Goal: Task Accomplishment & Management: Complete application form

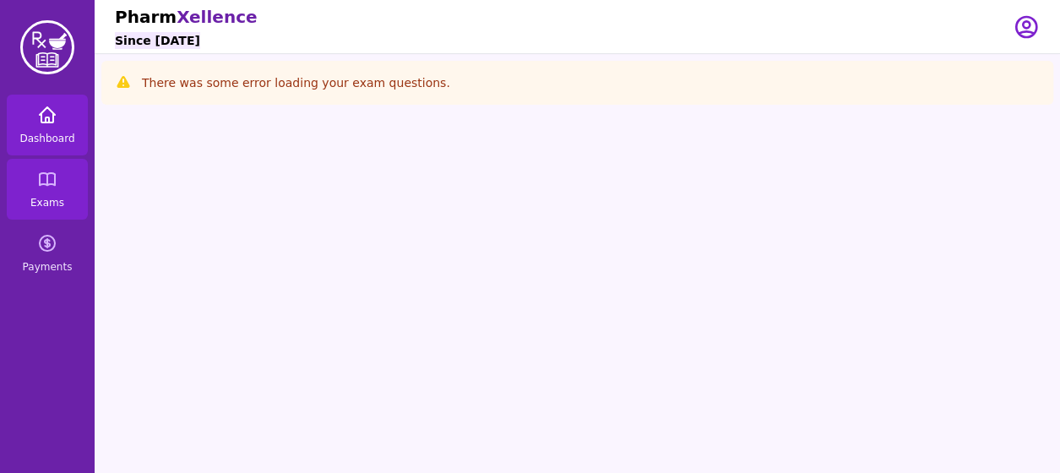
click at [64, 130] on link "Dashboard" at bounding box center [47, 125] width 81 height 61
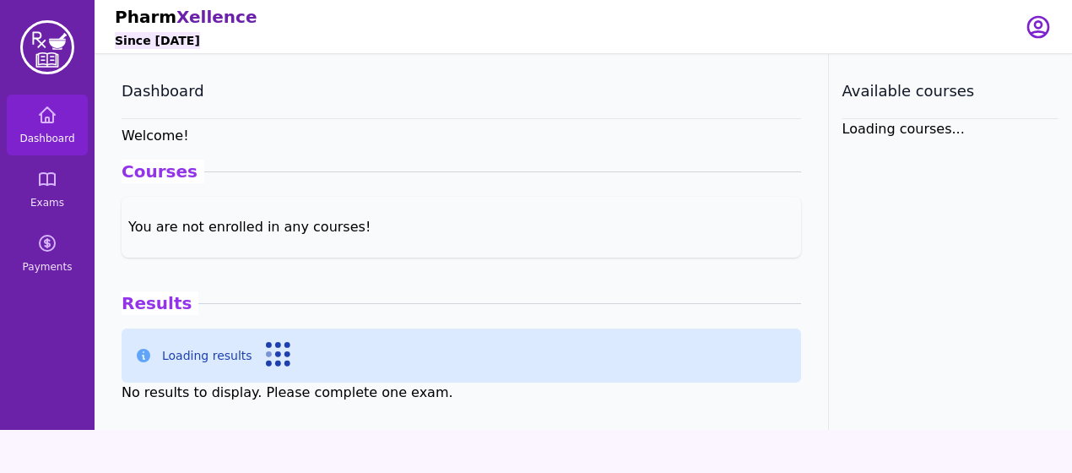
click at [1033, 41] on div "Open user menu" at bounding box center [1038, 26] width 27 height 53
click at [1034, 35] on icon "button" at bounding box center [1038, 27] width 20 height 20
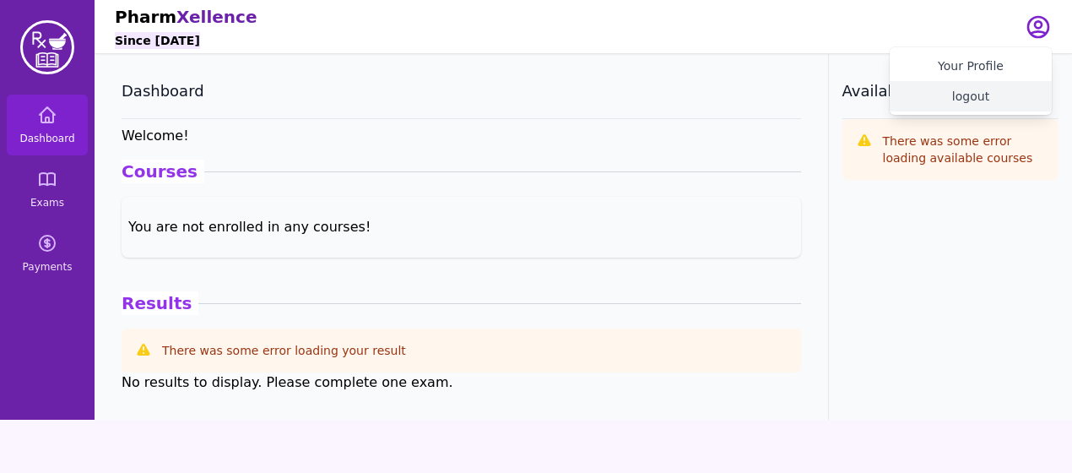
click at [955, 107] on button "logout" at bounding box center [971, 96] width 162 height 30
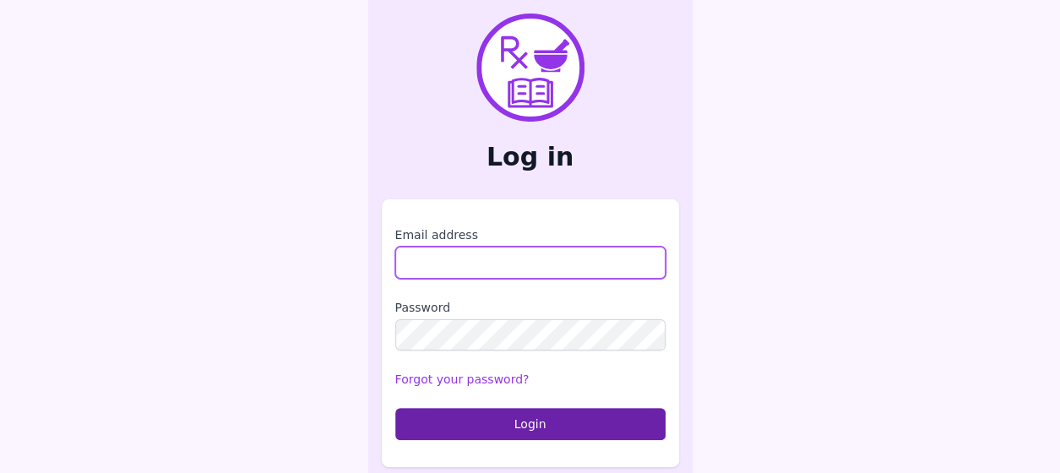
type input "**********"
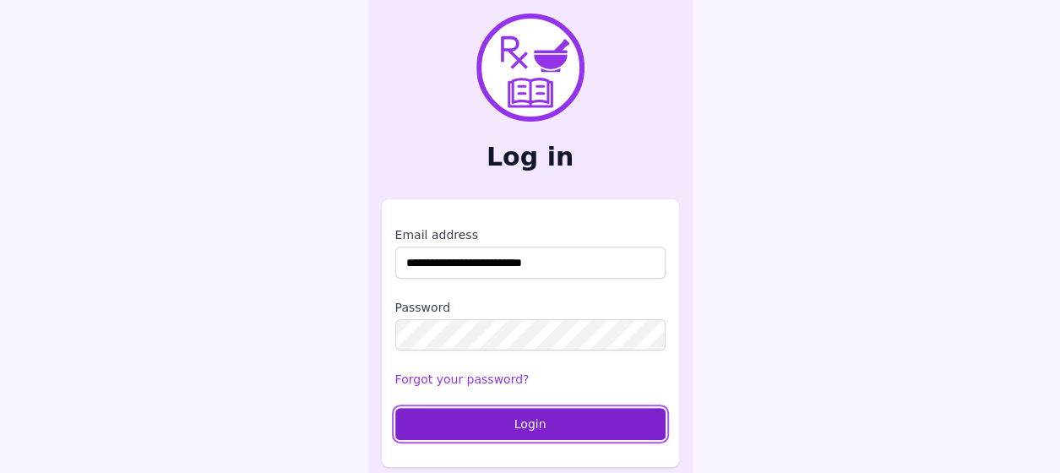
click at [538, 418] on button "Login" at bounding box center [530, 424] width 270 height 32
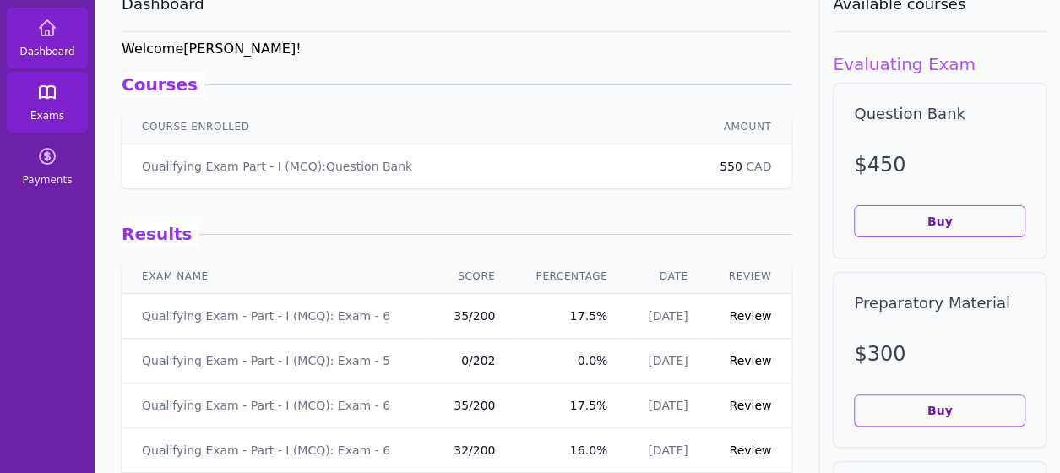
click at [64, 104] on link "Exams" at bounding box center [47, 102] width 81 height 61
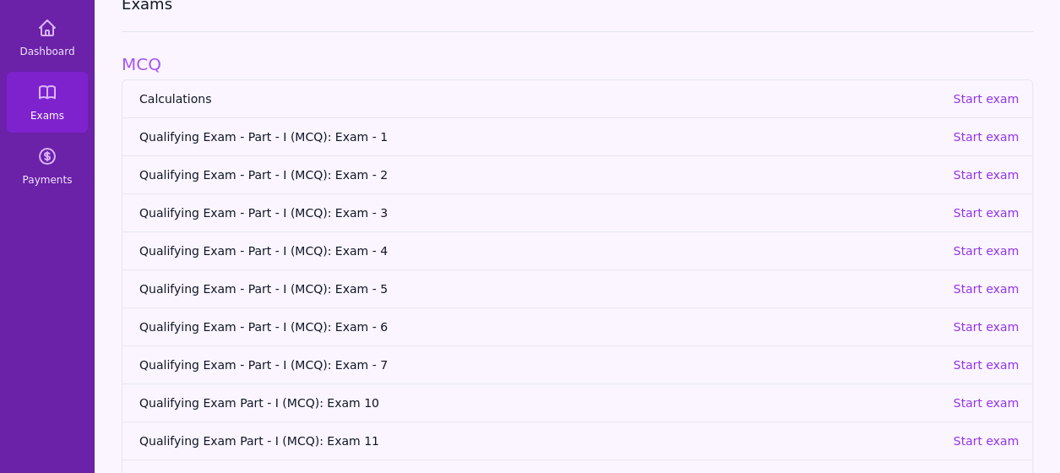
scroll to position [185, 0]
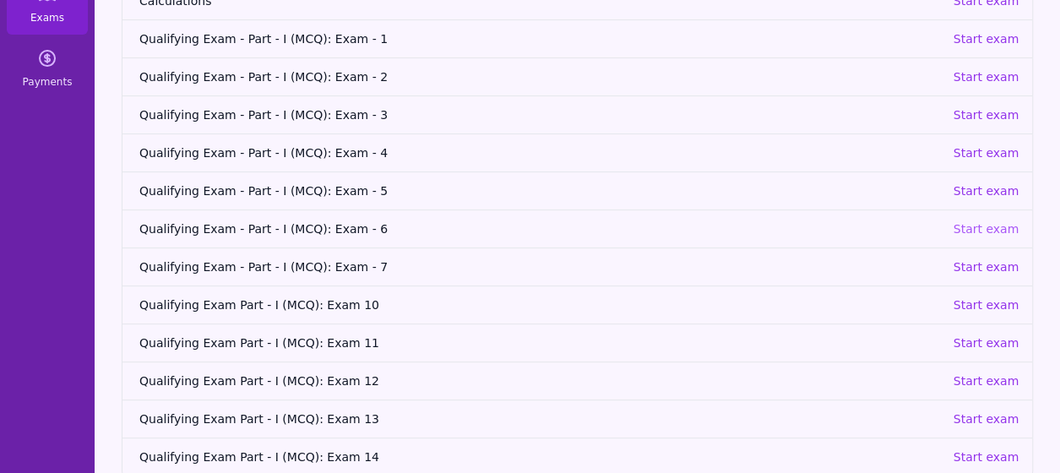
click at [968, 225] on p "Start exam" at bounding box center [985, 228] width 66 height 17
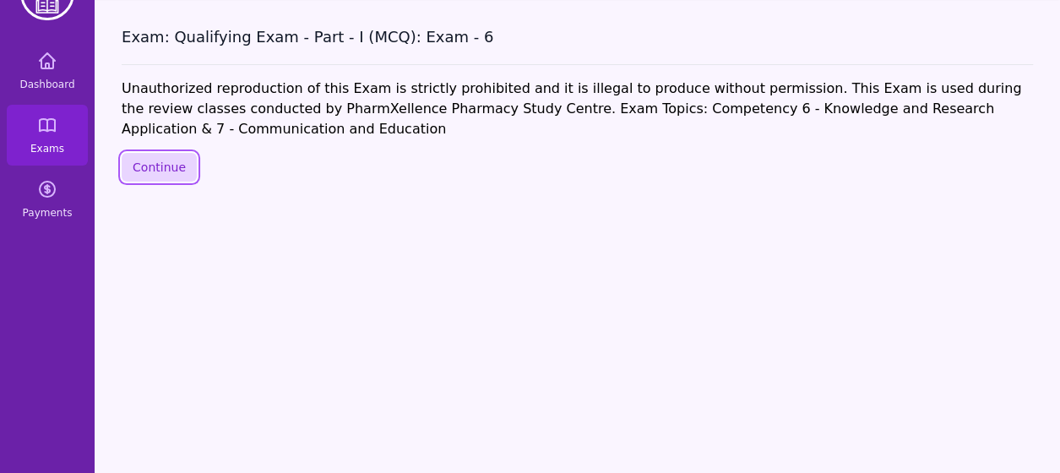
click at [165, 168] on button "Continue" at bounding box center [159, 167] width 75 height 29
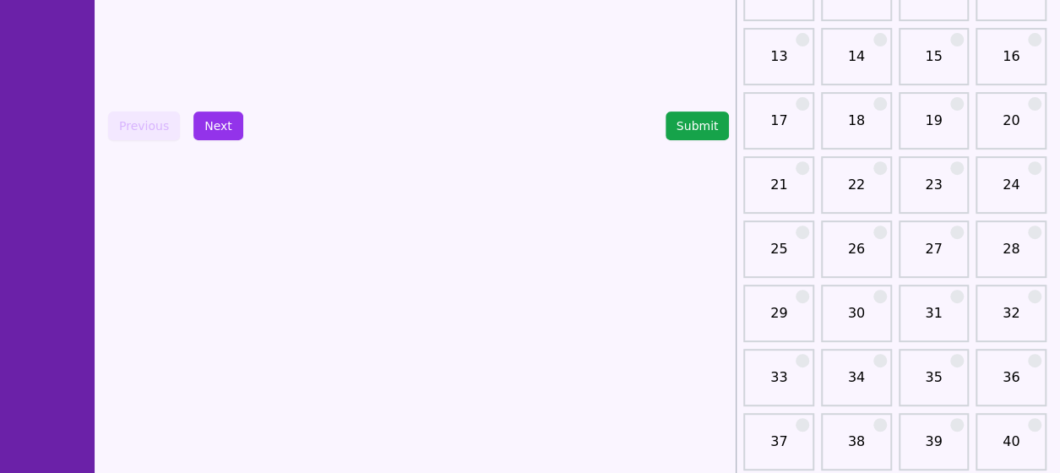
scroll to position [280, 0]
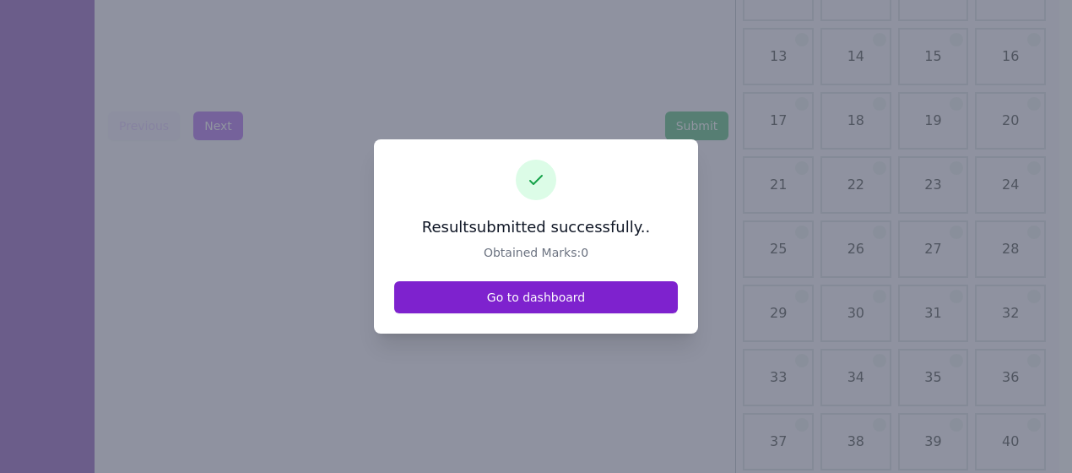
click at [546, 290] on link "Go to dashboard" at bounding box center [536, 297] width 284 height 32
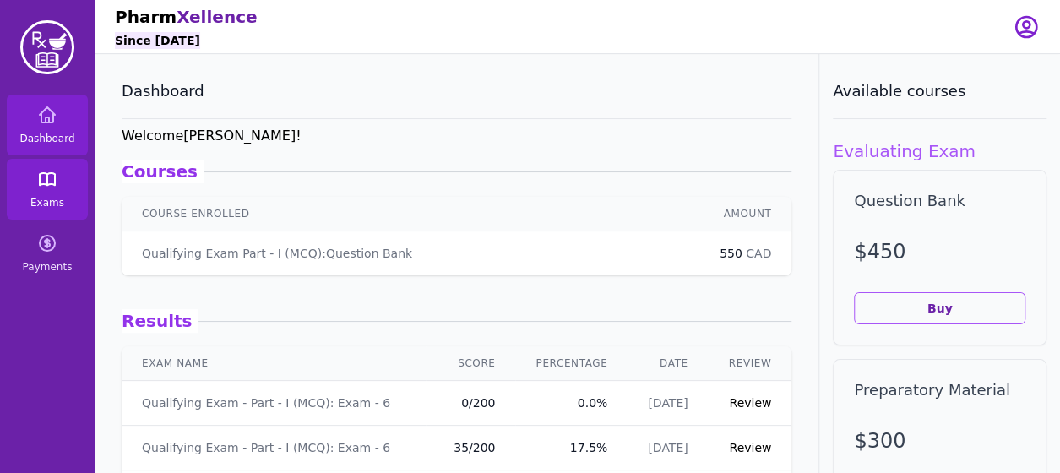
click at [57, 187] on icon at bounding box center [47, 179] width 20 height 20
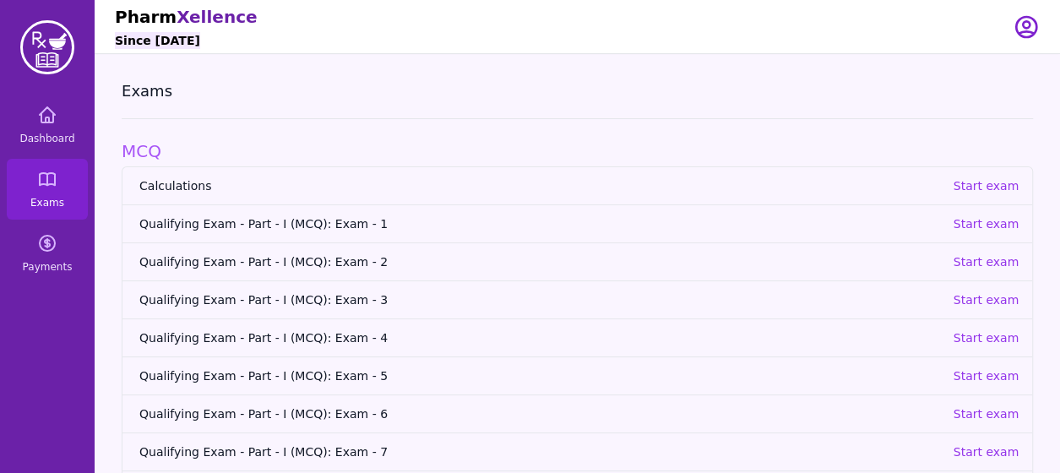
scroll to position [79, 0]
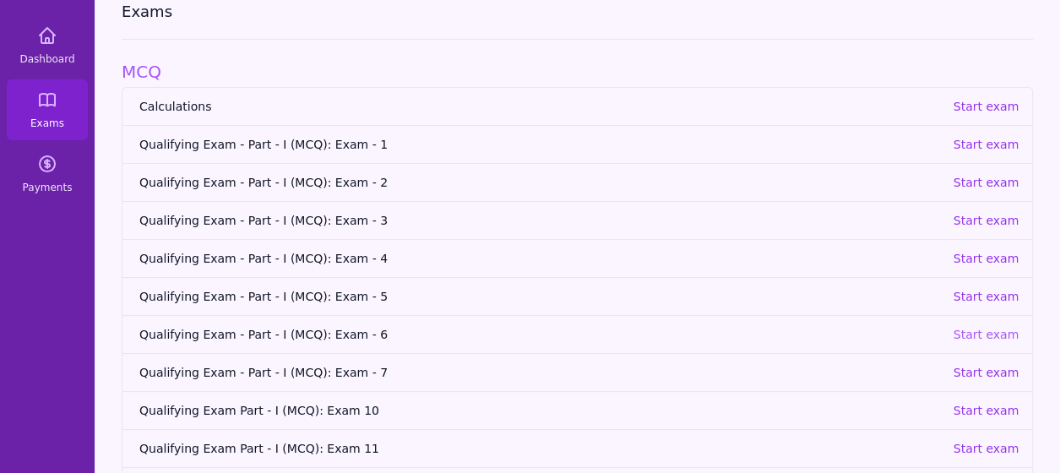
click at [974, 331] on p "Start exam" at bounding box center [985, 334] width 66 height 17
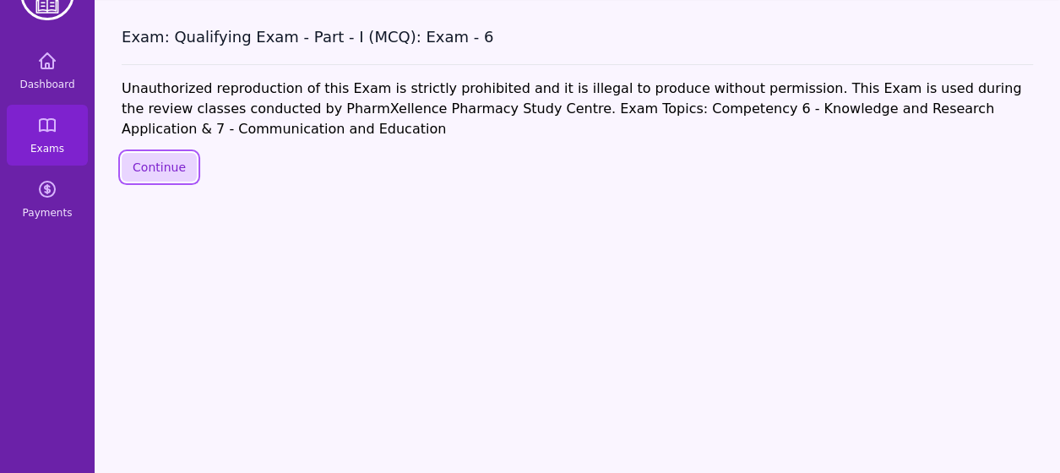
click at [185, 171] on button "Continue" at bounding box center [159, 167] width 75 height 29
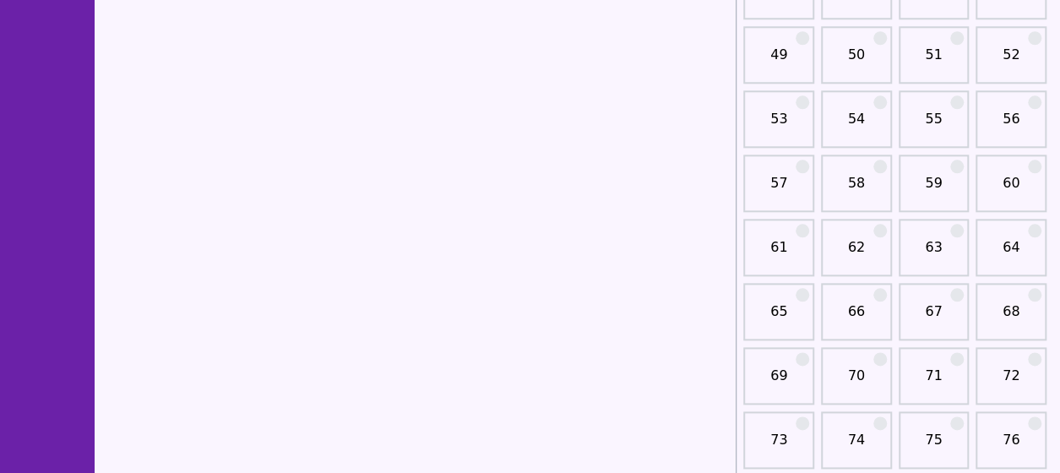
scroll to position [746, 0]
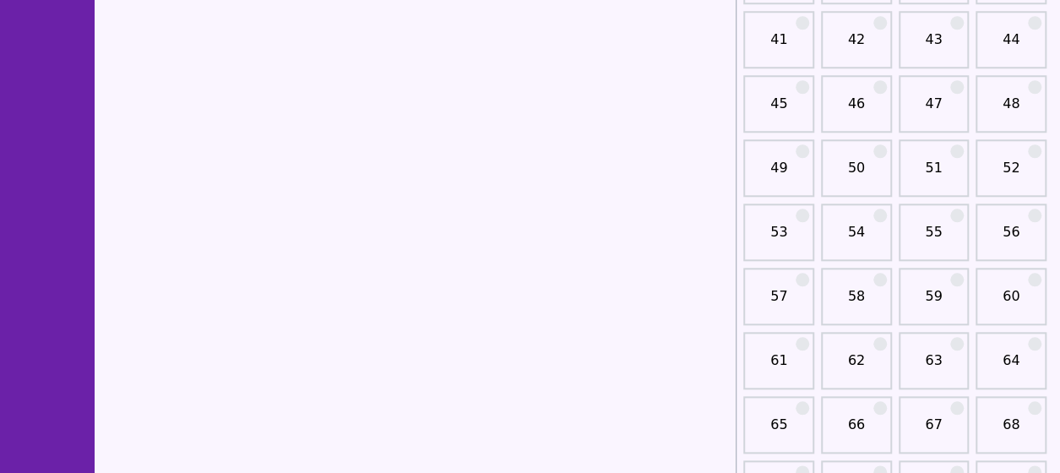
click at [951, 168] on link "51" at bounding box center [933, 175] width 61 height 34
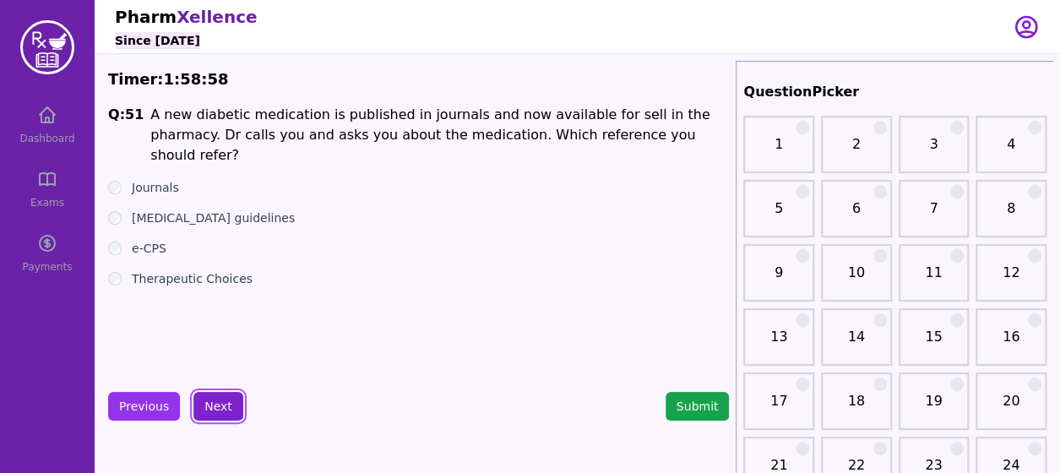
click at [213, 405] on button "Next" at bounding box center [218, 406] width 50 height 29
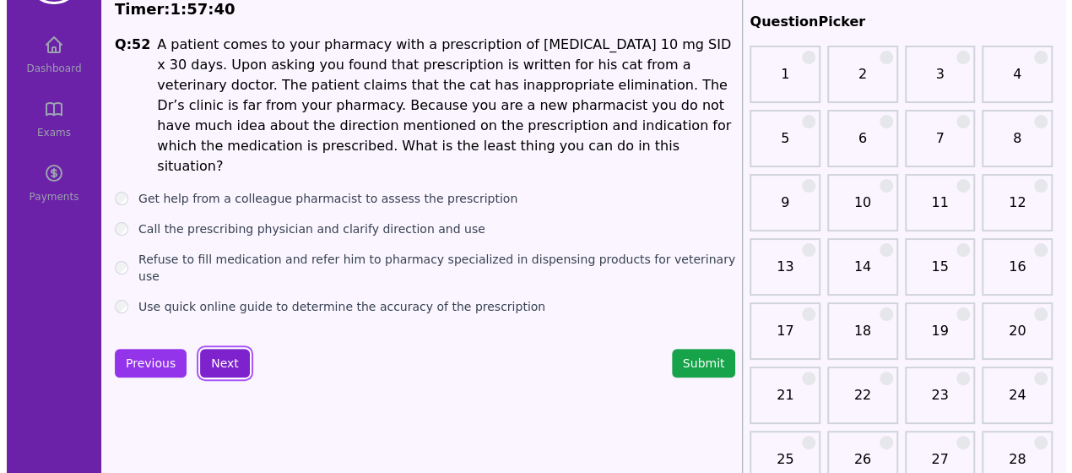
scroll to position [73, 0]
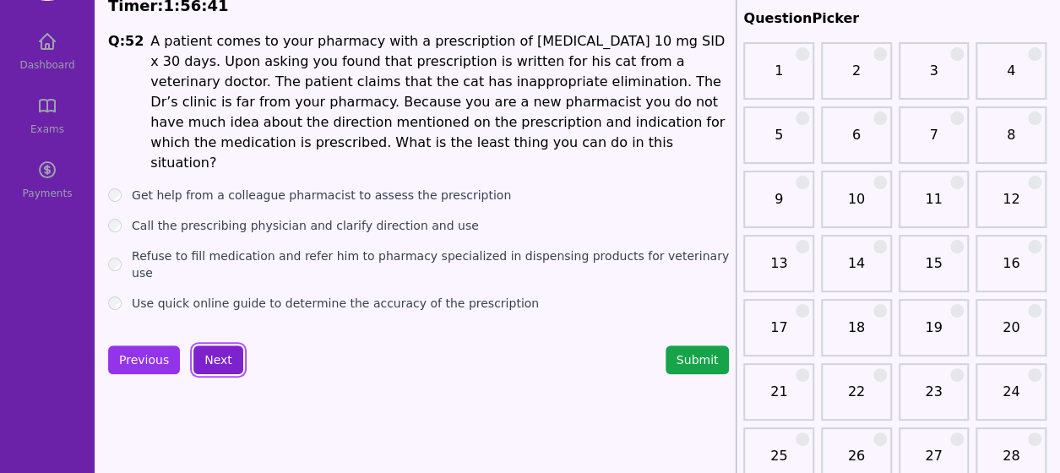
click at [213, 345] on button "Next" at bounding box center [218, 359] width 50 height 29
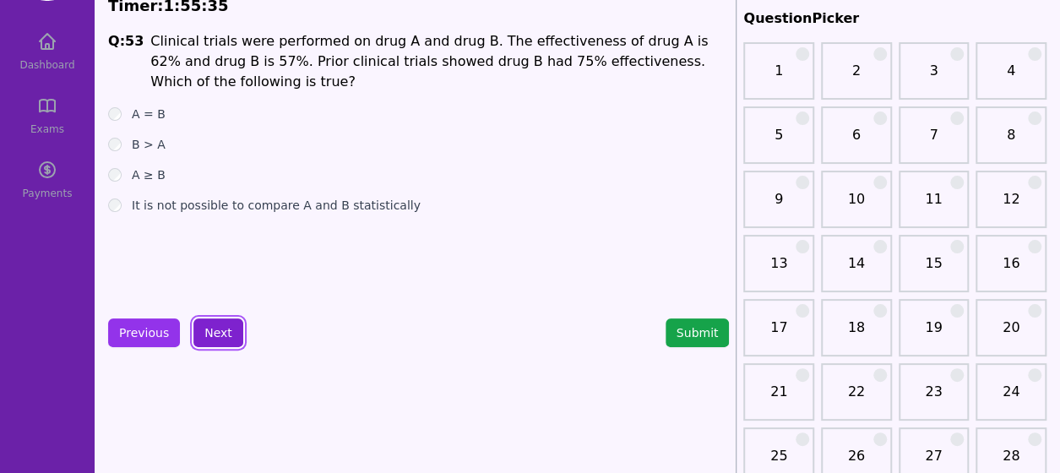
click at [213, 331] on button "Next" at bounding box center [218, 332] width 50 height 29
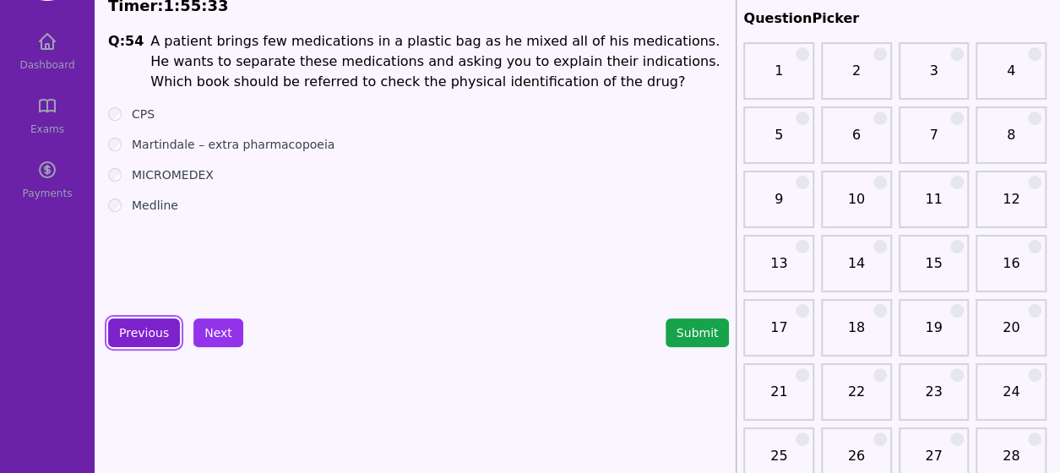
click at [150, 327] on button "Previous" at bounding box center [144, 332] width 72 height 29
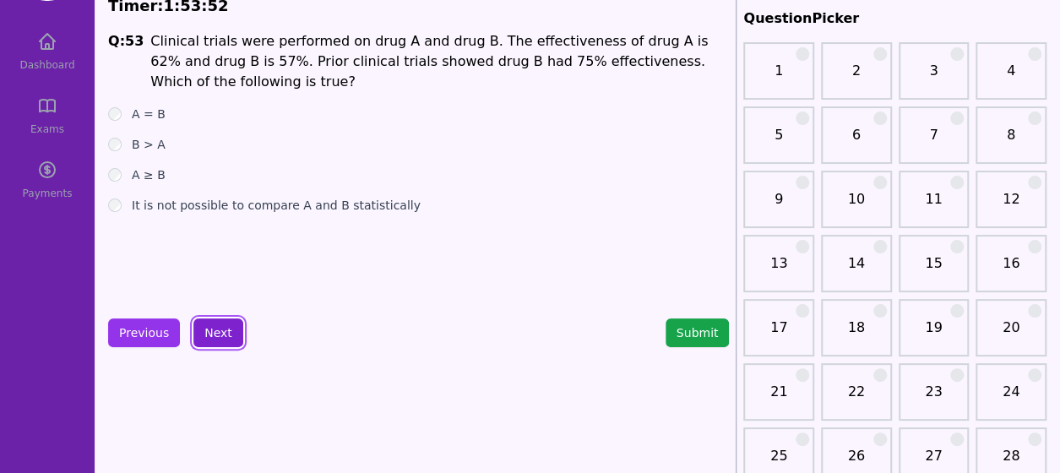
click at [225, 325] on button "Next" at bounding box center [218, 332] width 50 height 29
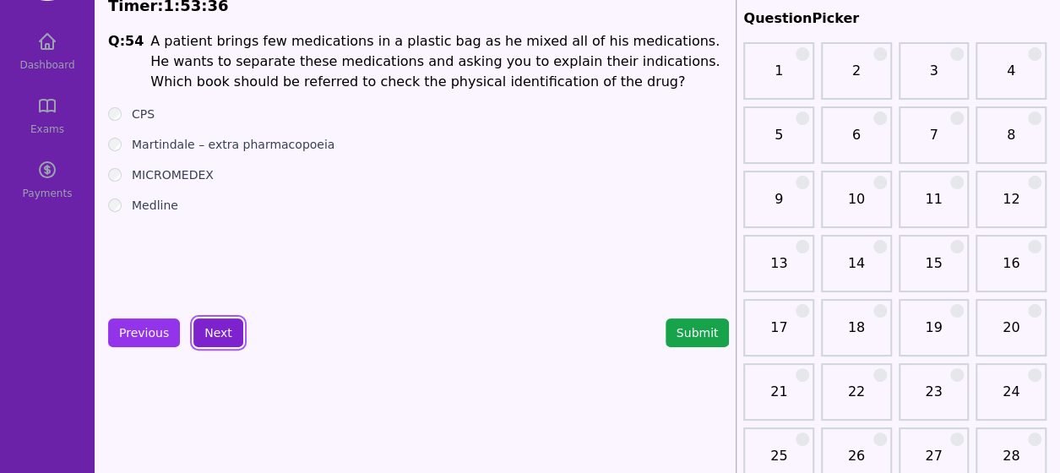
click at [206, 344] on button "Next" at bounding box center [218, 332] width 50 height 29
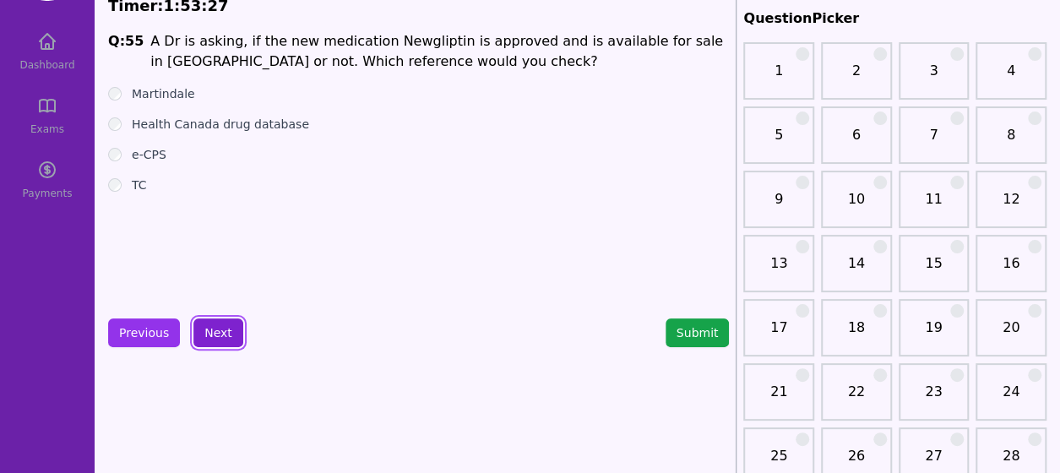
click at [209, 321] on button "Next" at bounding box center [218, 332] width 50 height 29
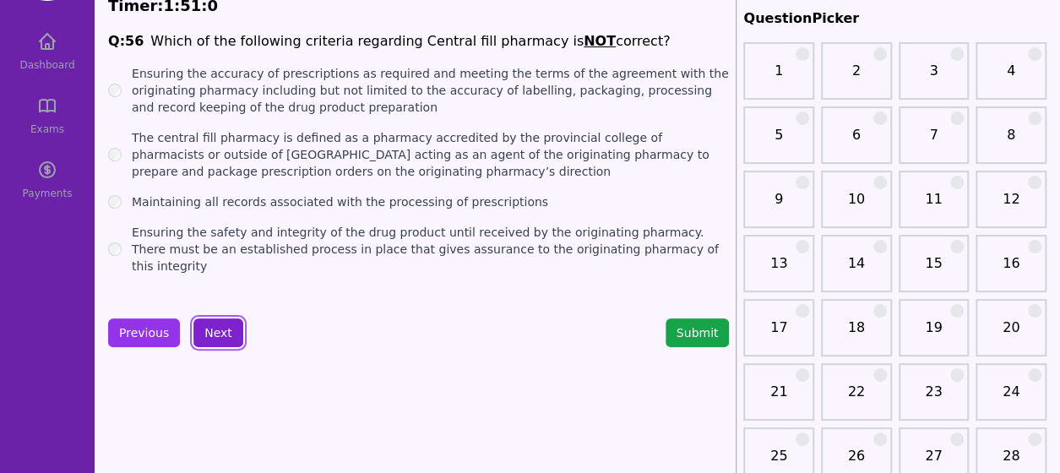
click at [218, 334] on button "Next" at bounding box center [218, 332] width 50 height 29
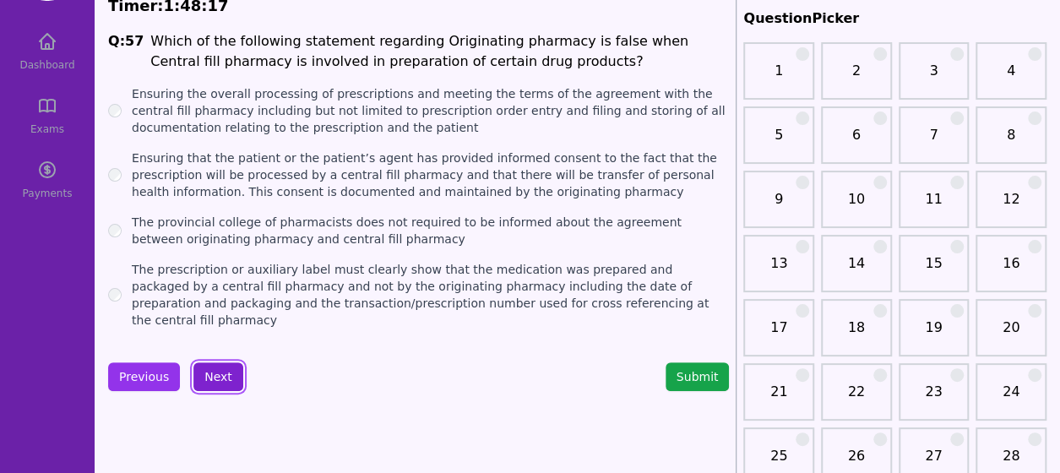
click at [220, 364] on button "Next" at bounding box center [218, 376] width 50 height 29
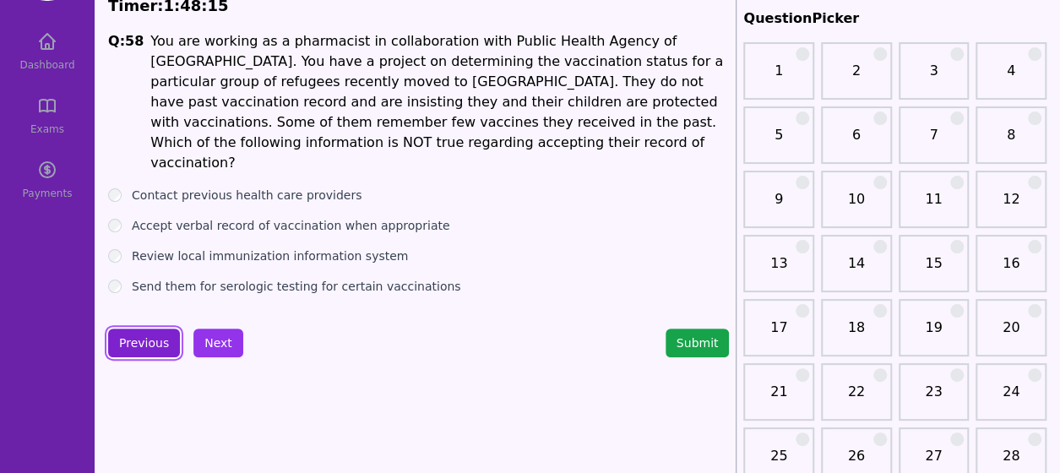
click at [138, 334] on button "Previous" at bounding box center [144, 342] width 72 height 29
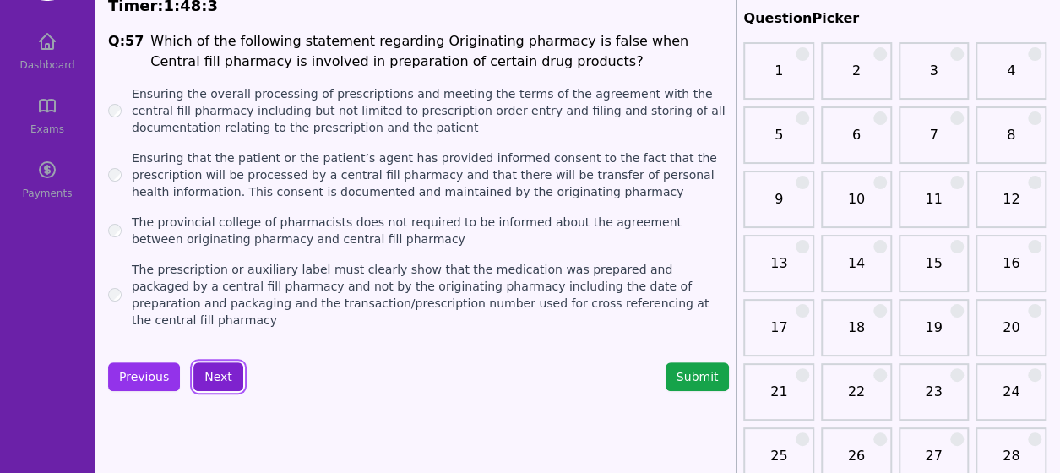
click at [209, 362] on button "Next" at bounding box center [218, 376] width 50 height 29
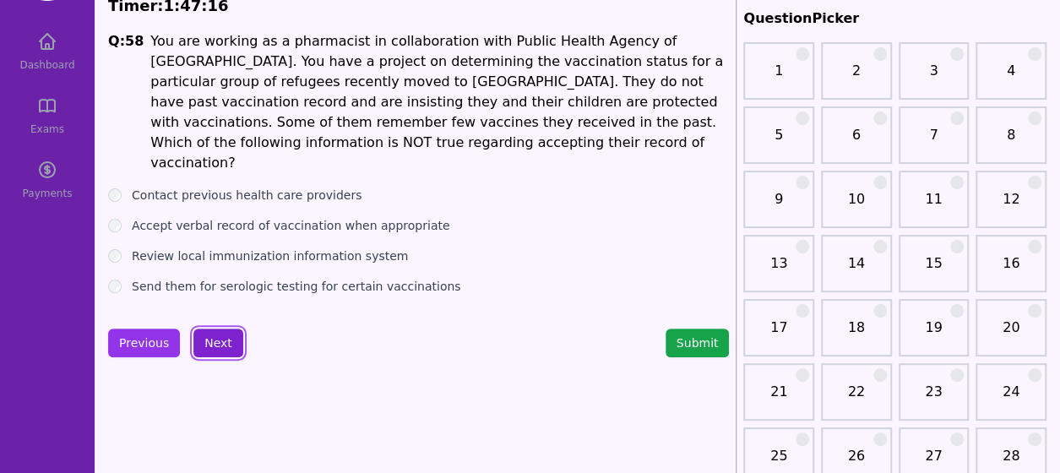
click at [218, 328] on button "Next" at bounding box center [218, 342] width 50 height 29
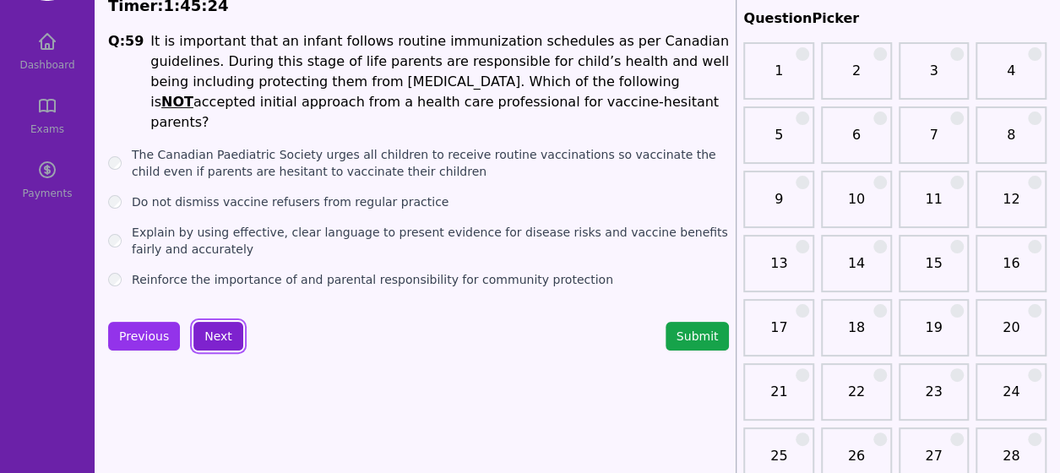
click at [221, 322] on button "Next" at bounding box center [218, 336] width 50 height 29
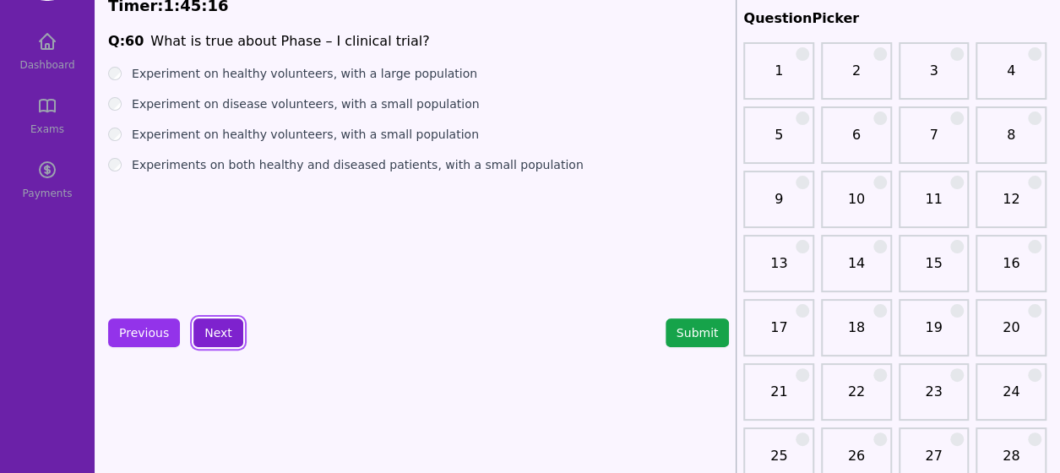
click at [208, 328] on button "Next" at bounding box center [218, 332] width 50 height 29
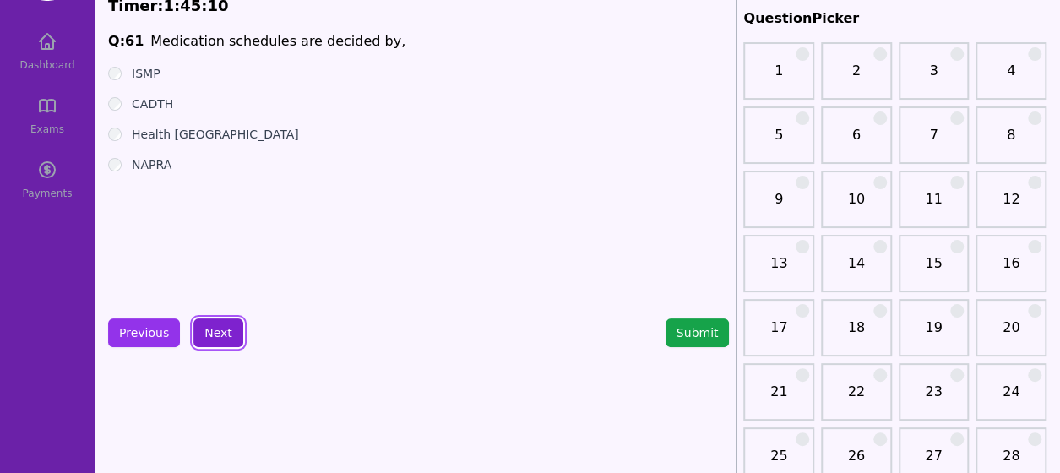
click at [229, 323] on button "Next" at bounding box center [218, 332] width 50 height 29
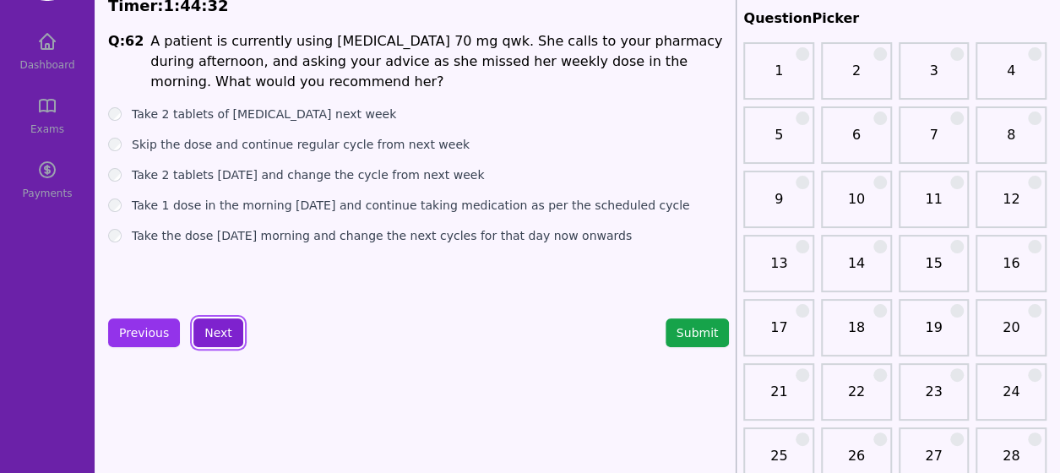
click at [203, 338] on button "Next" at bounding box center [218, 332] width 50 height 29
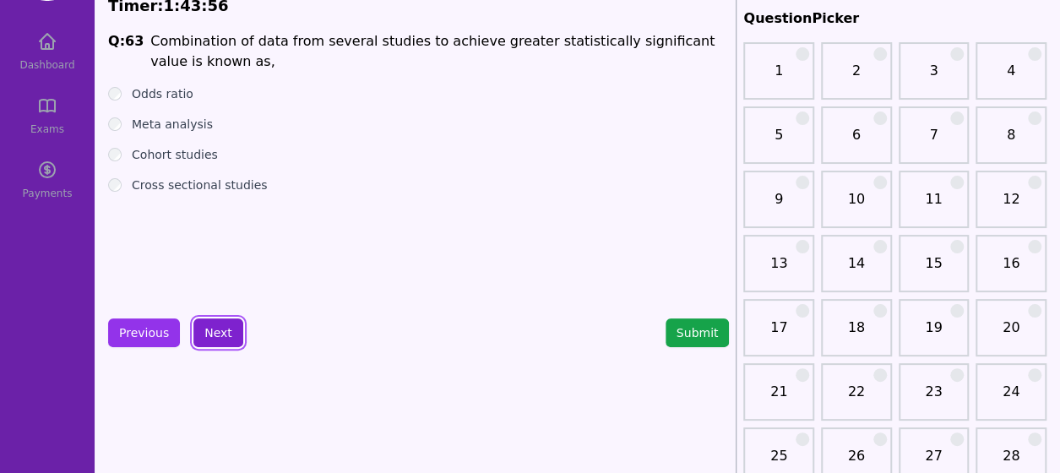
click at [221, 328] on button "Next" at bounding box center [218, 332] width 50 height 29
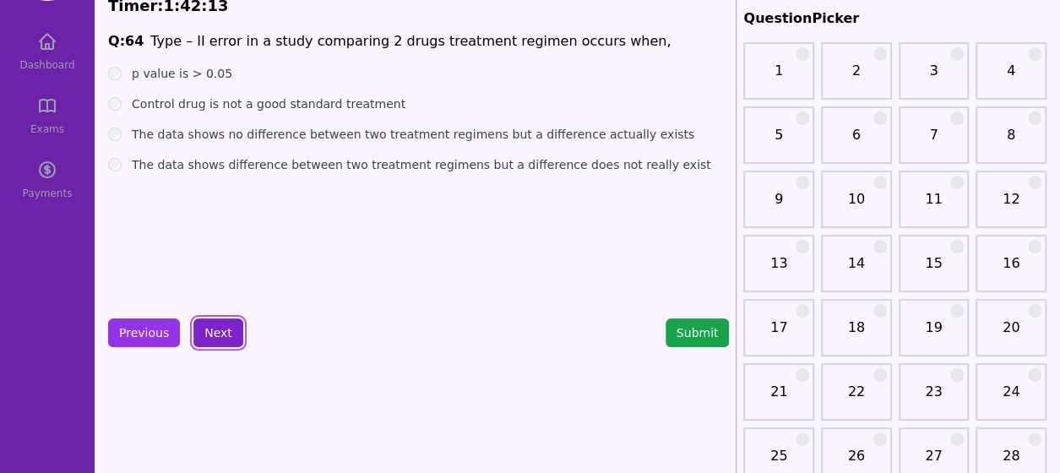
click at [222, 338] on button "Next" at bounding box center [218, 332] width 50 height 29
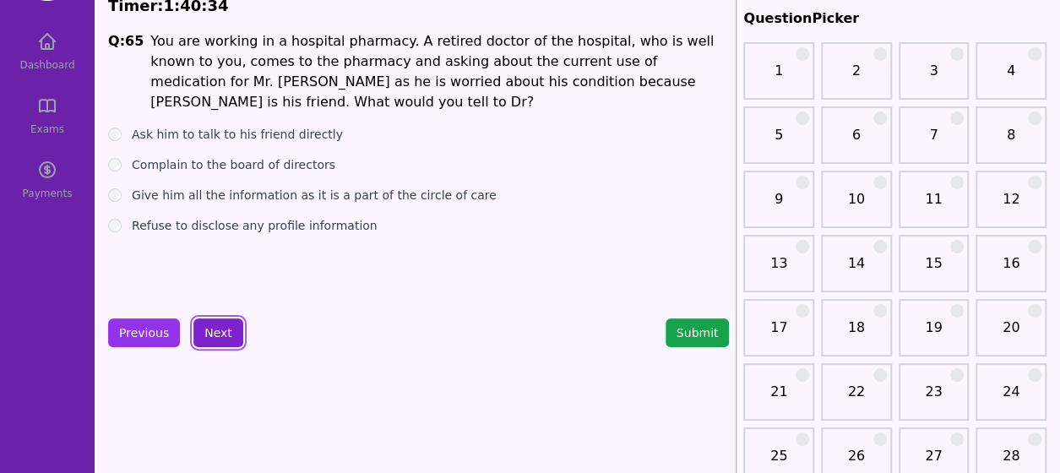
click at [230, 332] on button "Next" at bounding box center [218, 332] width 50 height 29
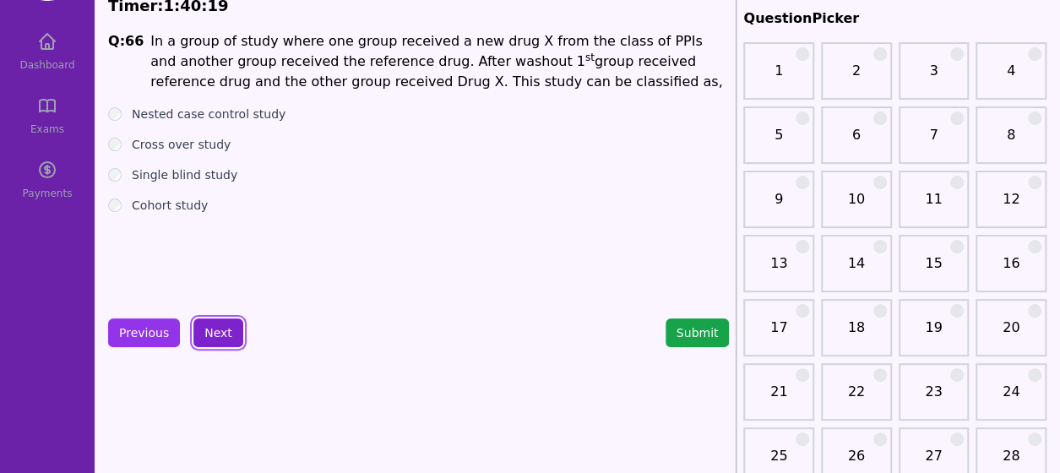
click at [211, 324] on button "Next" at bounding box center [218, 332] width 50 height 29
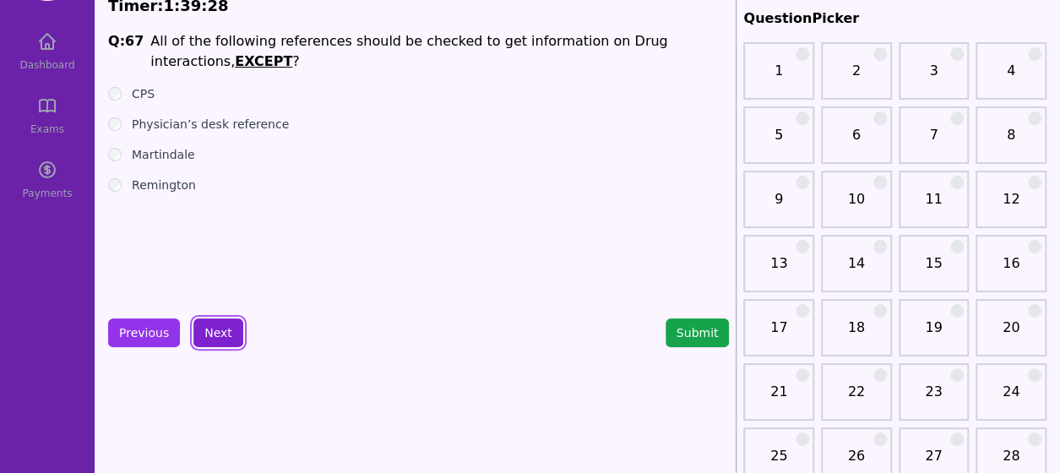
click at [214, 318] on button "Next" at bounding box center [218, 332] width 50 height 29
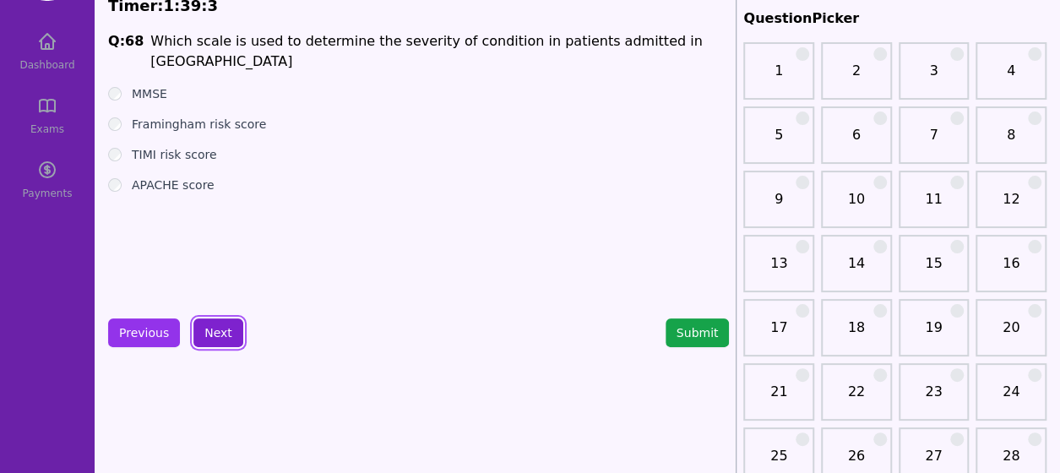
click at [217, 335] on button "Next" at bounding box center [218, 332] width 50 height 29
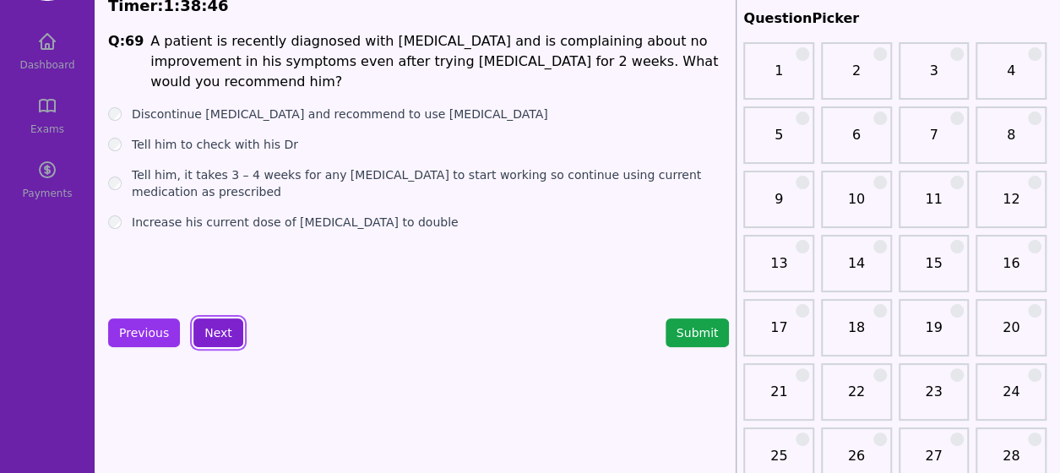
click at [208, 332] on button "Next" at bounding box center [218, 332] width 50 height 29
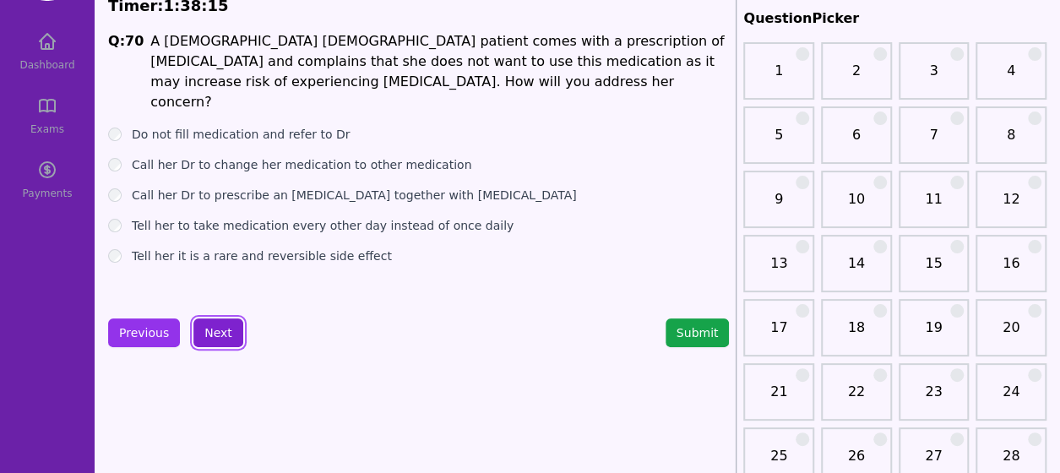
click at [212, 319] on button "Next" at bounding box center [218, 332] width 50 height 29
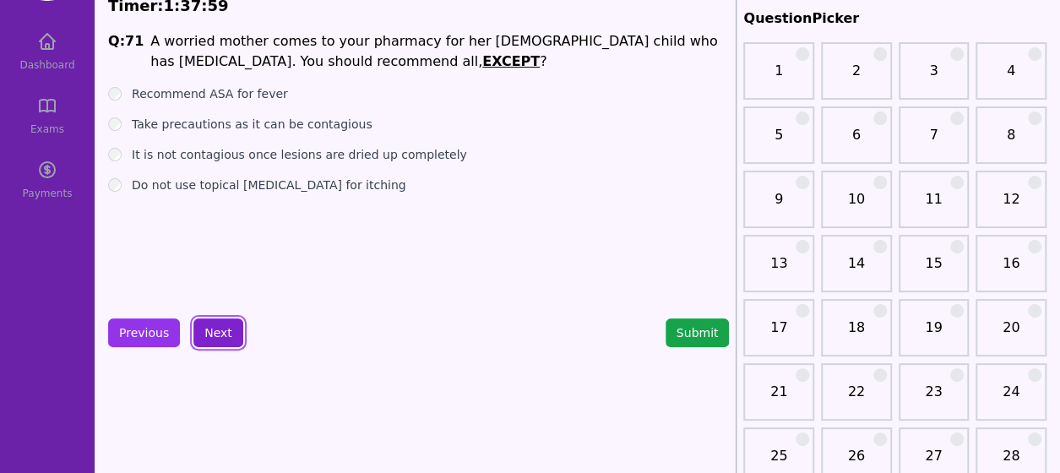
click at [209, 330] on button "Next" at bounding box center [218, 332] width 50 height 29
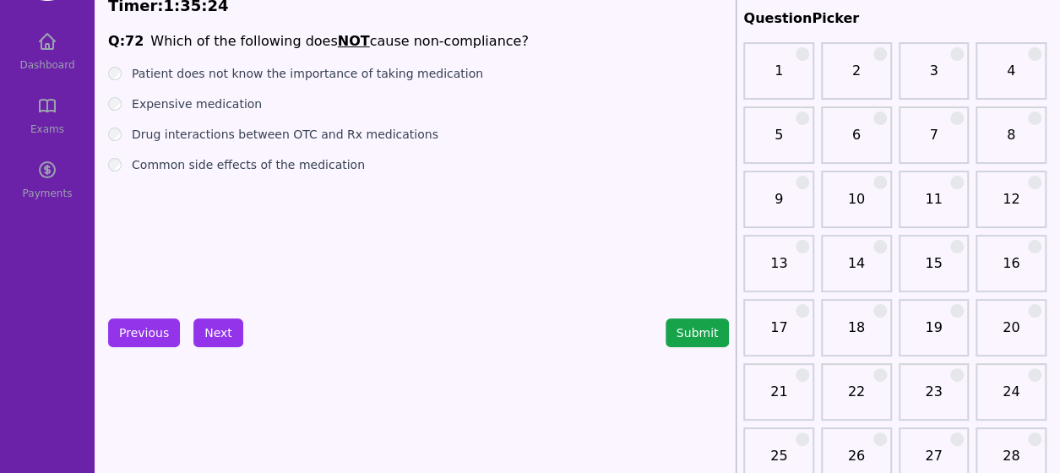
click at [165, 80] on label "Patient does not know the importance of taking medication" at bounding box center [307, 73] width 351 height 17
click at [208, 328] on button "Next" at bounding box center [218, 332] width 50 height 29
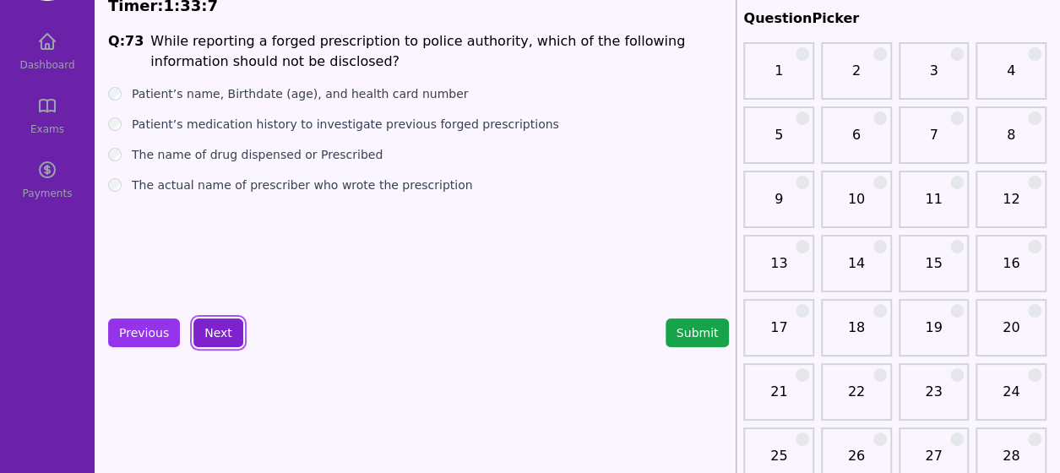
click at [208, 334] on button "Next" at bounding box center [218, 332] width 50 height 29
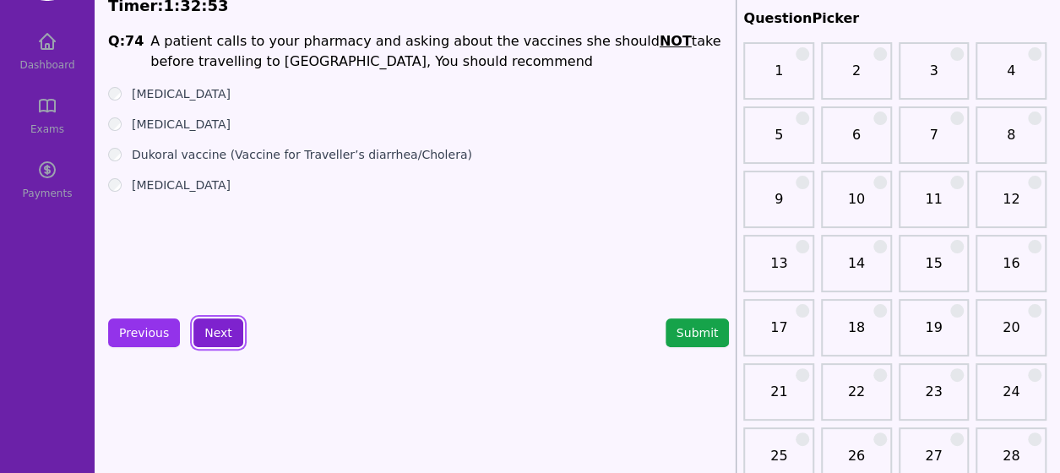
click at [214, 339] on button "Next" at bounding box center [218, 332] width 50 height 29
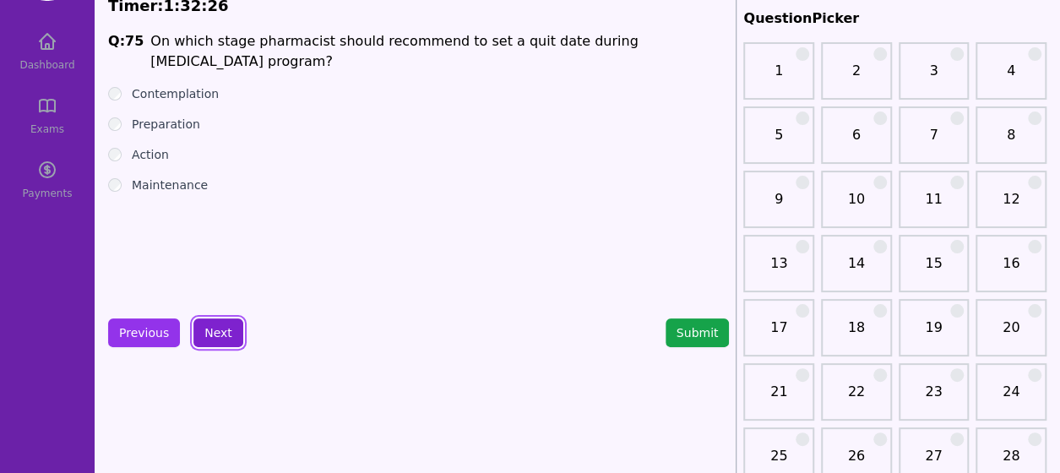
click at [212, 334] on button "Next" at bounding box center [218, 332] width 50 height 29
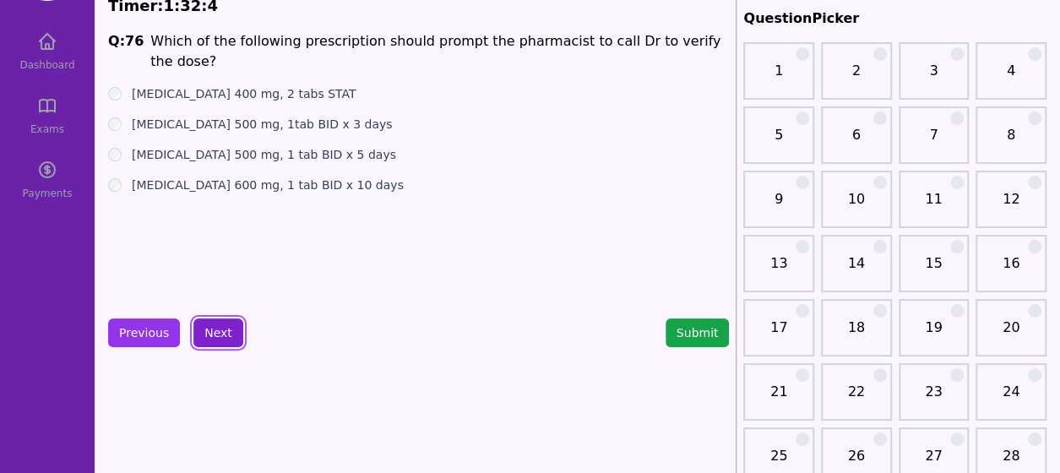
click at [204, 338] on button "Next" at bounding box center [218, 332] width 50 height 29
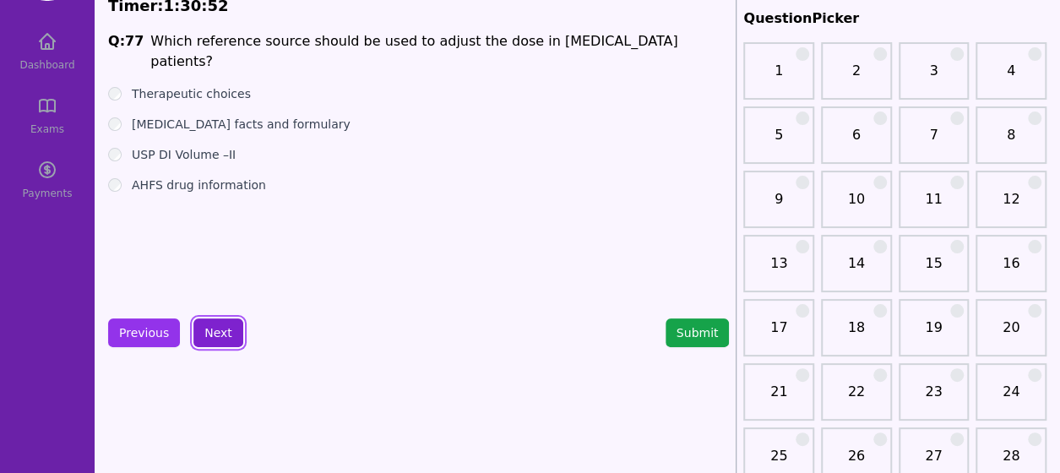
click at [220, 327] on button "Next" at bounding box center [218, 332] width 50 height 29
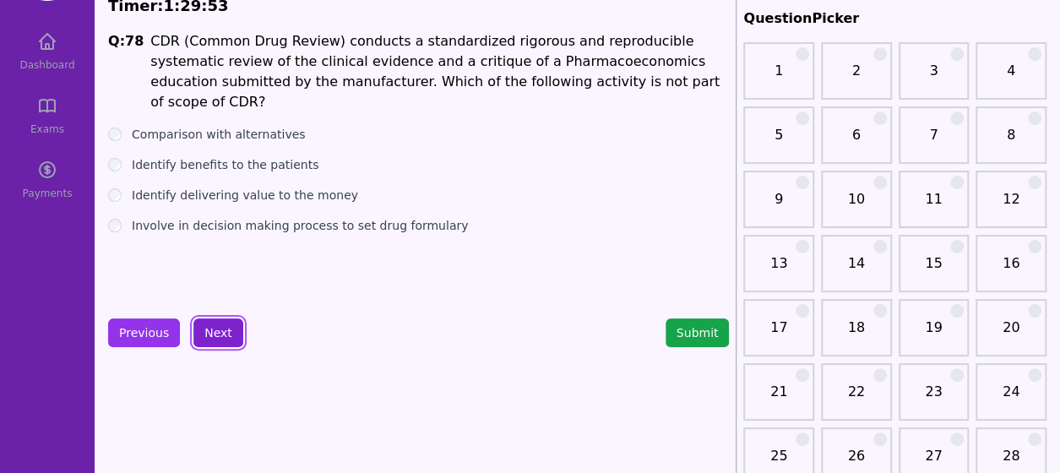
click at [209, 328] on button "Next" at bounding box center [218, 332] width 50 height 29
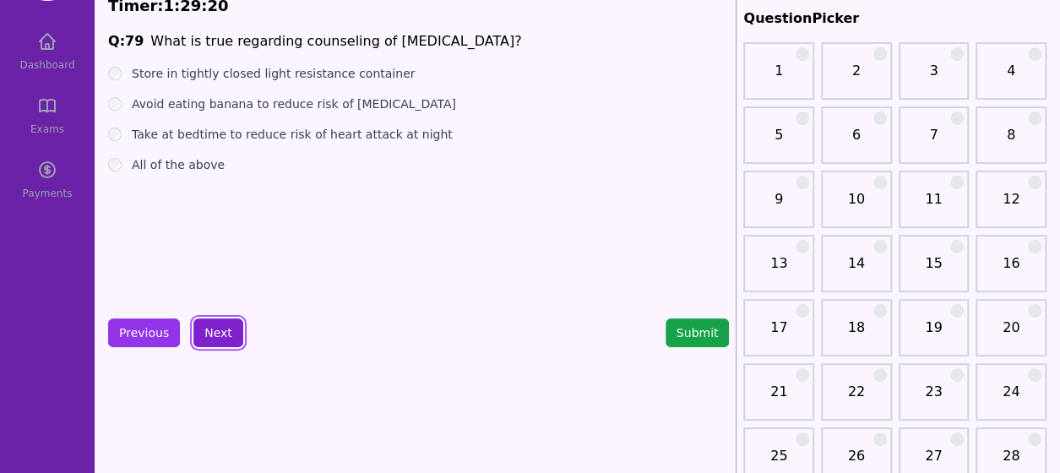
click at [209, 319] on button "Next" at bounding box center [218, 332] width 50 height 29
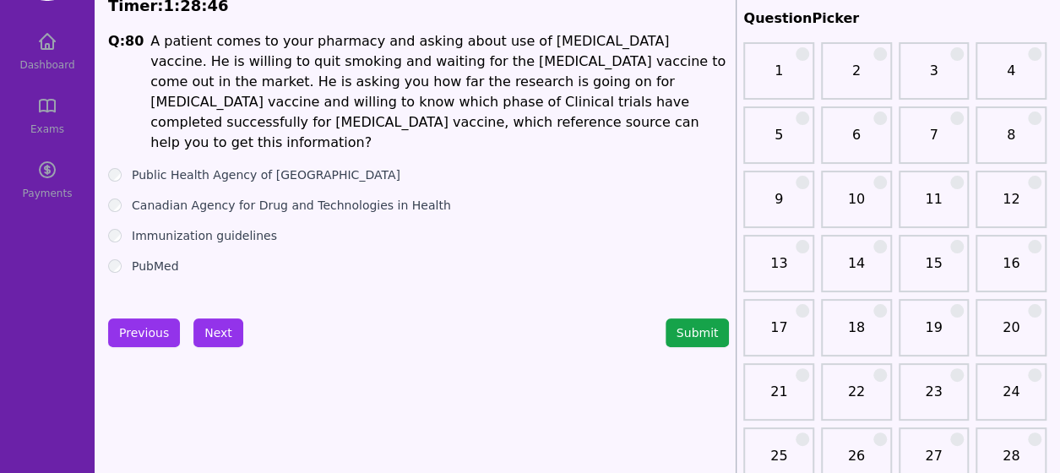
click at [115, 258] on div "PubMed" at bounding box center [418, 266] width 621 height 17
click at [209, 332] on button "Next" at bounding box center [218, 332] width 50 height 29
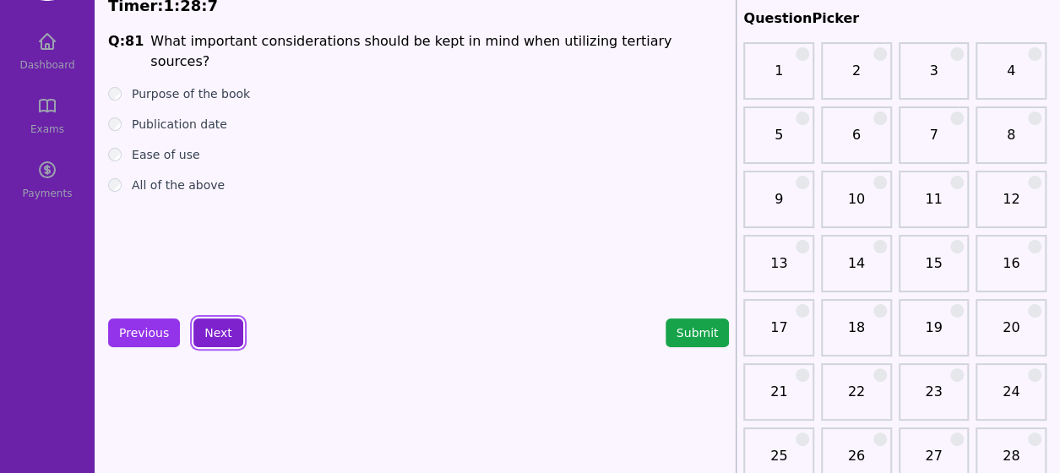
click at [211, 334] on button "Next" at bounding box center [218, 332] width 50 height 29
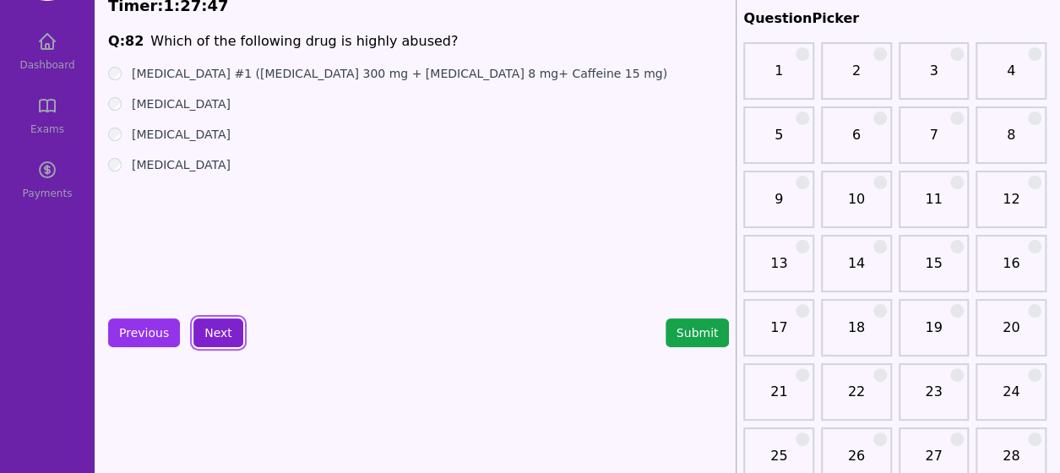
click at [220, 334] on button "Next" at bounding box center [218, 332] width 50 height 29
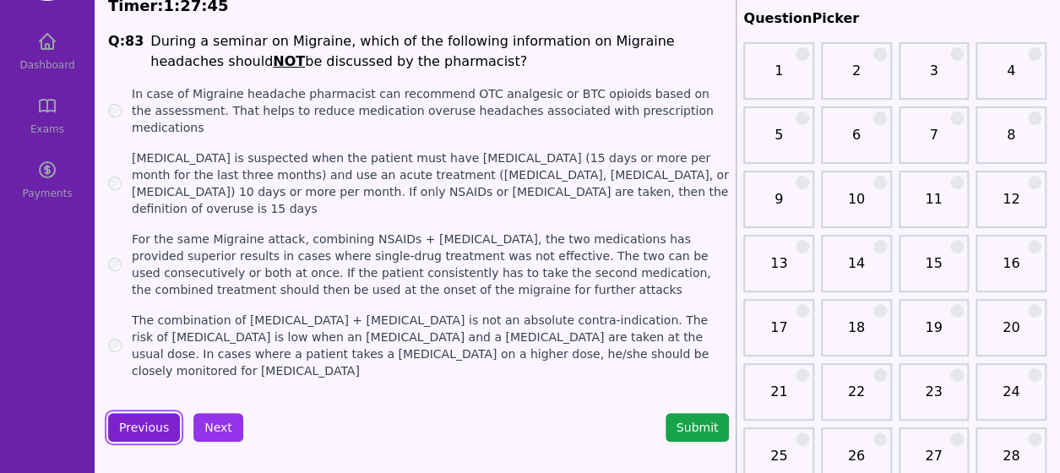
click at [133, 413] on button "Previous" at bounding box center [144, 427] width 72 height 29
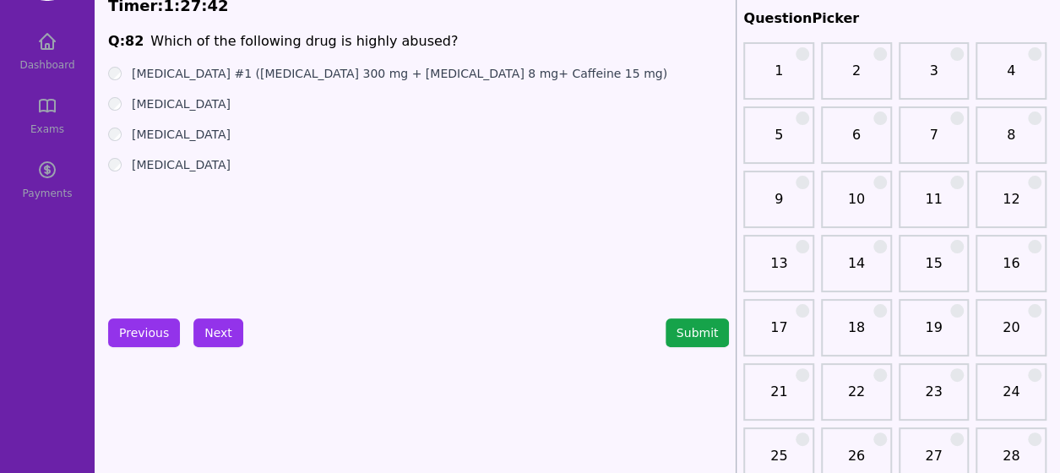
click at [217, 339] on button "Next" at bounding box center [218, 332] width 50 height 29
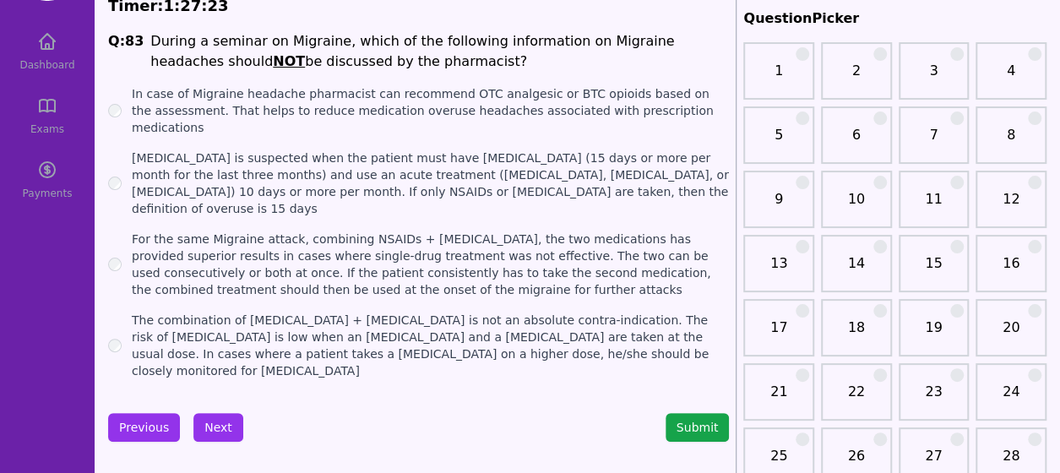
click at [114, 110] on div "In case of Migraine headache pharmacist can recommend OTC analgesic or BTC opio…" at bounding box center [418, 110] width 621 height 51
click at [117, 93] on div "In case of Migraine headache pharmacist can recommend OTC analgesic or BTC opio…" at bounding box center [418, 110] width 621 height 51
click at [216, 413] on button "Next" at bounding box center [218, 427] width 50 height 29
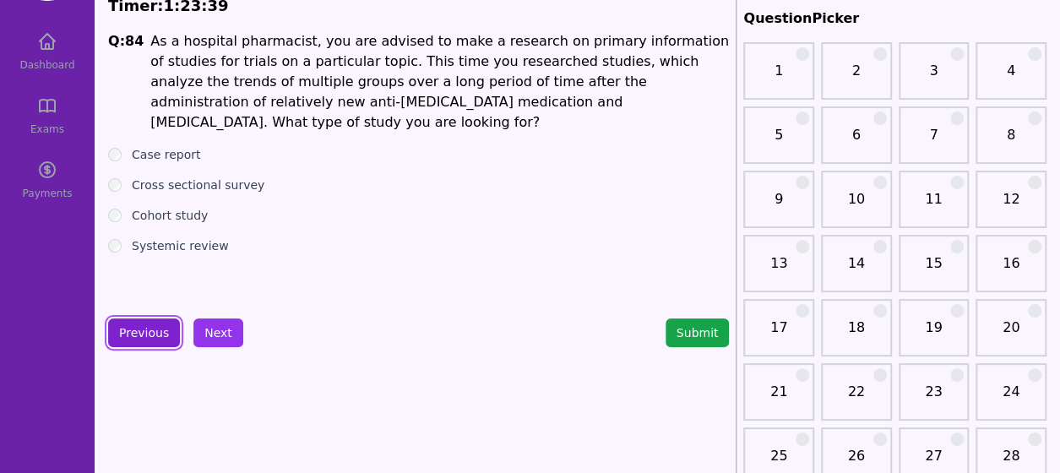
click at [136, 339] on button "Previous" at bounding box center [144, 332] width 72 height 29
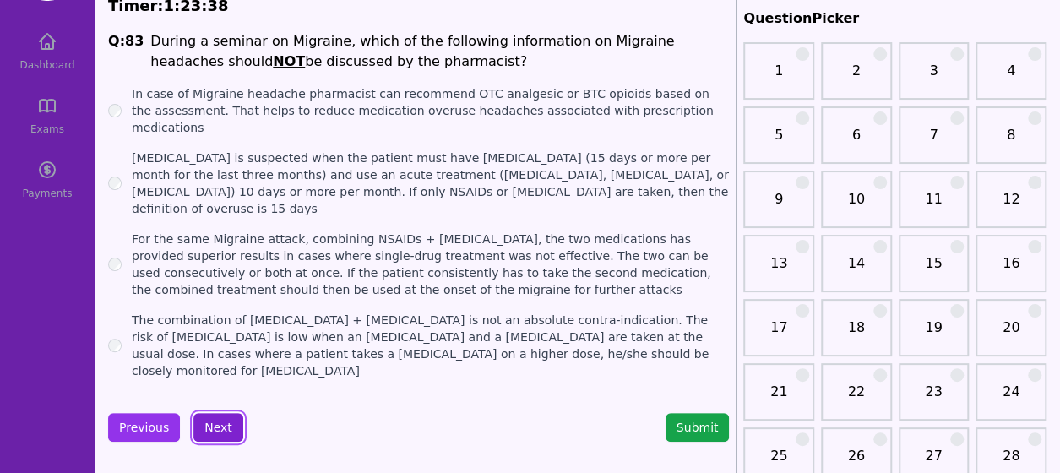
click at [220, 413] on button "Next" at bounding box center [218, 427] width 50 height 29
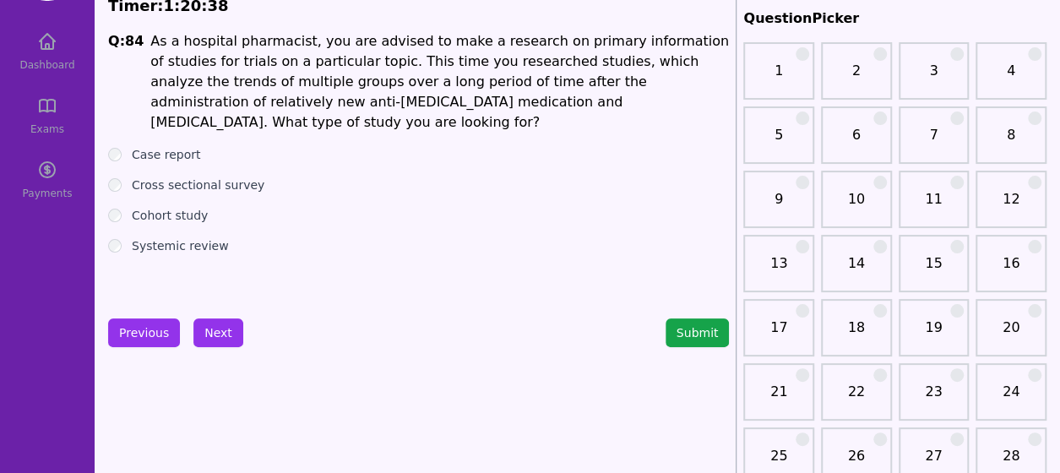
click at [113, 207] on div "Cohort study" at bounding box center [418, 215] width 621 height 17
click at [220, 333] on button "Next" at bounding box center [218, 332] width 50 height 29
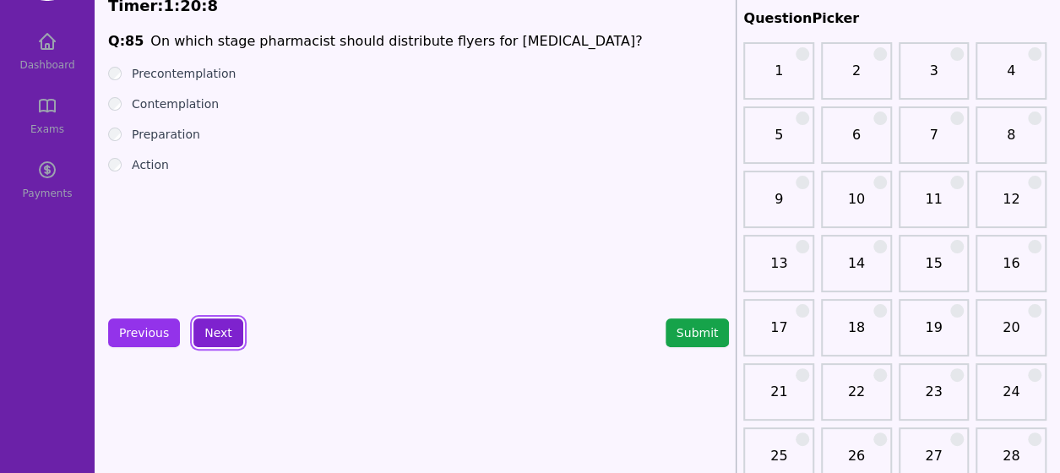
click at [223, 328] on button "Next" at bounding box center [218, 332] width 50 height 29
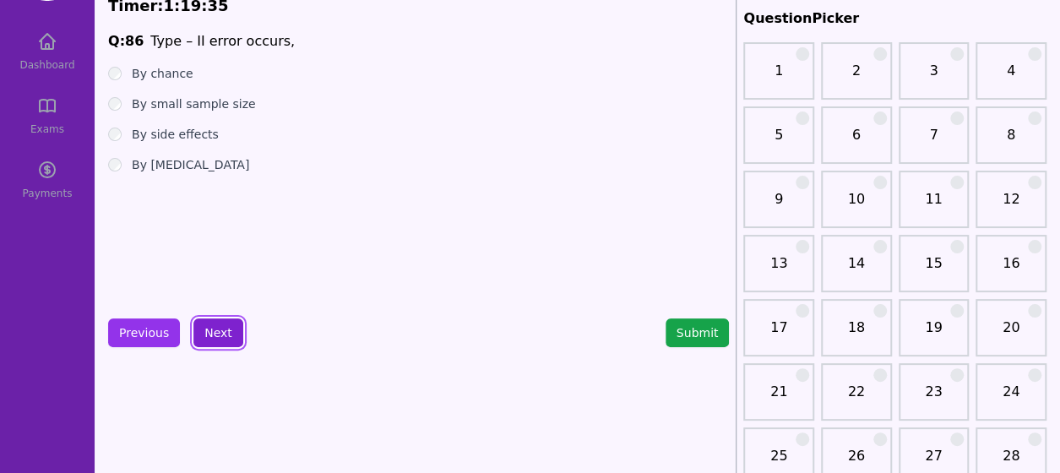
click at [229, 328] on button "Next" at bounding box center [218, 332] width 50 height 29
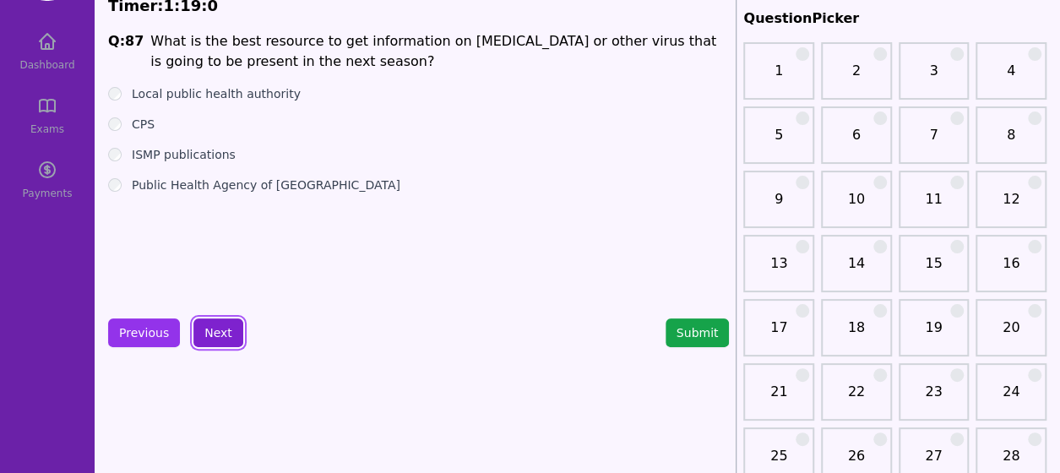
click at [214, 334] on button "Next" at bounding box center [218, 332] width 50 height 29
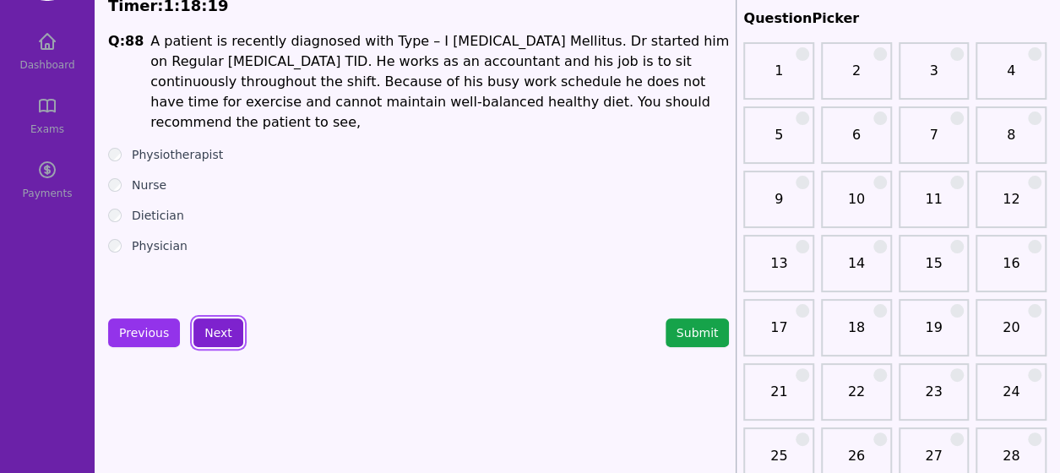
click at [211, 336] on button "Next" at bounding box center [218, 332] width 50 height 29
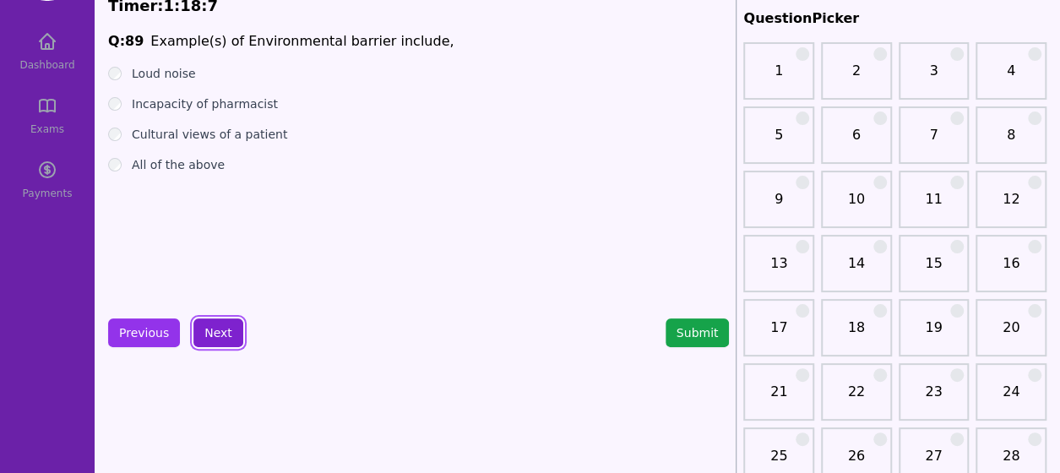
click at [225, 333] on button "Next" at bounding box center [218, 332] width 50 height 29
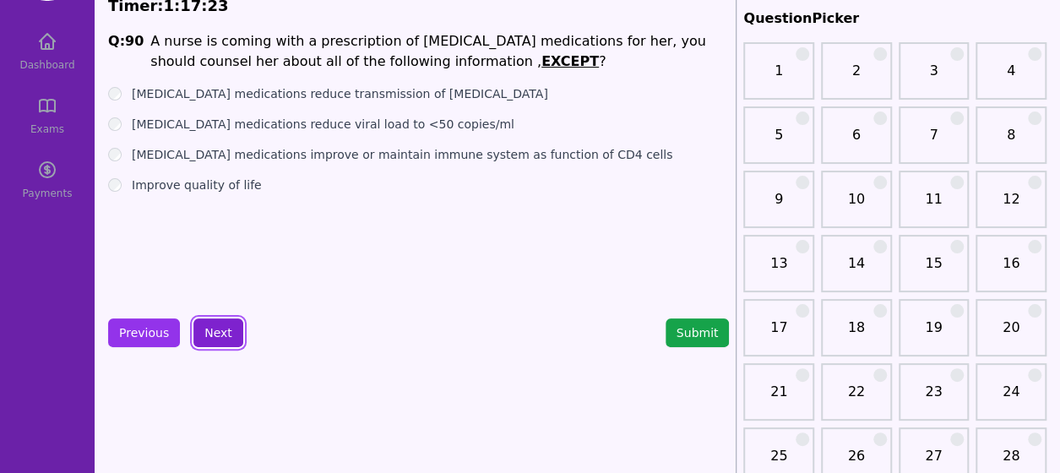
click at [210, 334] on button "Next" at bounding box center [218, 332] width 50 height 29
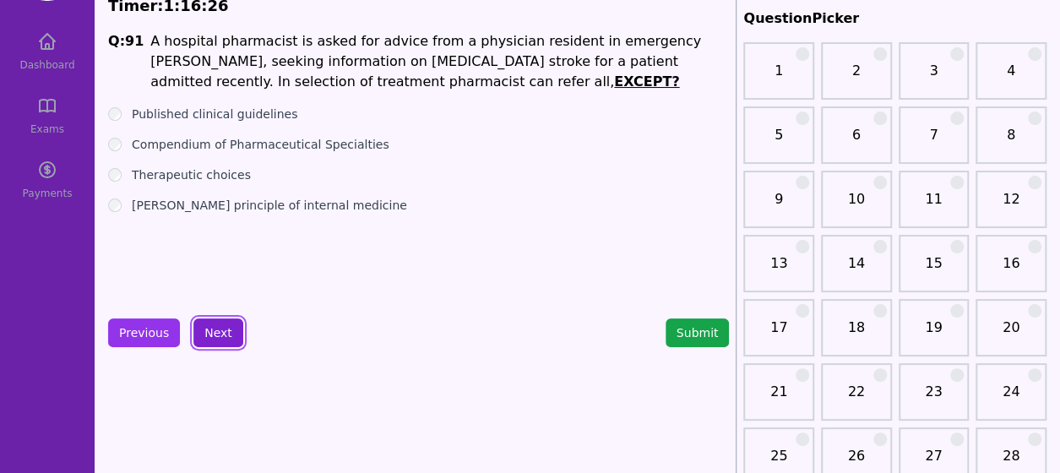
click at [221, 326] on button "Next" at bounding box center [218, 332] width 50 height 29
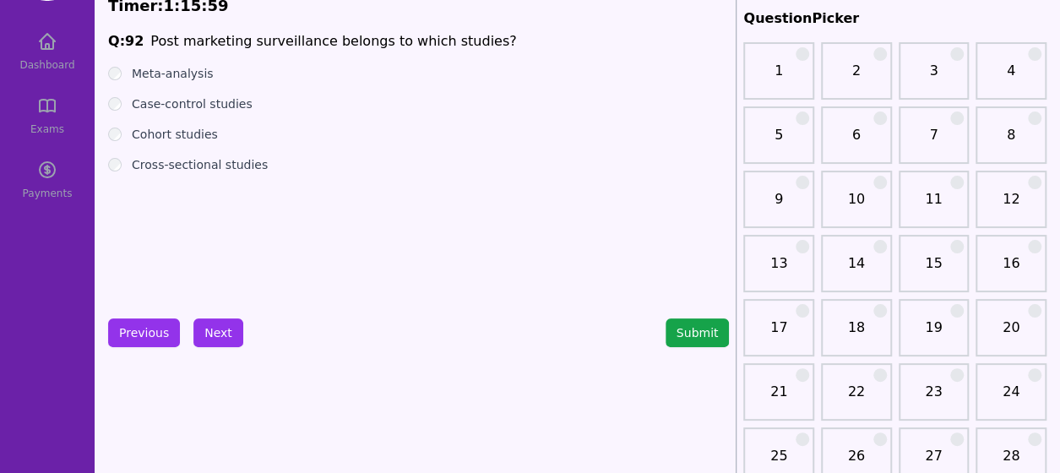
click at [108, 138] on div "Cohort studies" at bounding box center [418, 134] width 621 height 17
click at [230, 344] on button "Next" at bounding box center [218, 332] width 50 height 29
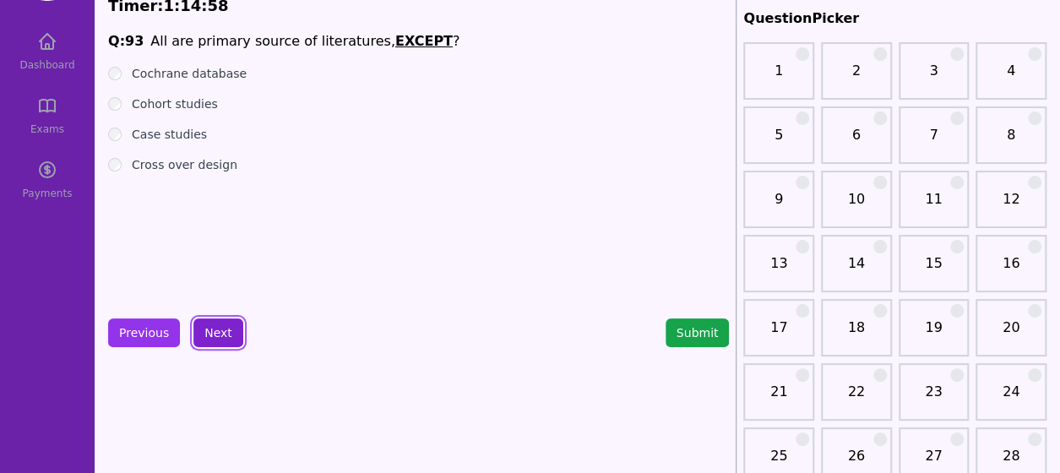
click at [216, 330] on button "Next" at bounding box center [218, 332] width 50 height 29
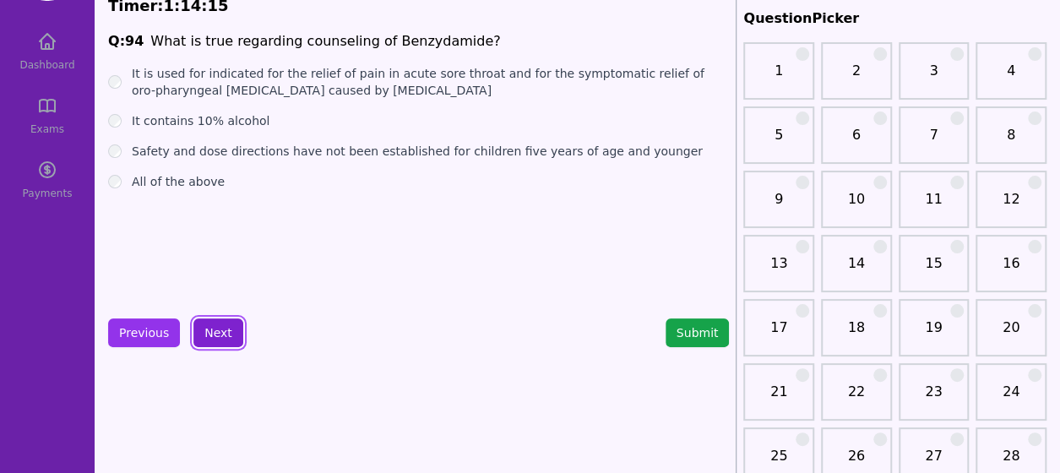
click at [209, 339] on button "Next" at bounding box center [218, 332] width 50 height 29
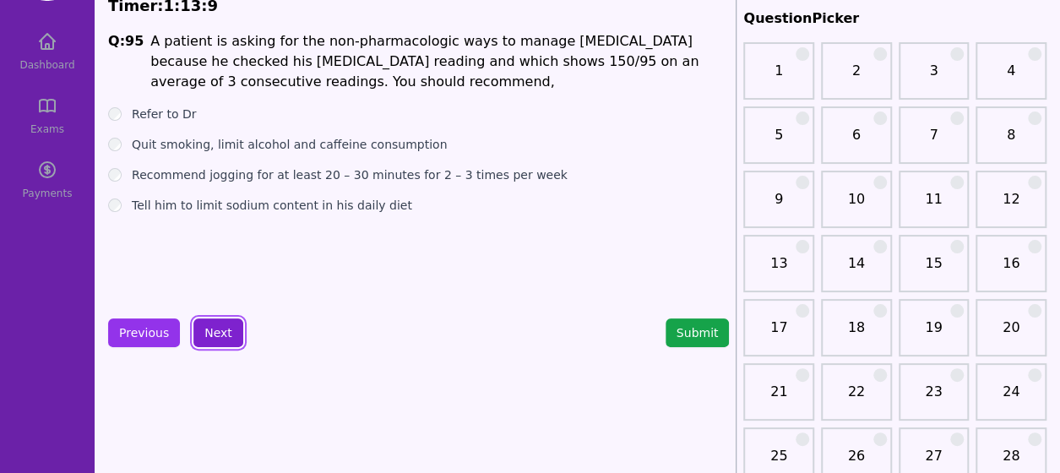
click at [218, 331] on button "Next" at bounding box center [218, 332] width 50 height 29
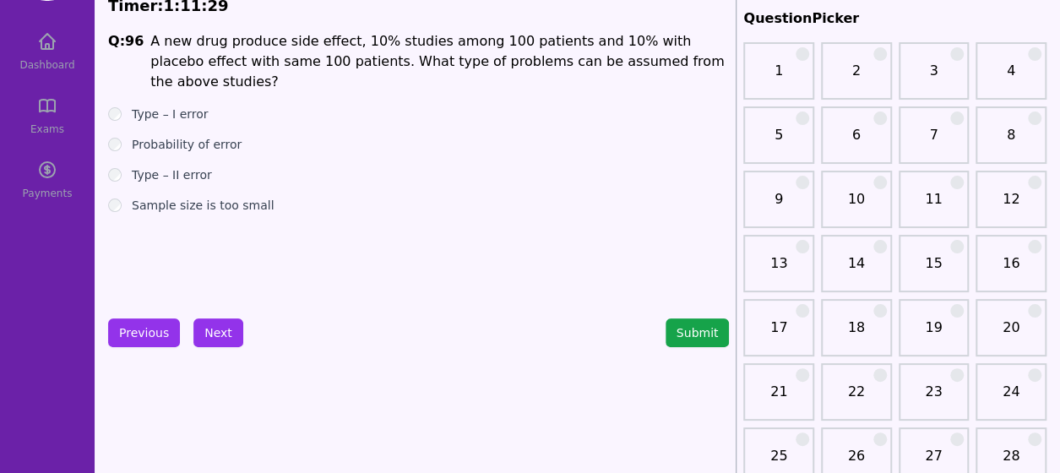
click at [109, 197] on div "Sample size is too small" at bounding box center [418, 205] width 621 height 17
click at [199, 329] on button "Next" at bounding box center [218, 332] width 50 height 29
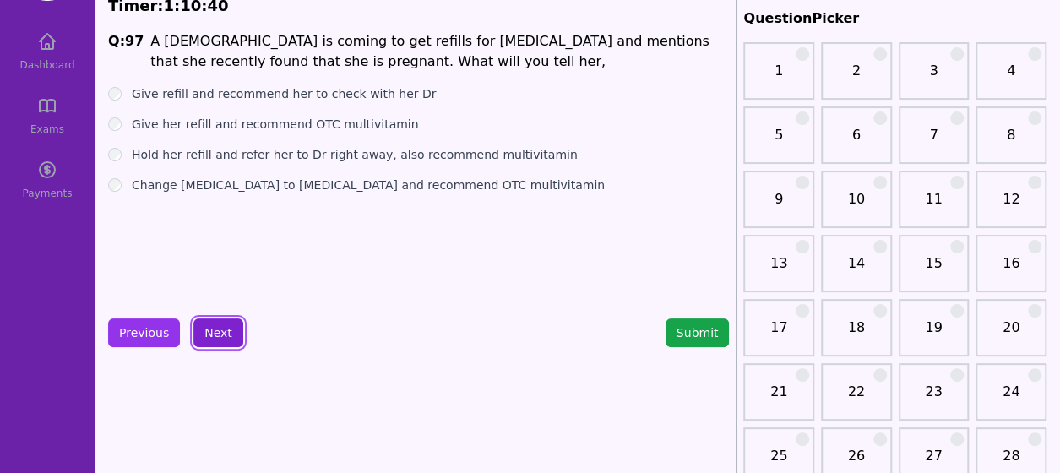
click at [206, 332] on button "Next" at bounding box center [218, 332] width 50 height 29
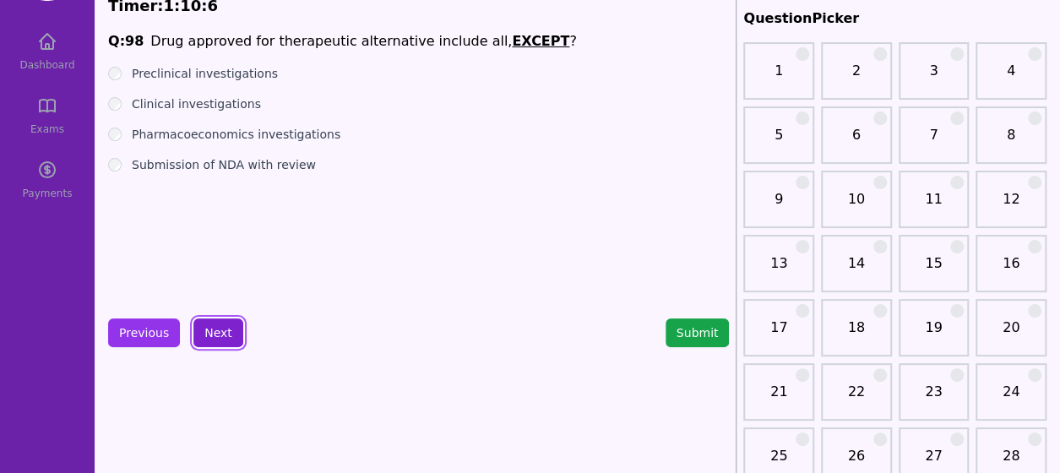
click at [214, 327] on button "Next" at bounding box center [218, 332] width 50 height 29
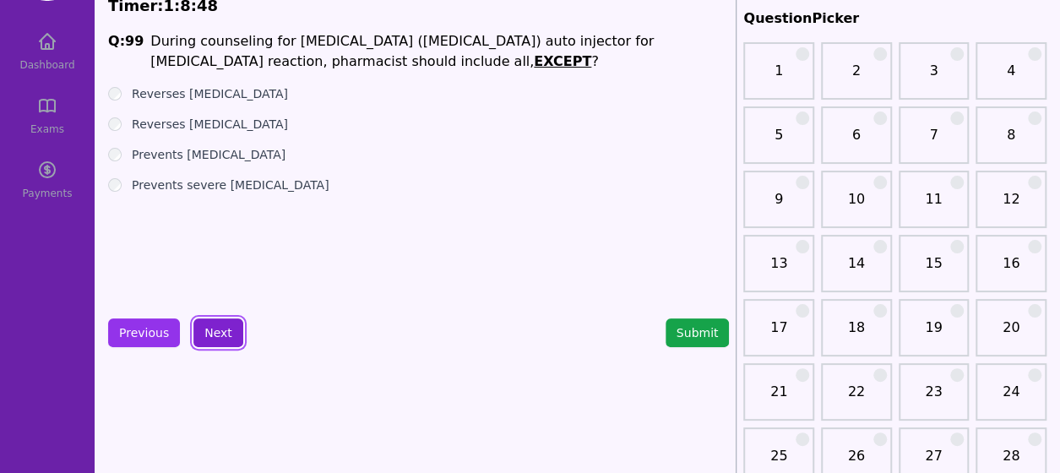
click at [216, 334] on button "Next" at bounding box center [218, 332] width 50 height 29
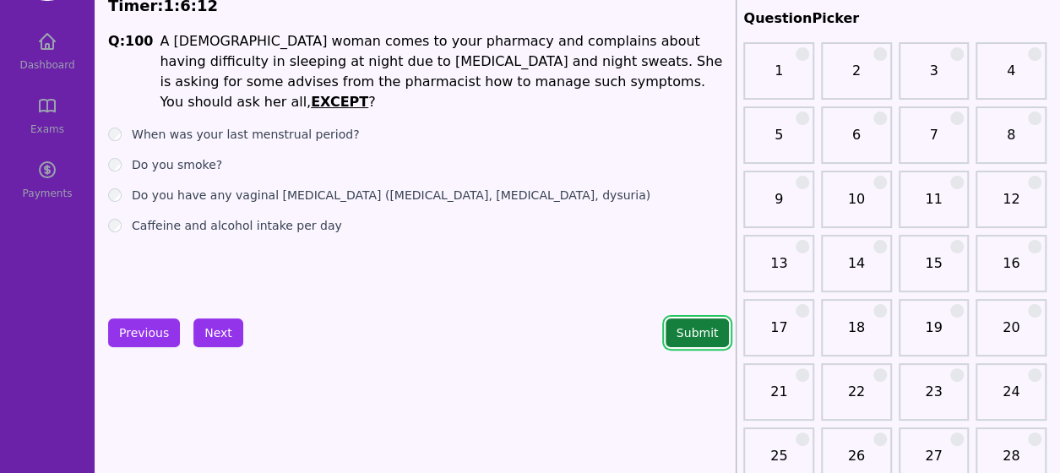
click at [677, 322] on button "Submit" at bounding box center [697, 332] width 64 height 29
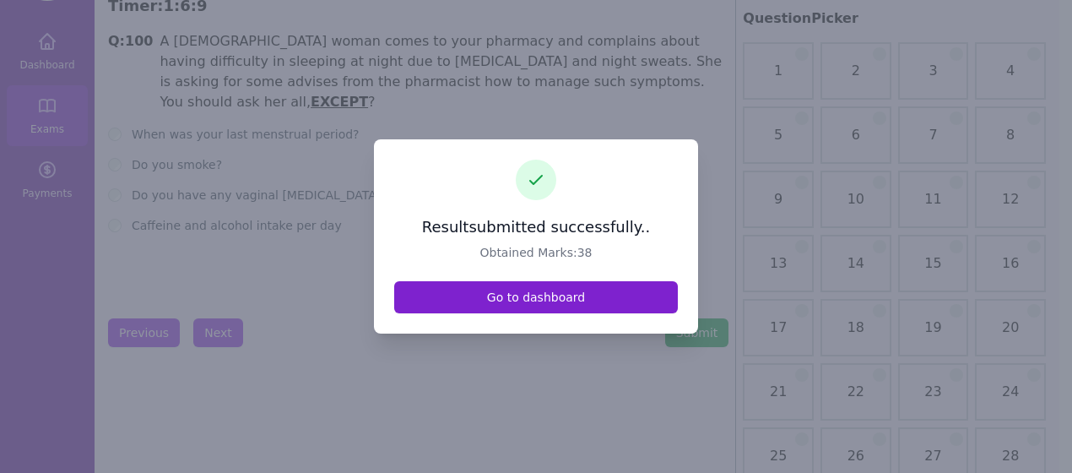
click at [510, 299] on link "Go to dashboard" at bounding box center [536, 297] width 284 height 32
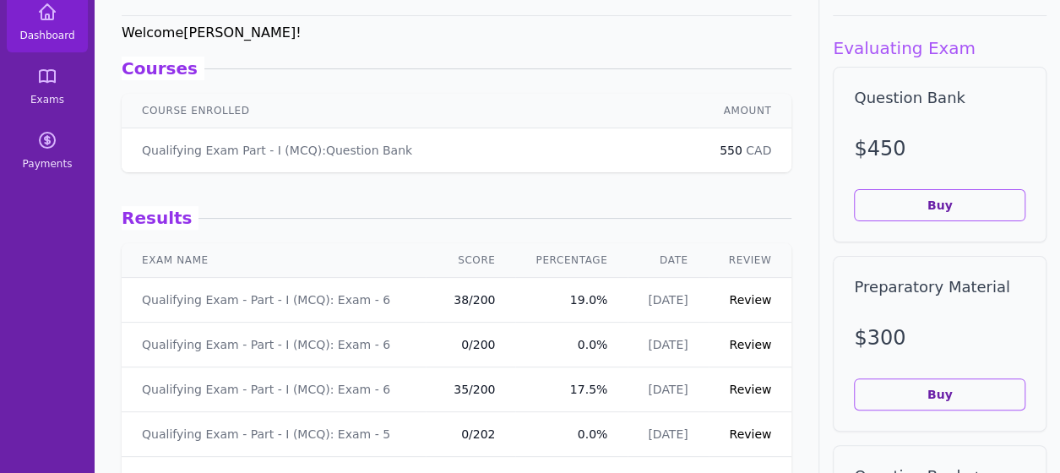
scroll to position [105, 0]
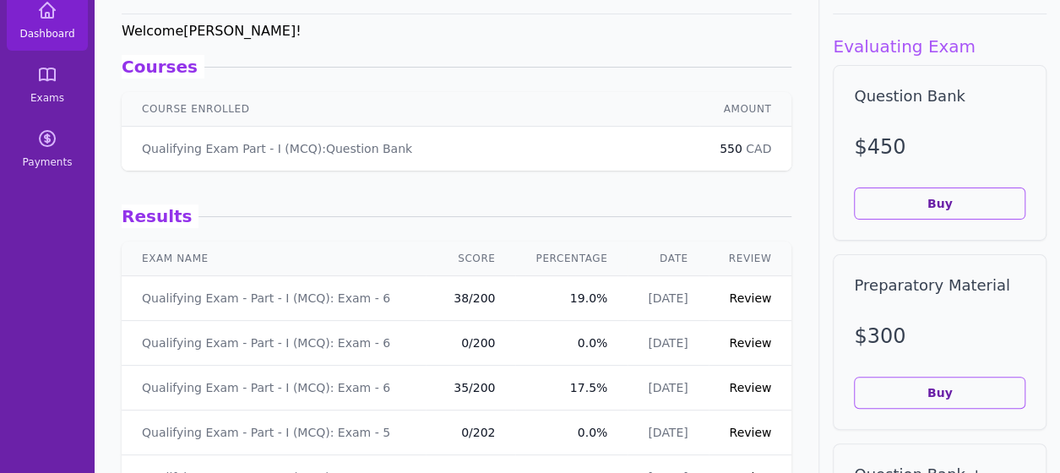
click at [729, 294] on link "Review" at bounding box center [750, 298] width 42 height 14
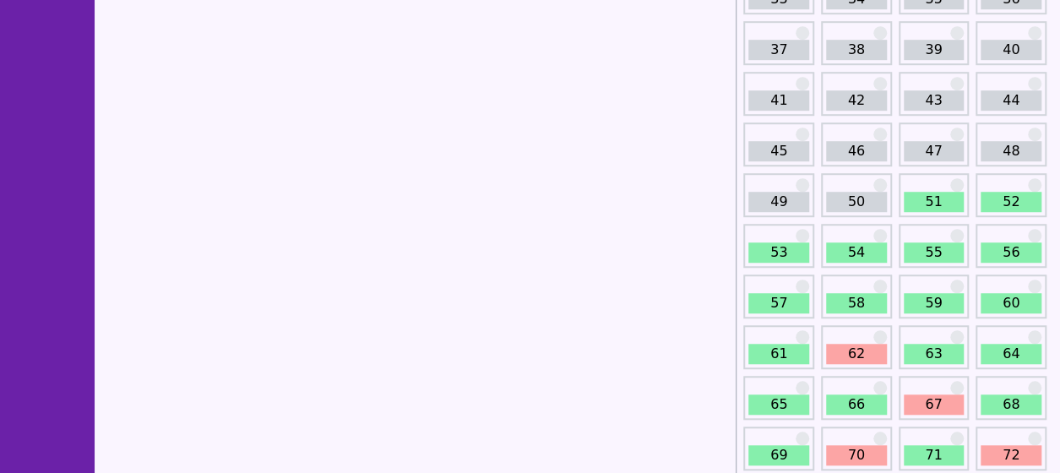
scroll to position [535, 0]
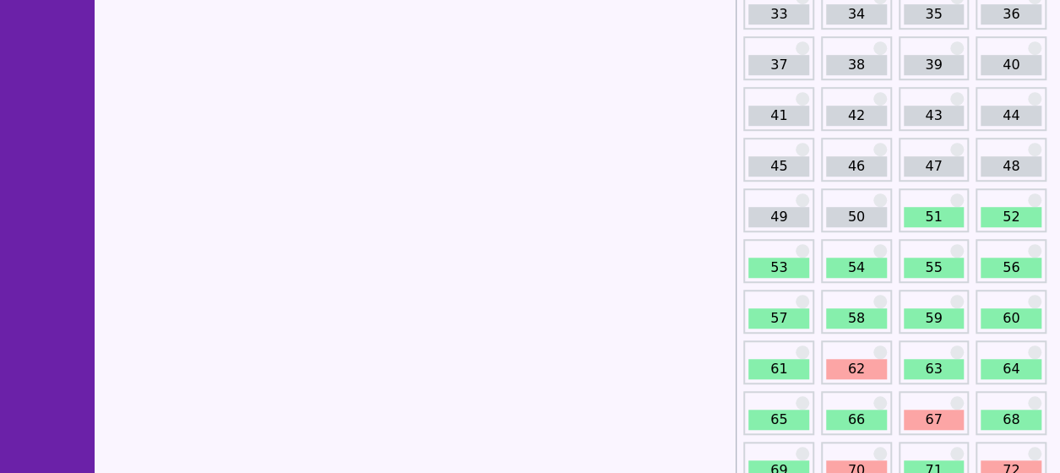
click at [942, 230] on div "51" at bounding box center [933, 210] width 71 height 44
click at [938, 220] on link "51" at bounding box center [933, 217] width 61 height 20
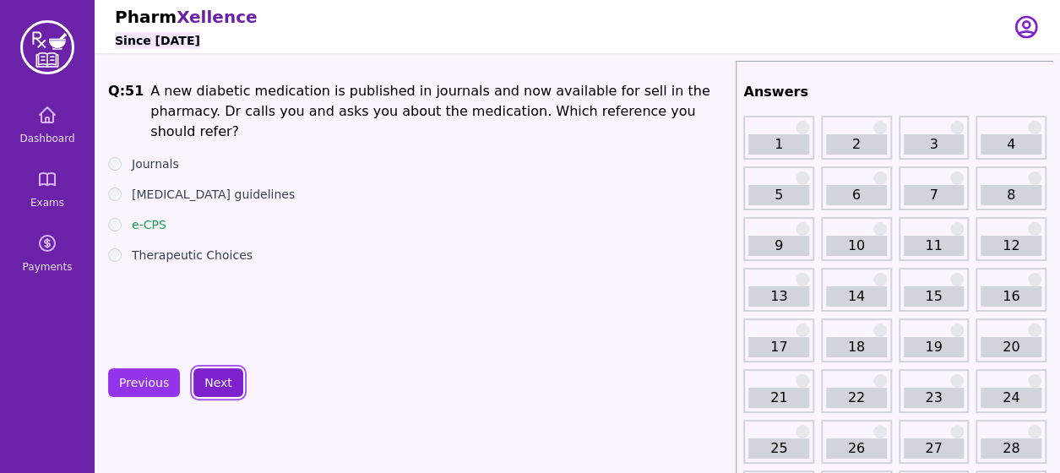
click at [218, 381] on button "Next" at bounding box center [218, 382] width 50 height 29
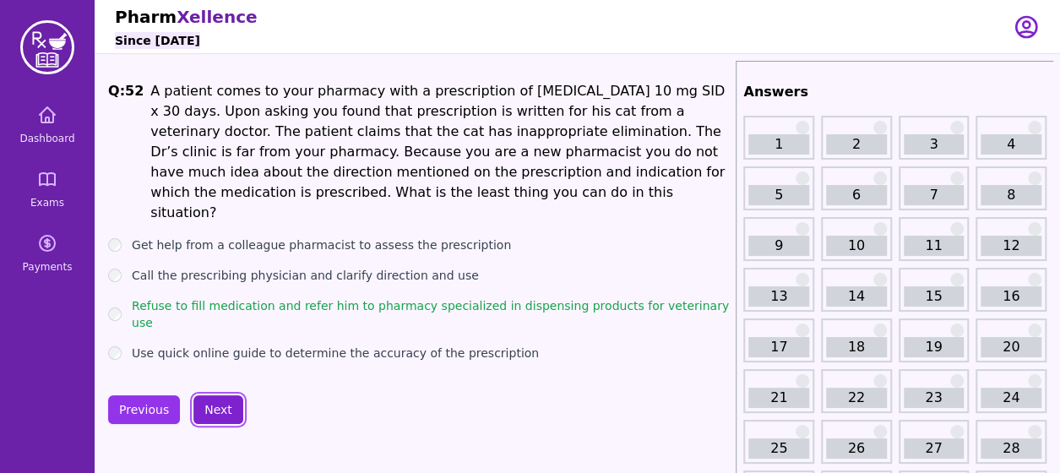
click at [218, 395] on button "Next" at bounding box center [218, 409] width 50 height 29
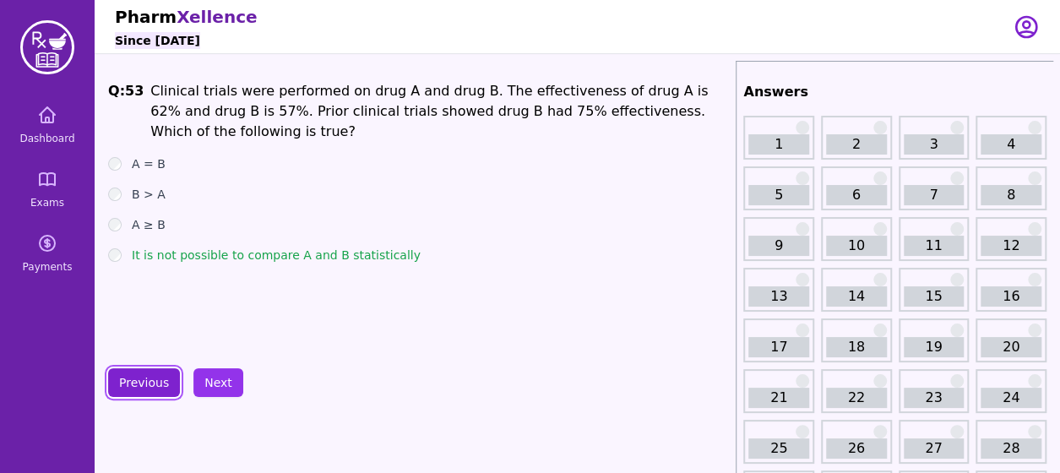
click at [146, 383] on button "Previous" at bounding box center [144, 382] width 72 height 29
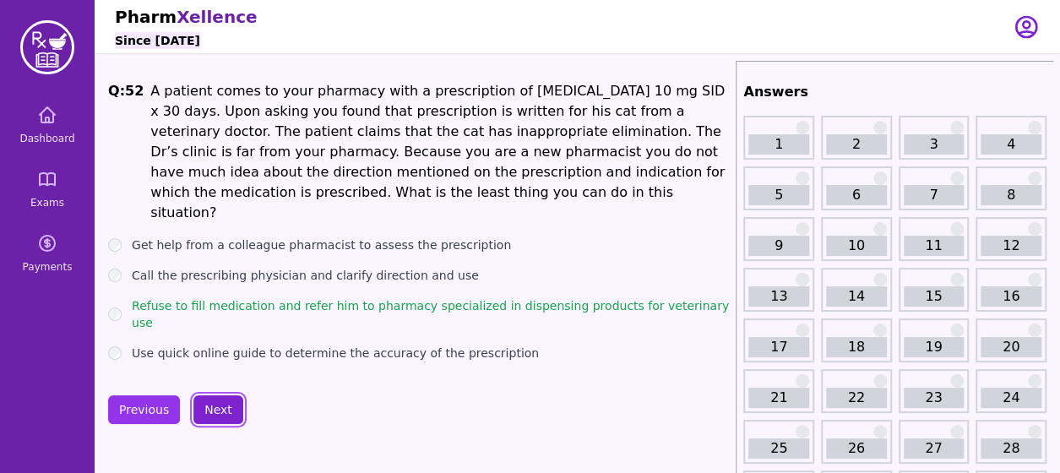
click at [208, 395] on button "Next" at bounding box center [218, 409] width 50 height 29
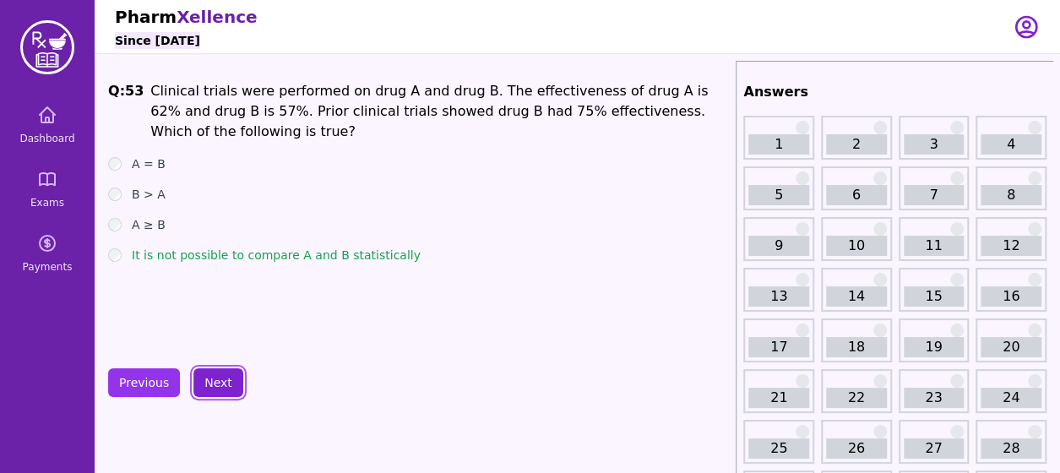
click at [208, 382] on button "Next" at bounding box center [218, 382] width 50 height 29
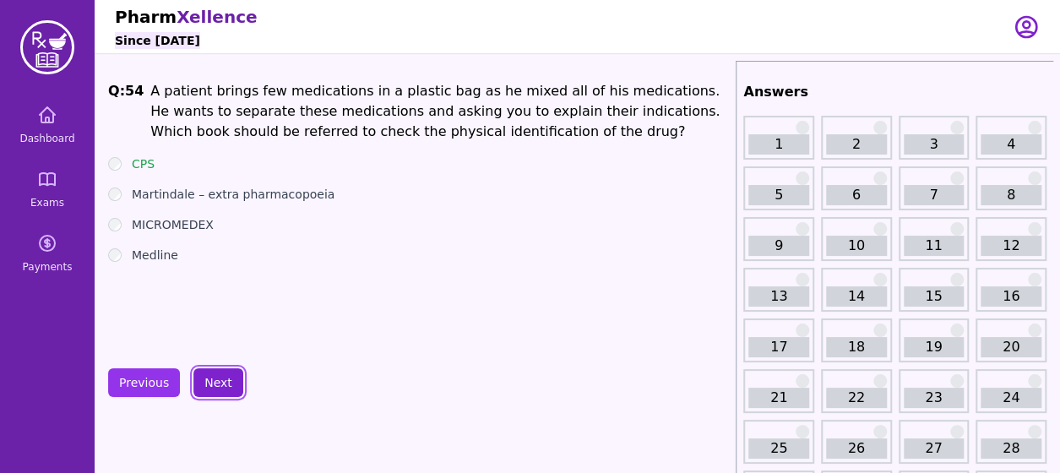
click at [208, 382] on button "Next" at bounding box center [218, 382] width 50 height 29
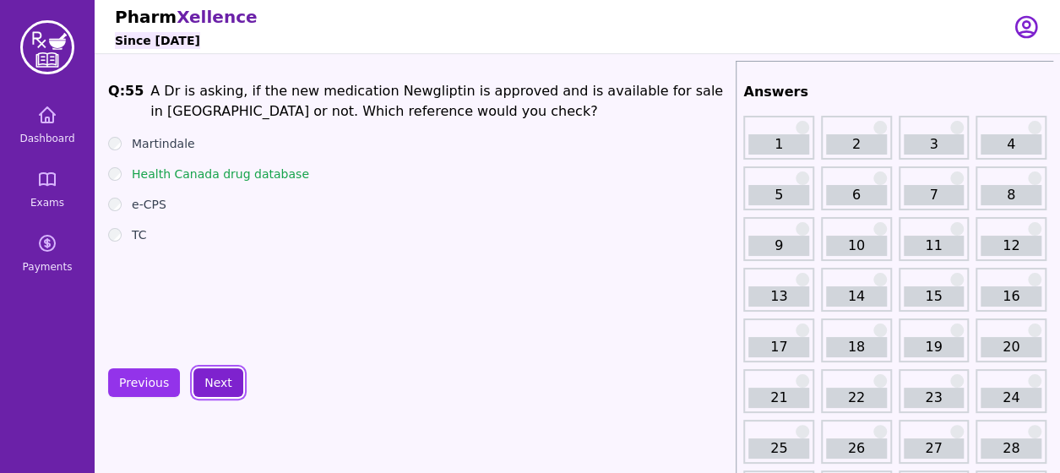
click at [208, 382] on button "Next" at bounding box center [218, 382] width 50 height 29
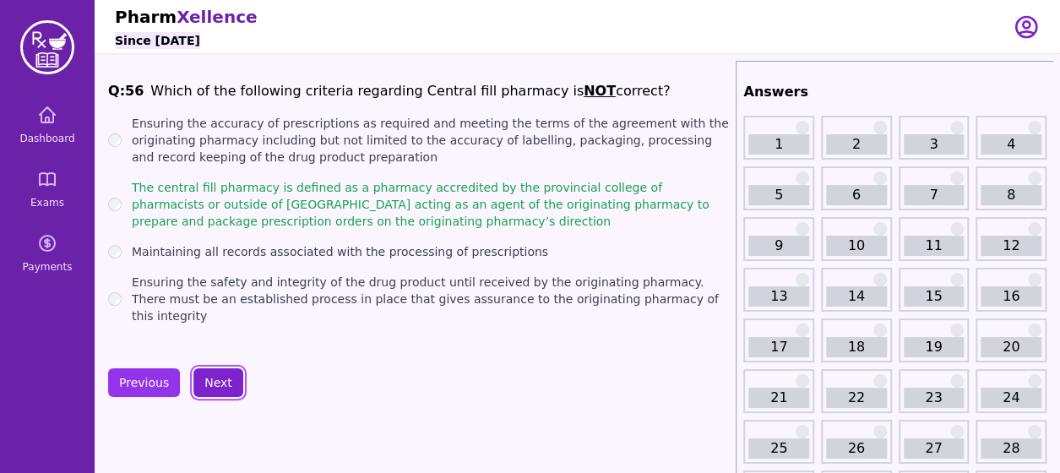
click at [208, 382] on button "Next" at bounding box center [218, 382] width 50 height 29
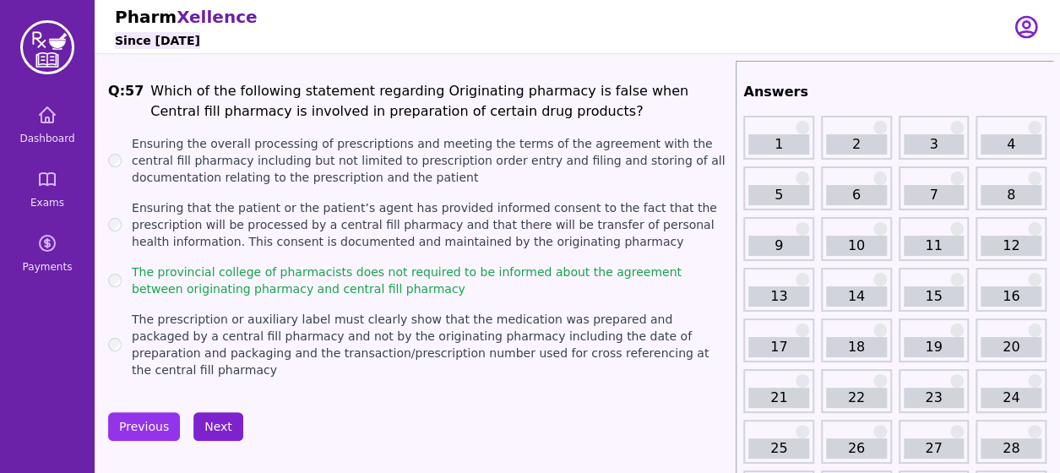
click at [209, 412] on button "Next" at bounding box center [218, 426] width 50 height 29
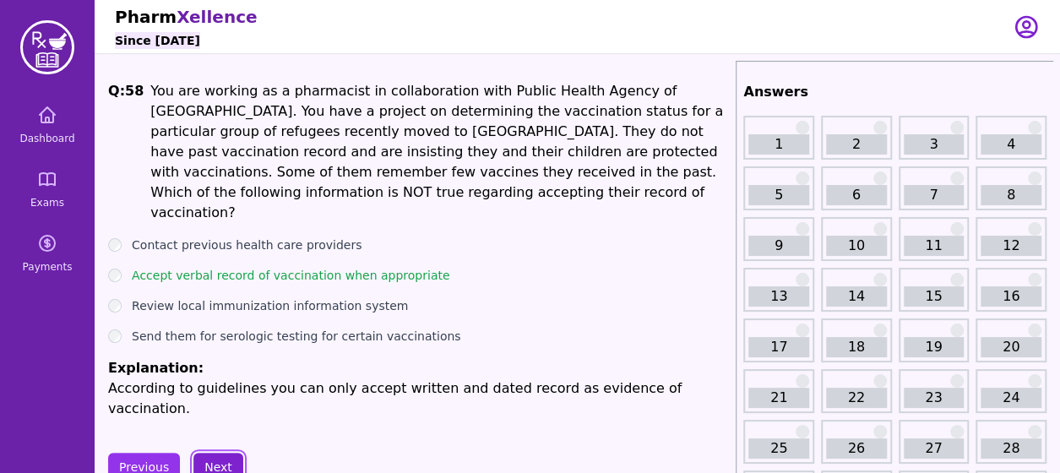
click at [209, 453] on button "Next" at bounding box center [218, 467] width 50 height 29
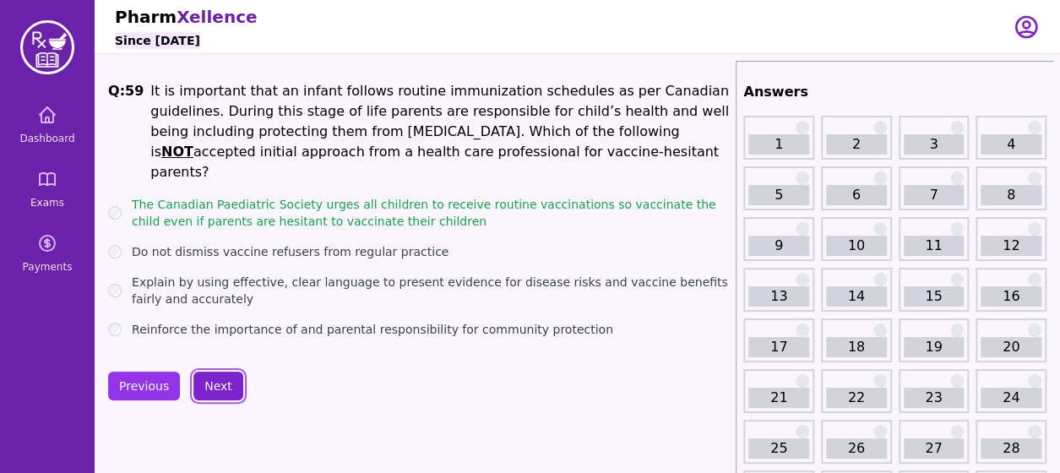
click at [214, 377] on button "Next" at bounding box center [218, 386] width 50 height 29
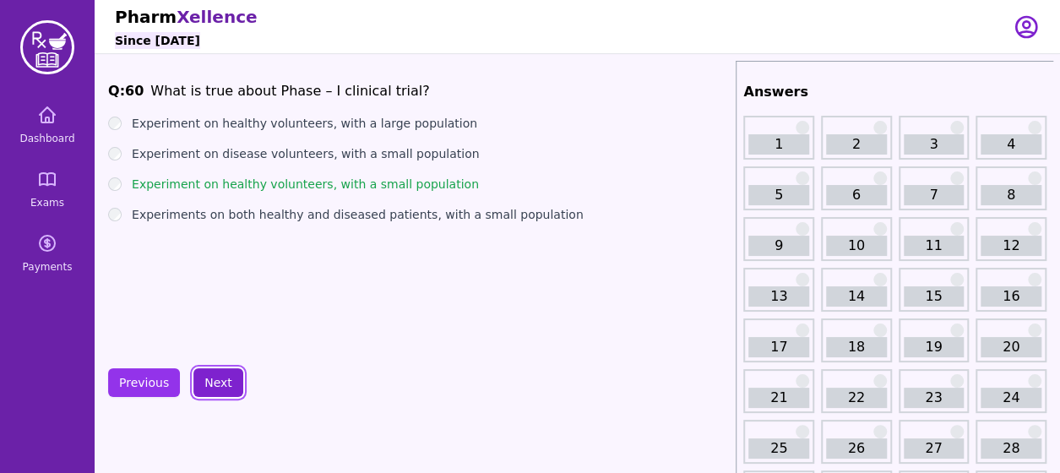
click at [214, 377] on button "Next" at bounding box center [218, 382] width 50 height 29
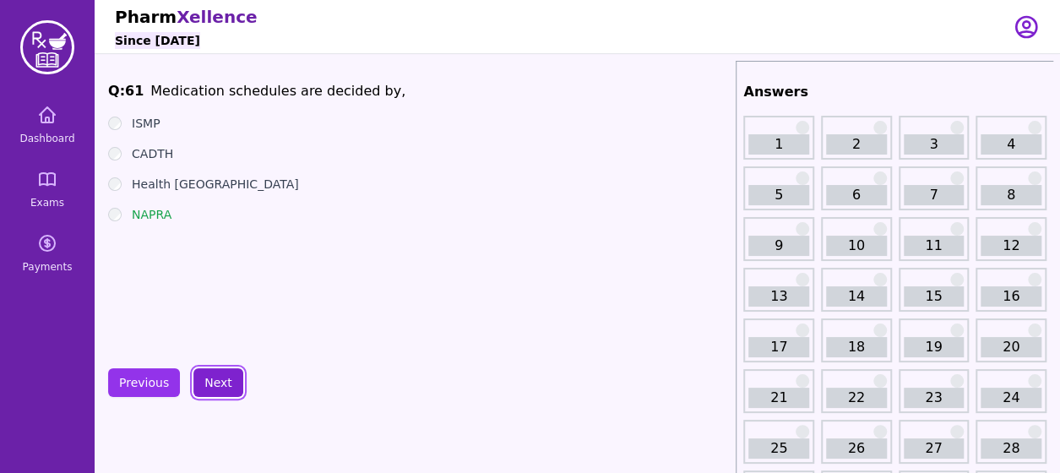
click at [214, 377] on button "Next" at bounding box center [218, 382] width 50 height 29
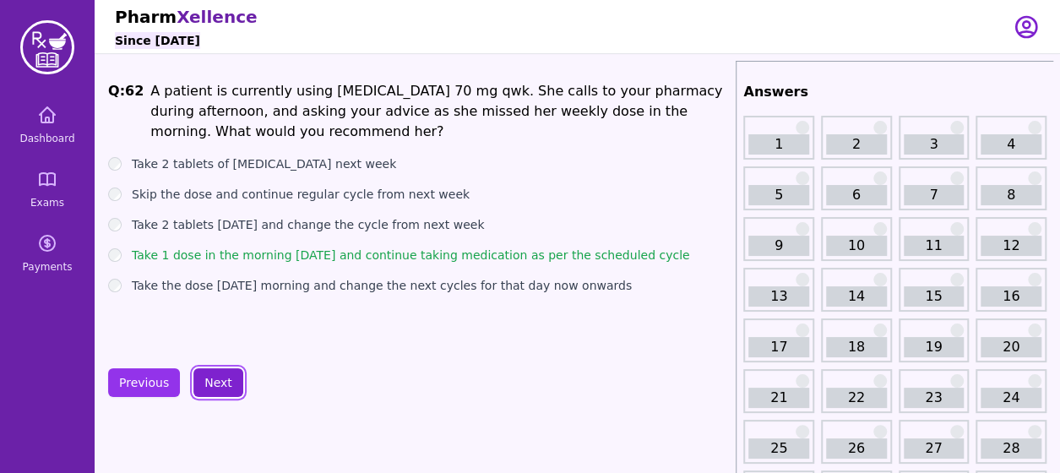
click at [225, 371] on button "Next" at bounding box center [218, 382] width 50 height 29
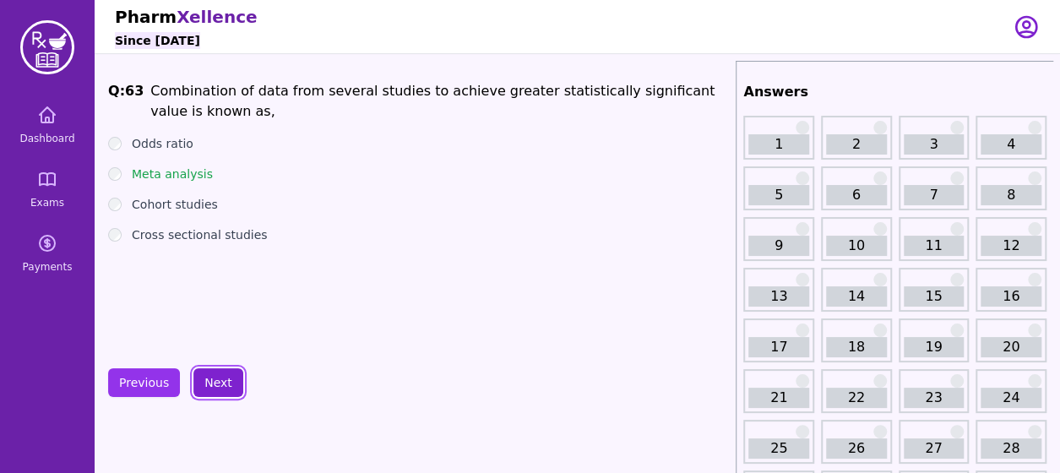
click at [225, 371] on button "Next" at bounding box center [218, 382] width 50 height 29
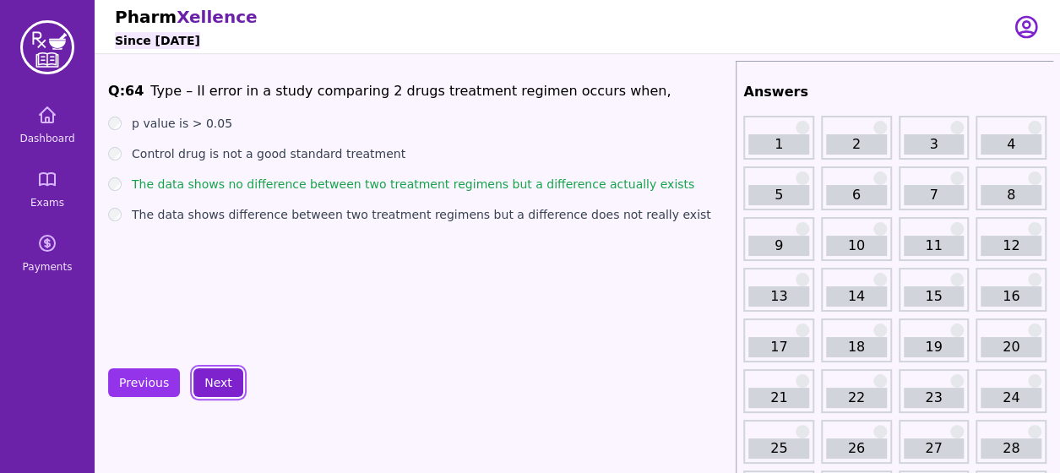
click at [225, 371] on button "Next" at bounding box center [218, 382] width 50 height 29
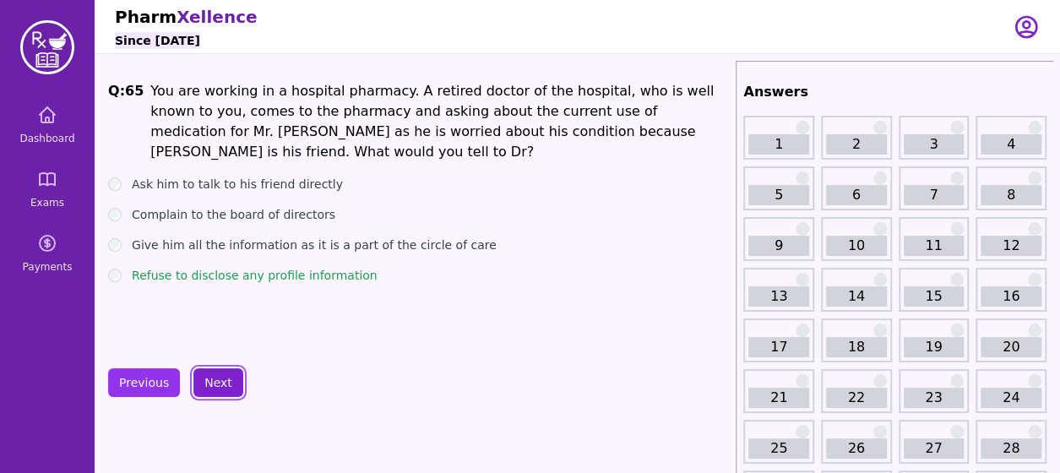
click at [211, 388] on button "Next" at bounding box center [218, 382] width 50 height 29
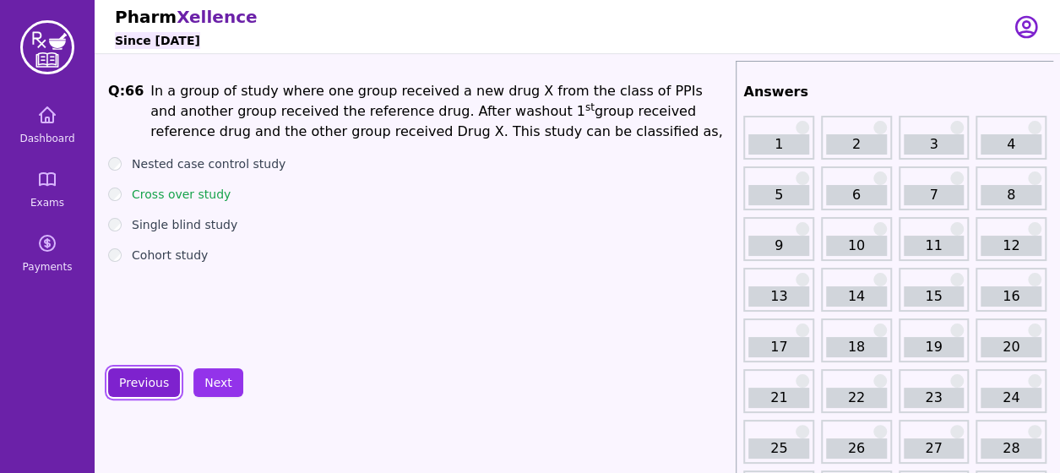
click at [153, 381] on button "Previous" at bounding box center [144, 382] width 72 height 29
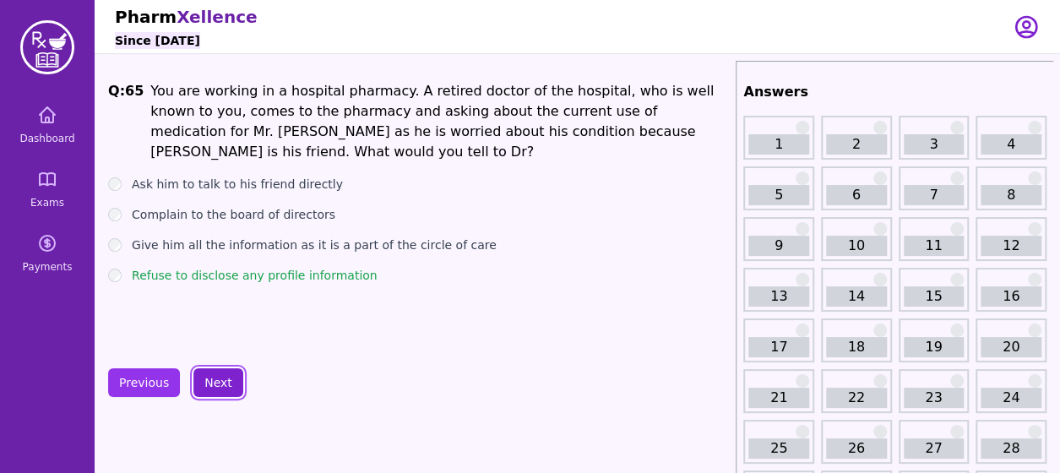
click at [214, 382] on button "Next" at bounding box center [218, 382] width 50 height 29
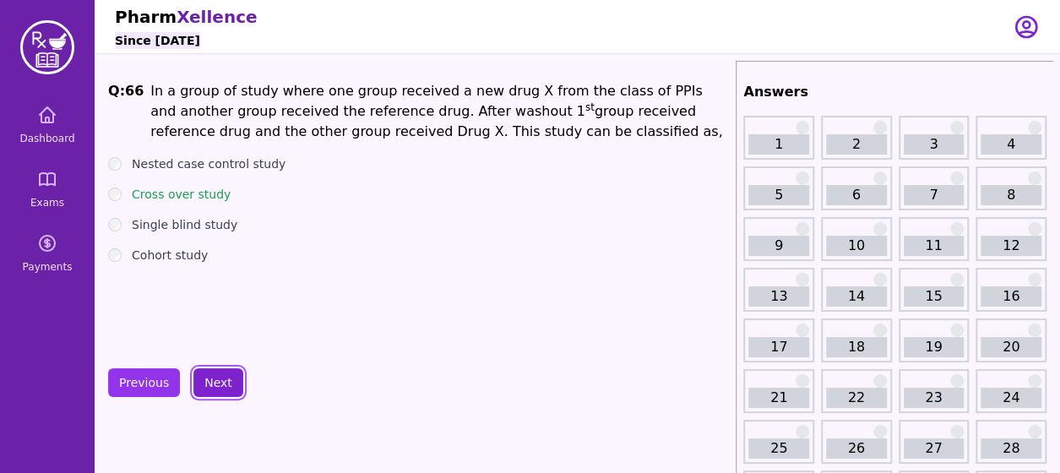
click at [214, 382] on button "Next" at bounding box center [218, 382] width 50 height 29
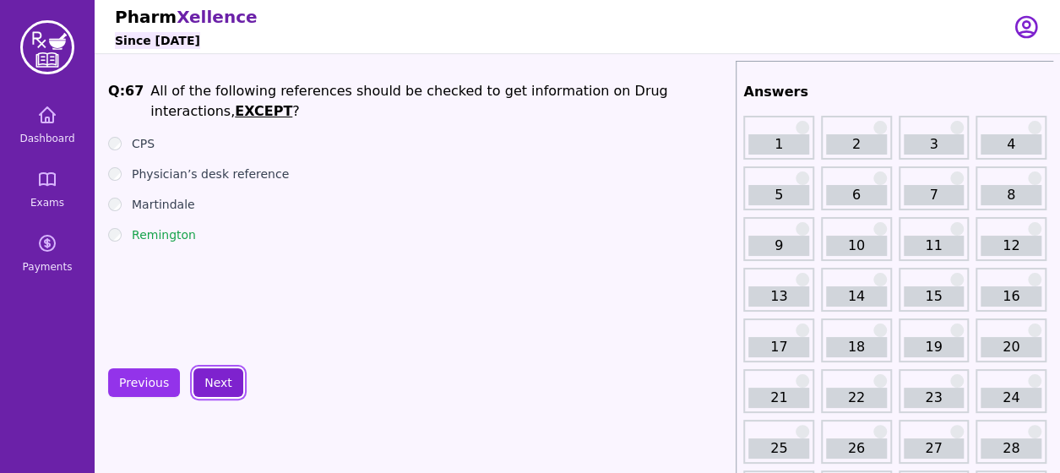
click at [225, 374] on button "Next" at bounding box center [218, 382] width 50 height 29
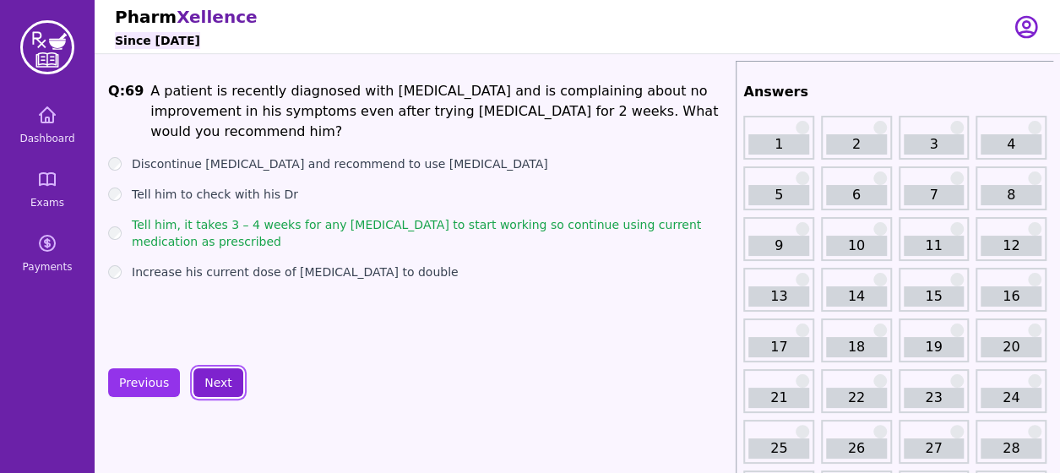
click at [225, 374] on button "Next" at bounding box center [218, 382] width 50 height 29
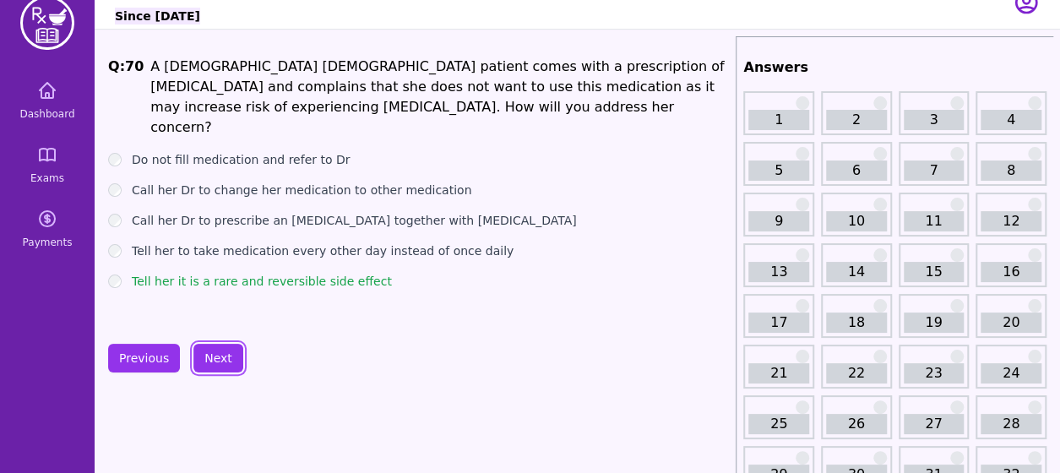
scroll to position [25, 0]
click at [204, 359] on button "Next" at bounding box center [218, 357] width 50 height 29
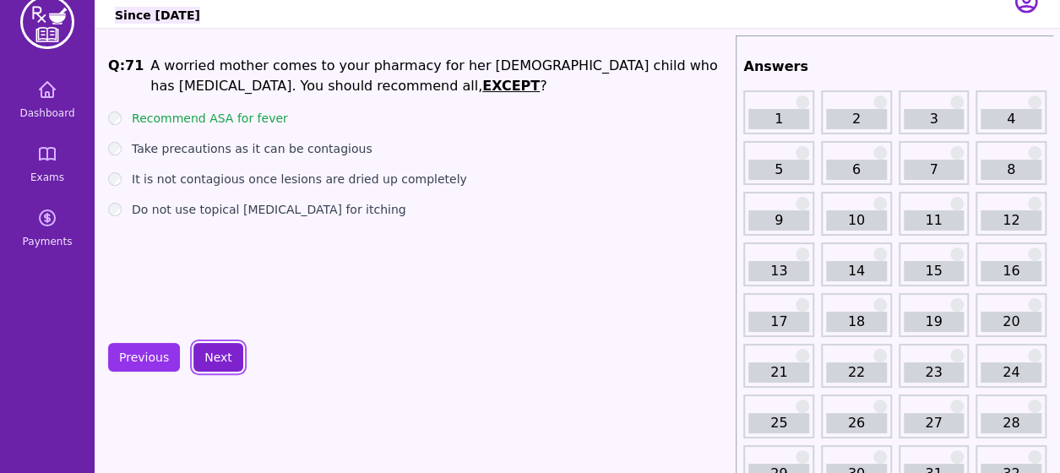
click at [204, 359] on button "Next" at bounding box center [218, 357] width 50 height 29
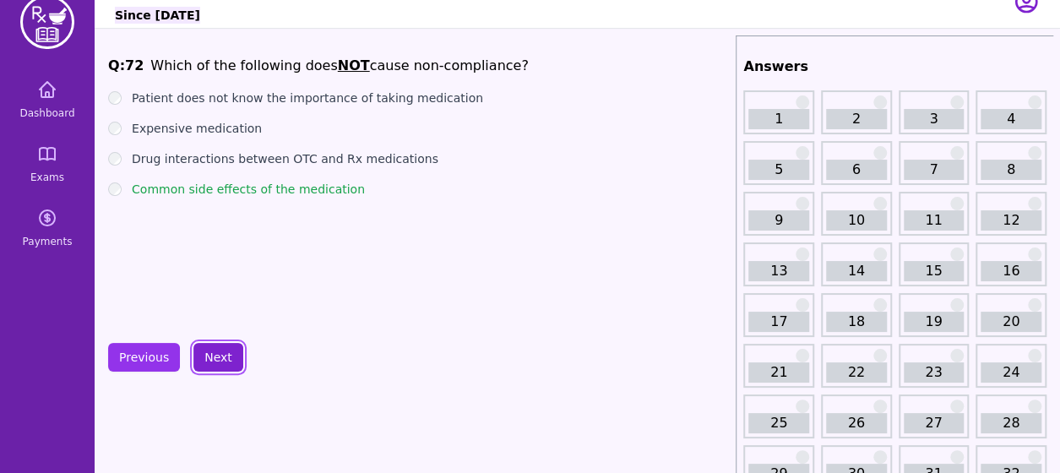
click at [198, 347] on button "Next" at bounding box center [218, 357] width 50 height 29
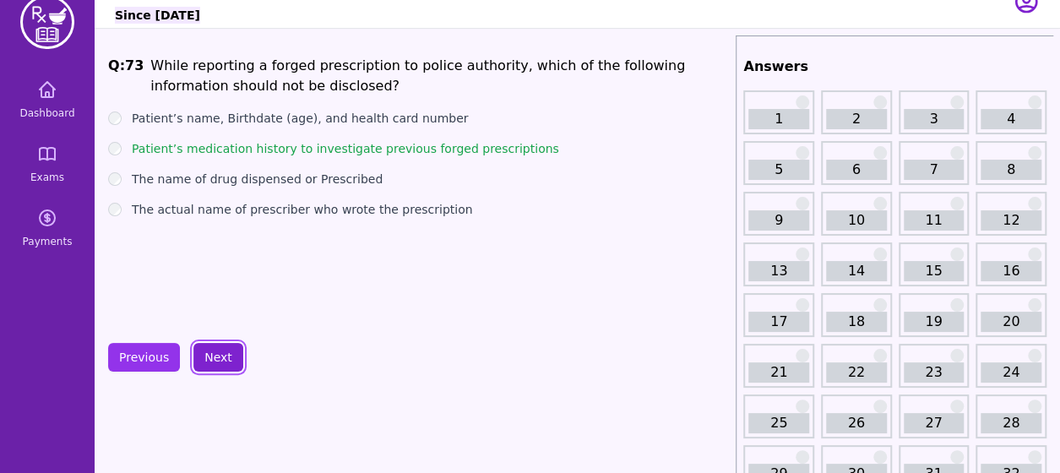
click at [198, 347] on button "Next" at bounding box center [218, 357] width 50 height 29
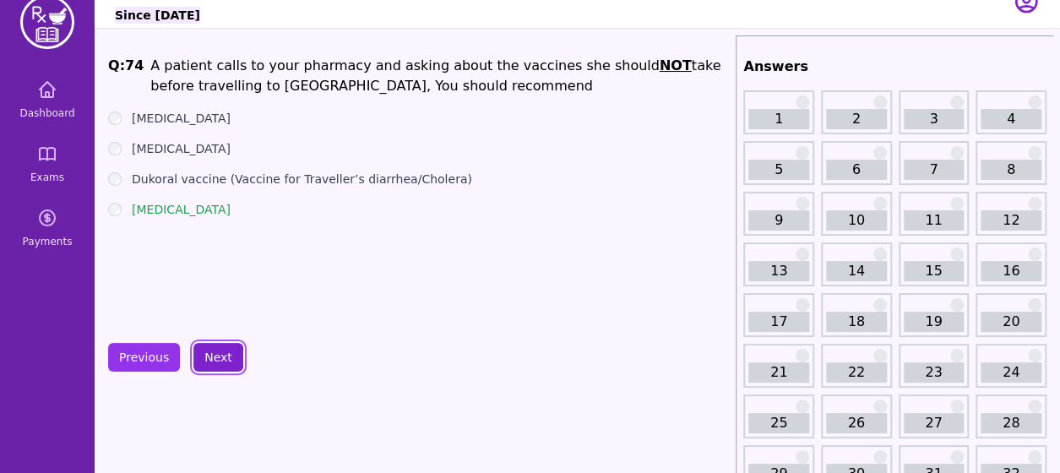
click at [198, 347] on button "Next" at bounding box center [218, 357] width 50 height 29
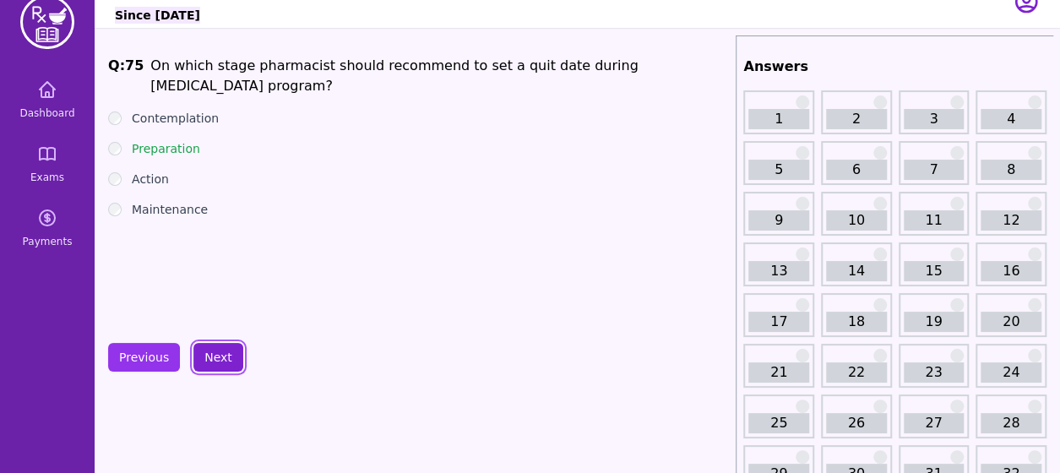
click at [198, 347] on button "Next" at bounding box center [218, 357] width 50 height 29
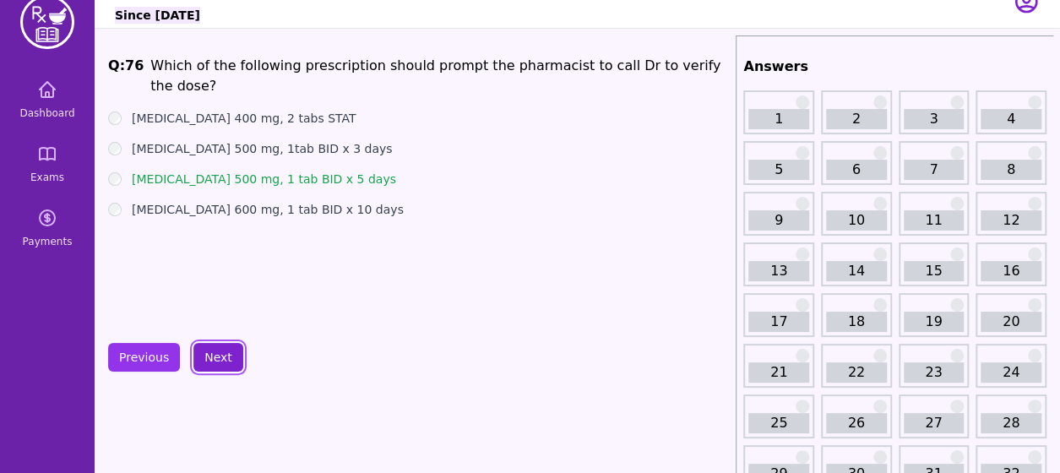
click at [203, 354] on button "Next" at bounding box center [218, 357] width 50 height 29
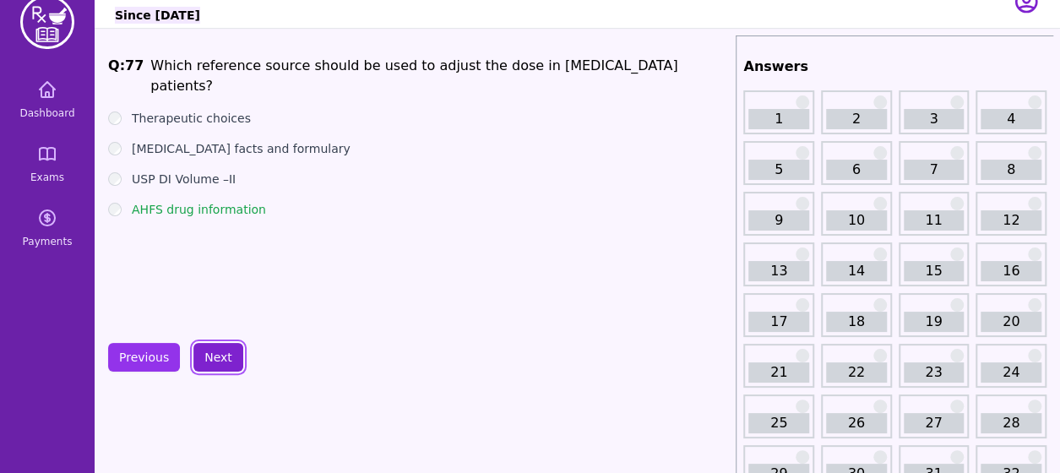
click at [203, 354] on button "Next" at bounding box center [218, 357] width 50 height 29
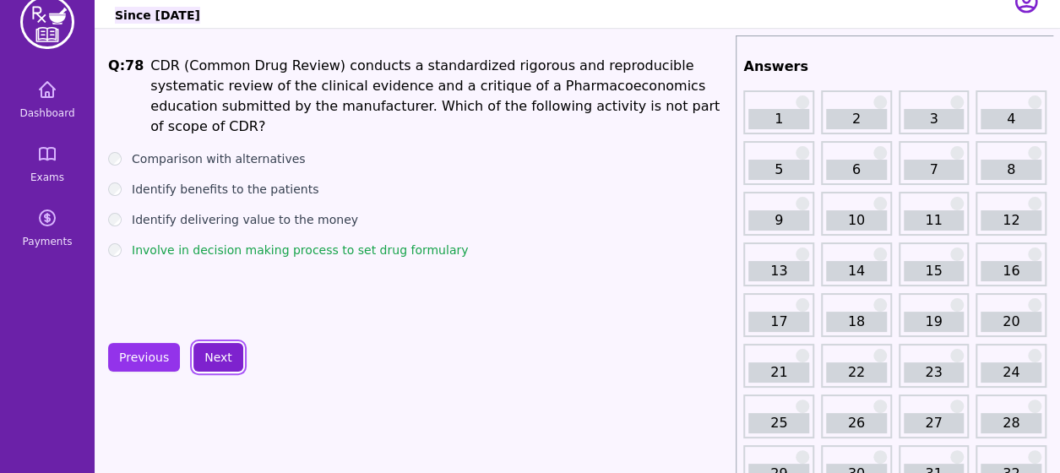
click at [203, 354] on button "Next" at bounding box center [218, 357] width 50 height 29
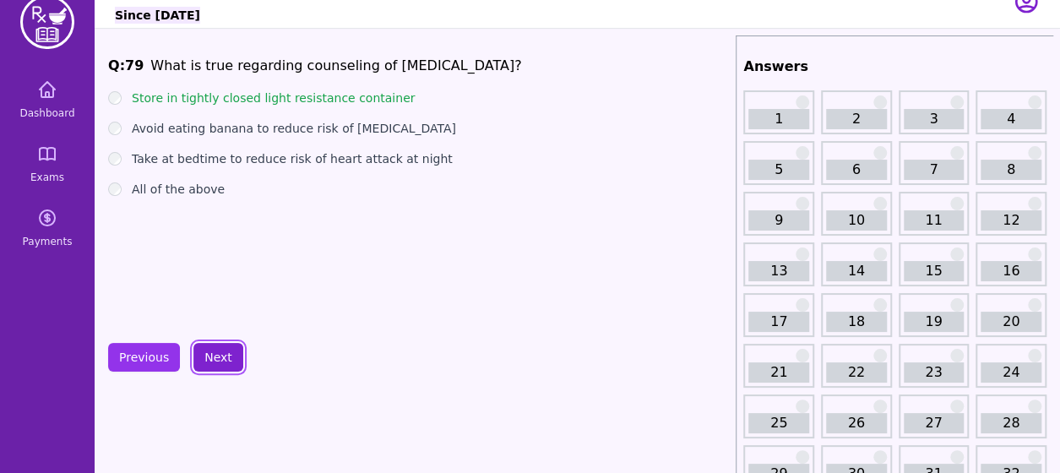
click at [203, 354] on button "Next" at bounding box center [218, 357] width 50 height 29
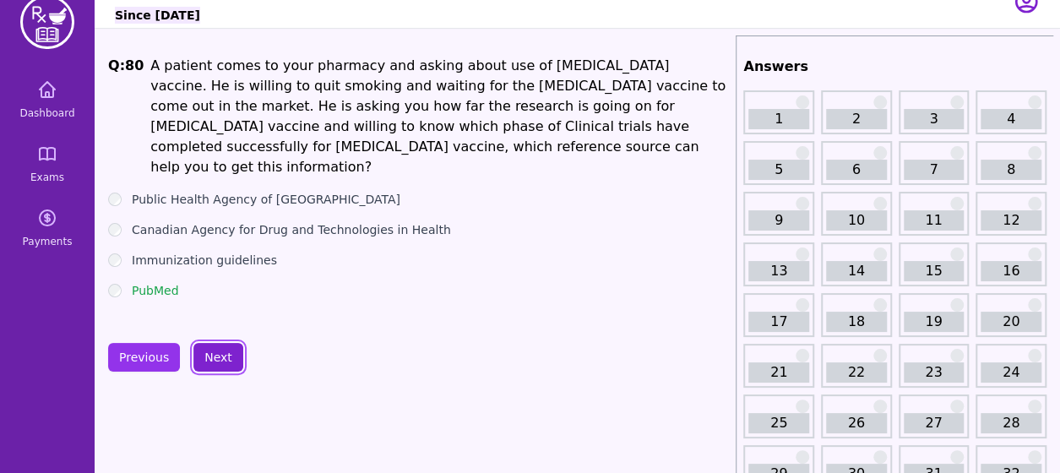
click at [203, 354] on button "Next" at bounding box center [218, 357] width 50 height 29
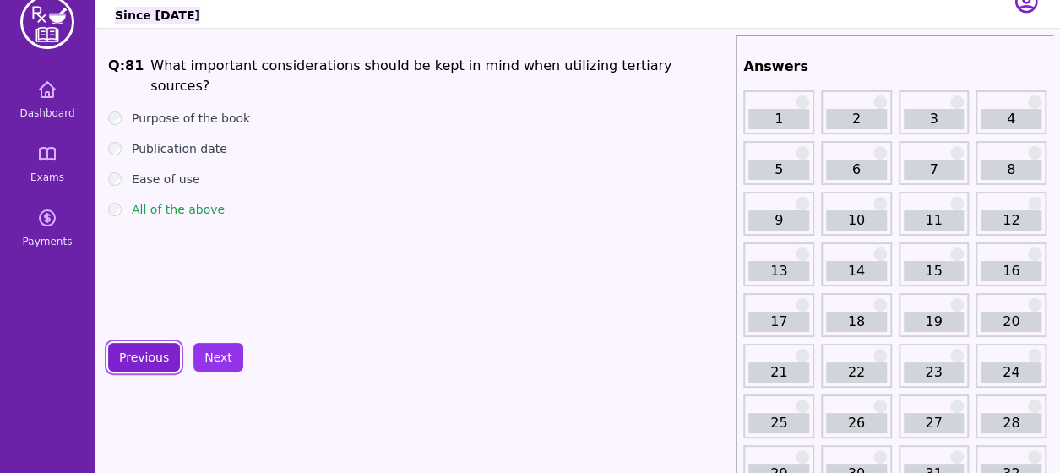
click at [160, 357] on button "Previous" at bounding box center [144, 357] width 72 height 29
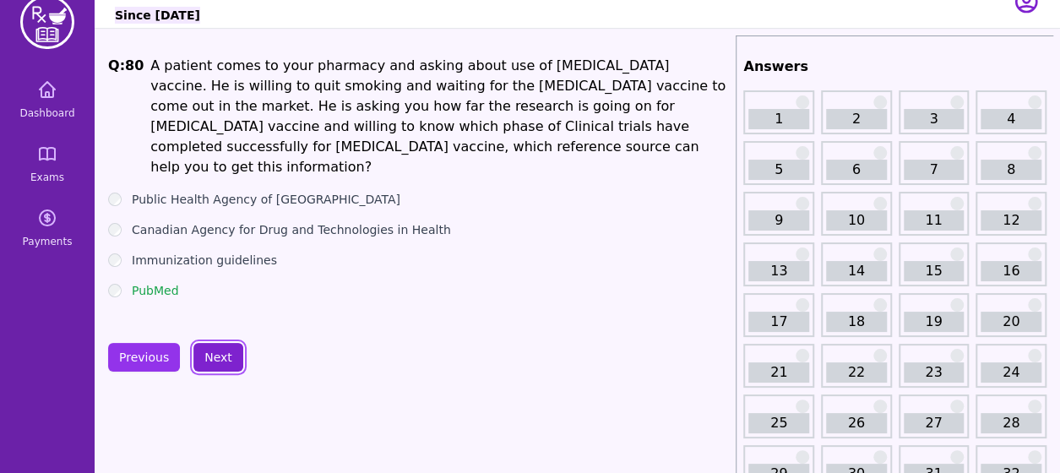
click at [227, 350] on button "Next" at bounding box center [218, 357] width 50 height 29
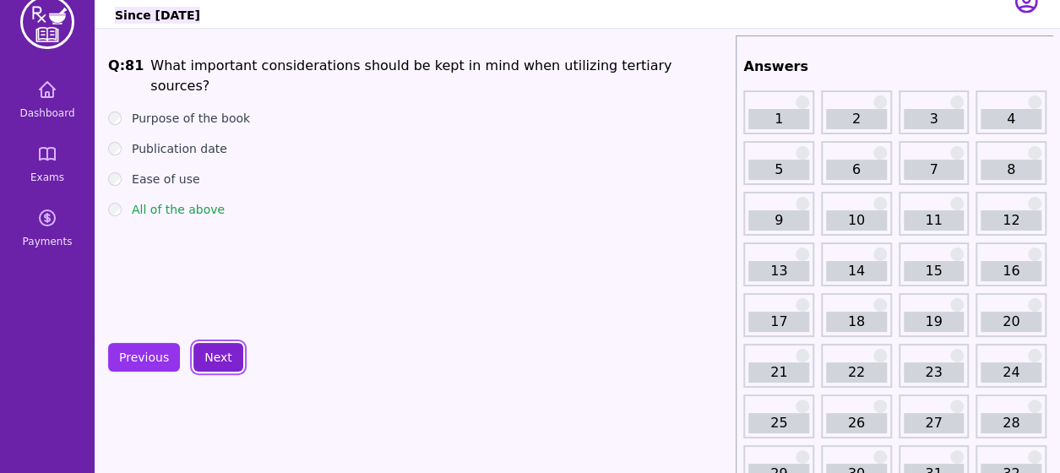
click at [227, 350] on button "Next" at bounding box center [218, 357] width 50 height 29
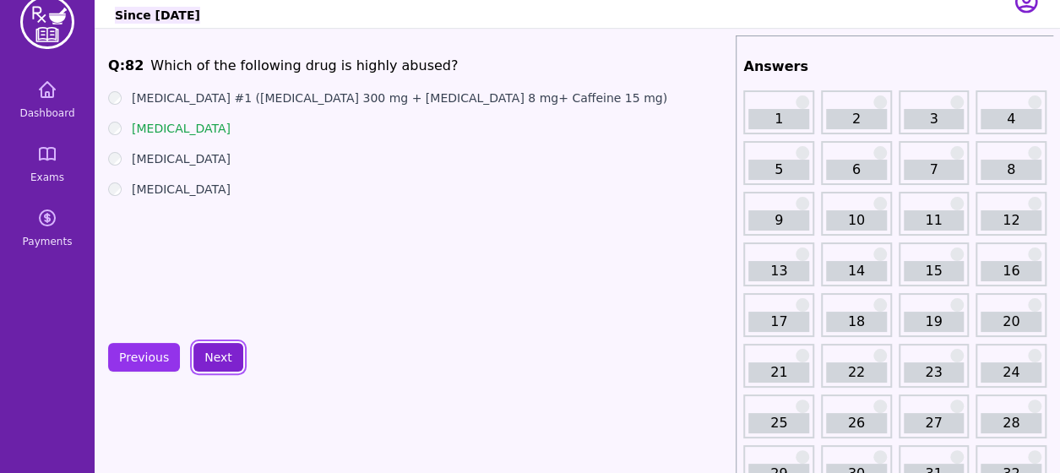
click at [227, 350] on button "Next" at bounding box center [218, 357] width 50 height 29
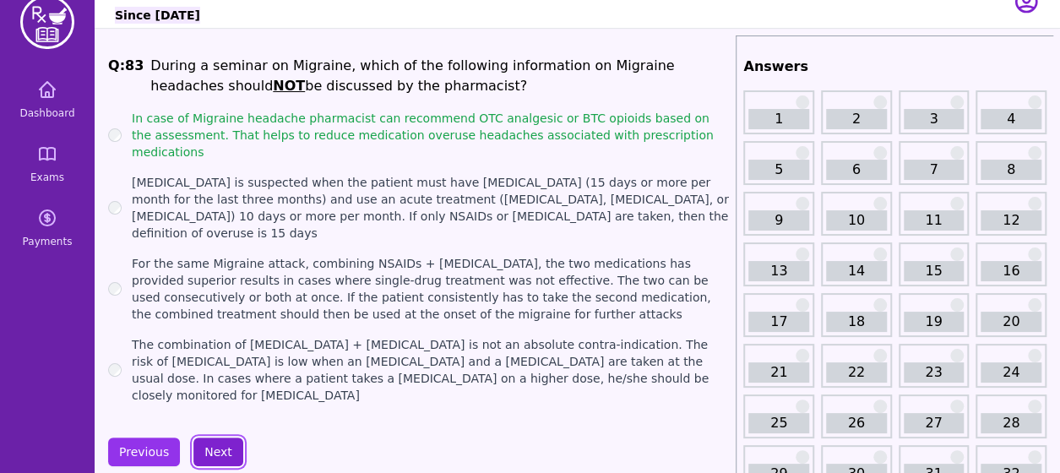
click at [223, 437] on button "Next" at bounding box center [218, 451] width 50 height 29
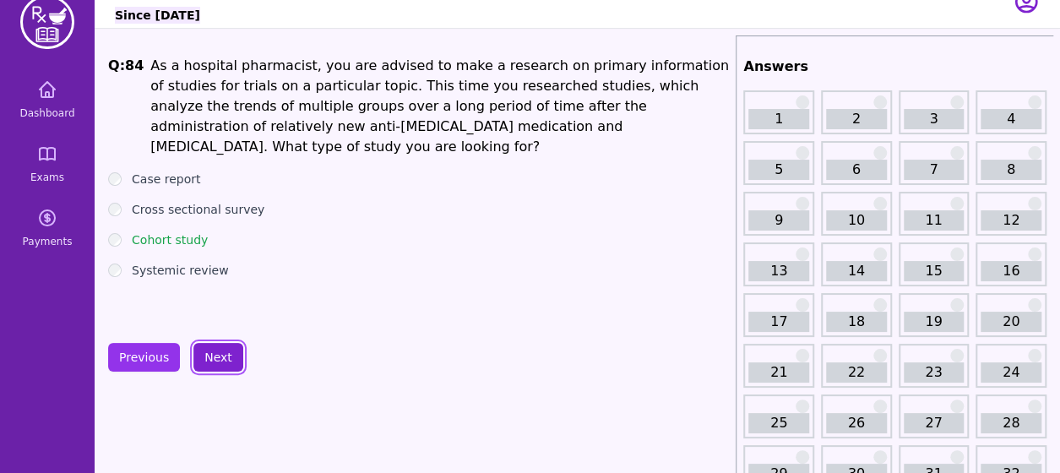
click at [214, 356] on button "Next" at bounding box center [218, 357] width 50 height 29
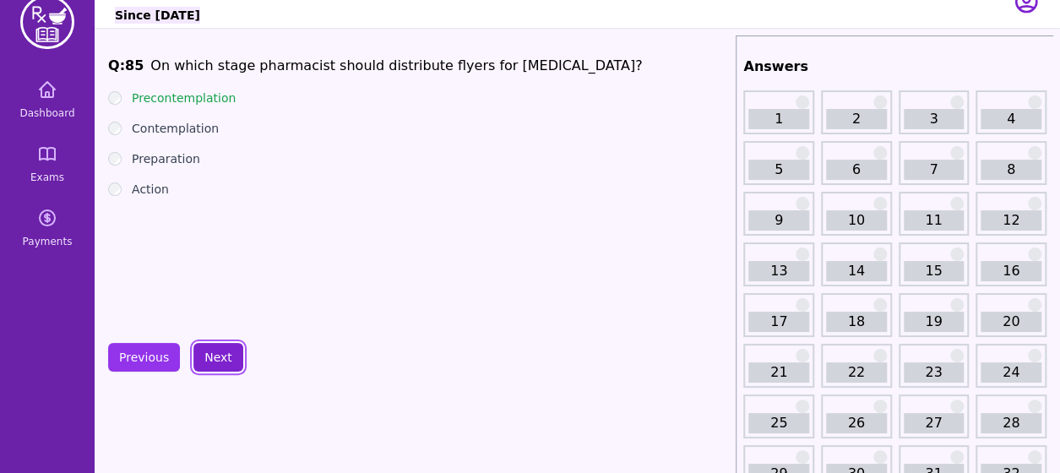
click at [214, 356] on button "Next" at bounding box center [218, 357] width 50 height 29
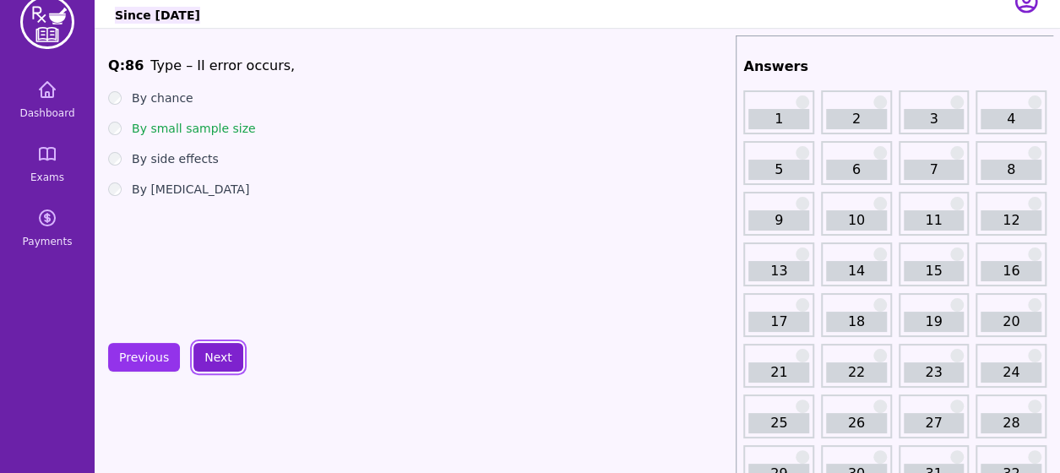
click at [214, 356] on button "Next" at bounding box center [218, 357] width 50 height 29
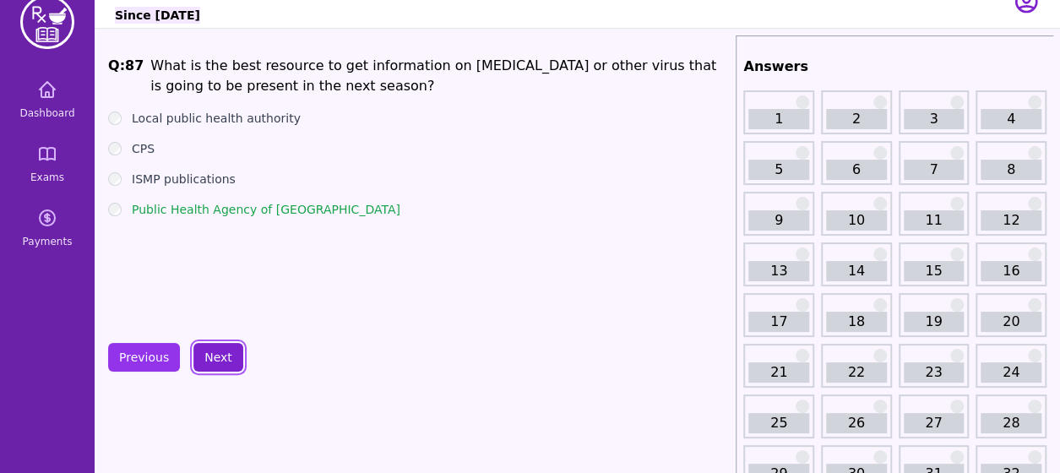
click at [214, 356] on button "Next" at bounding box center [218, 357] width 50 height 29
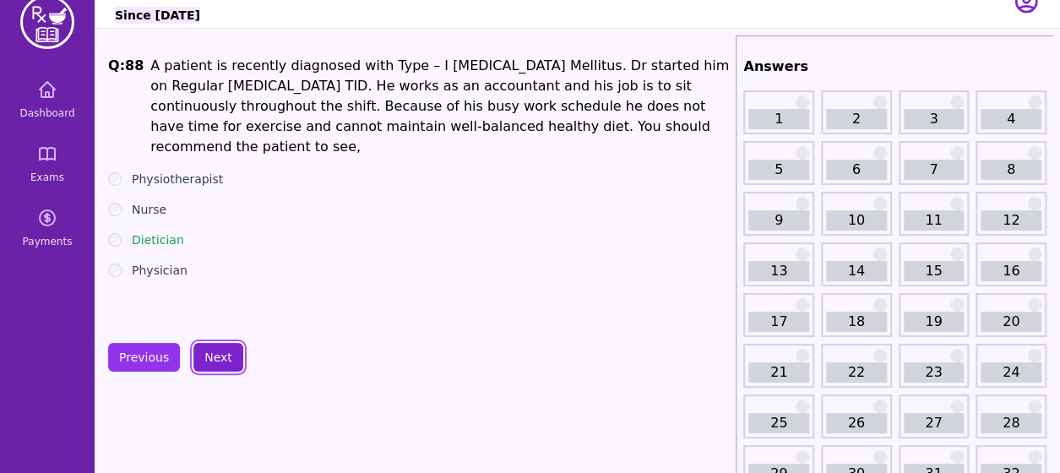
click at [214, 356] on button "Next" at bounding box center [218, 357] width 50 height 29
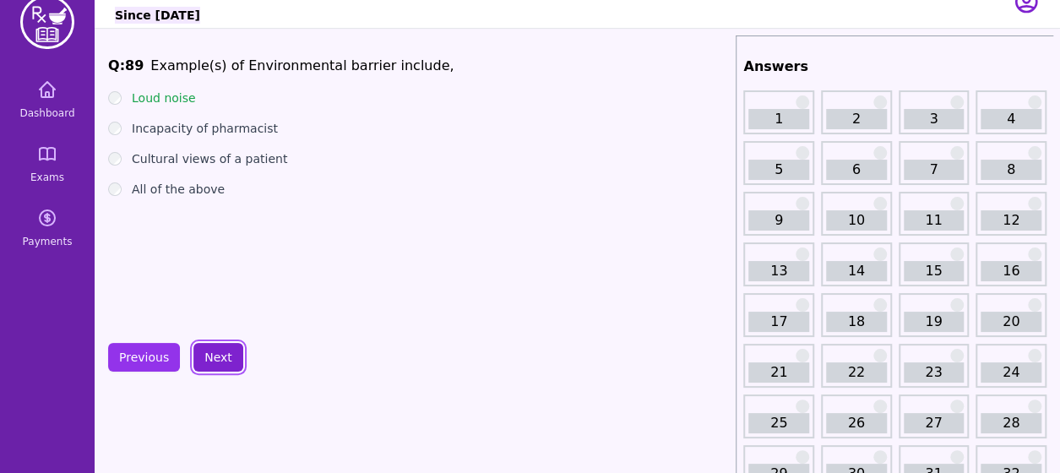
click at [214, 356] on button "Next" at bounding box center [218, 357] width 50 height 29
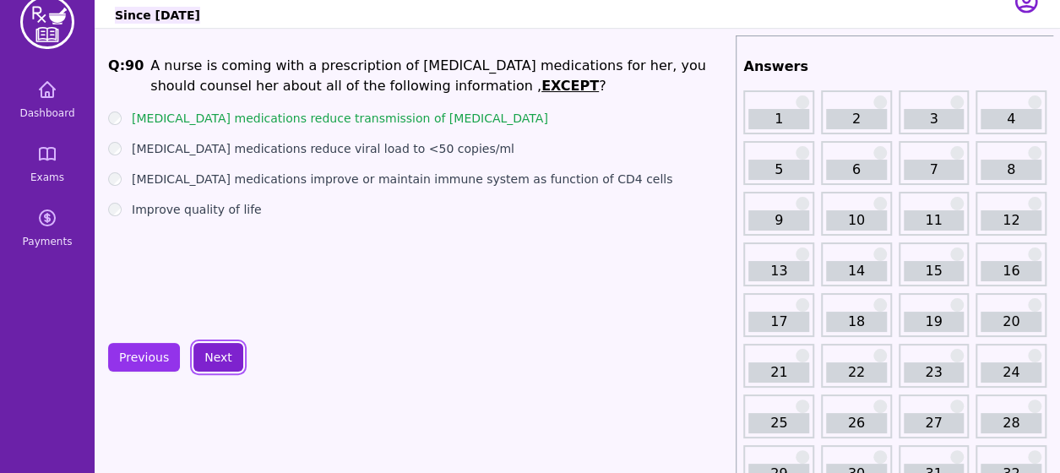
click at [214, 356] on button "Next" at bounding box center [218, 357] width 50 height 29
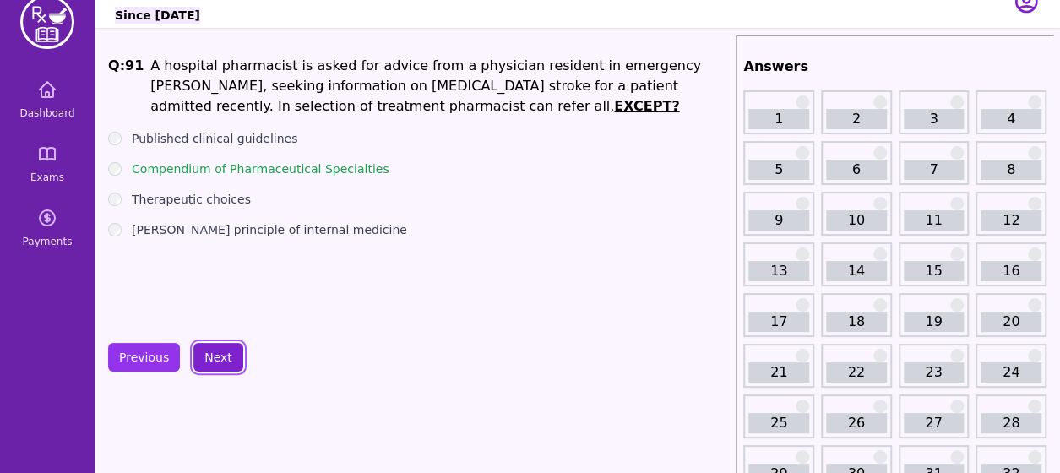
click at [214, 356] on button "Next" at bounding box center [218, 357] width 50 height 29
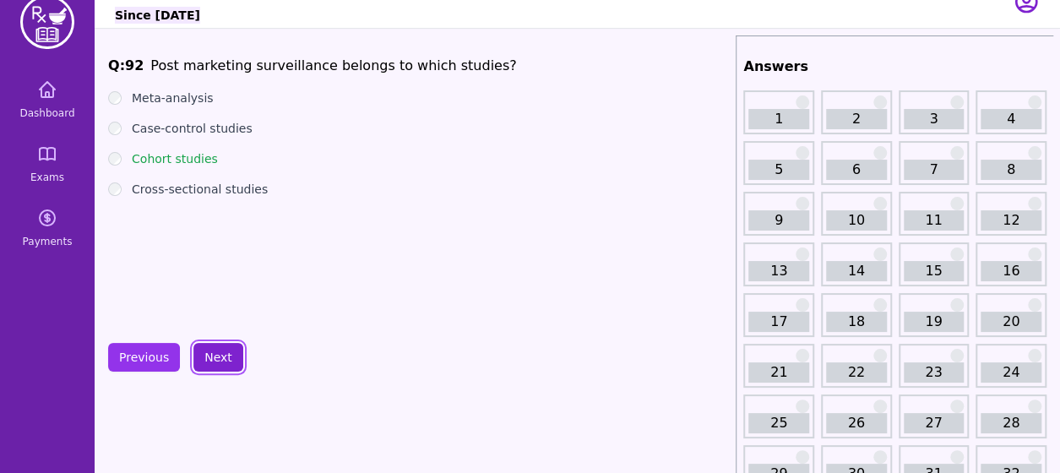
click at [214, 356] on button "Next" at bounding box center [218, 357] width 50 height 29
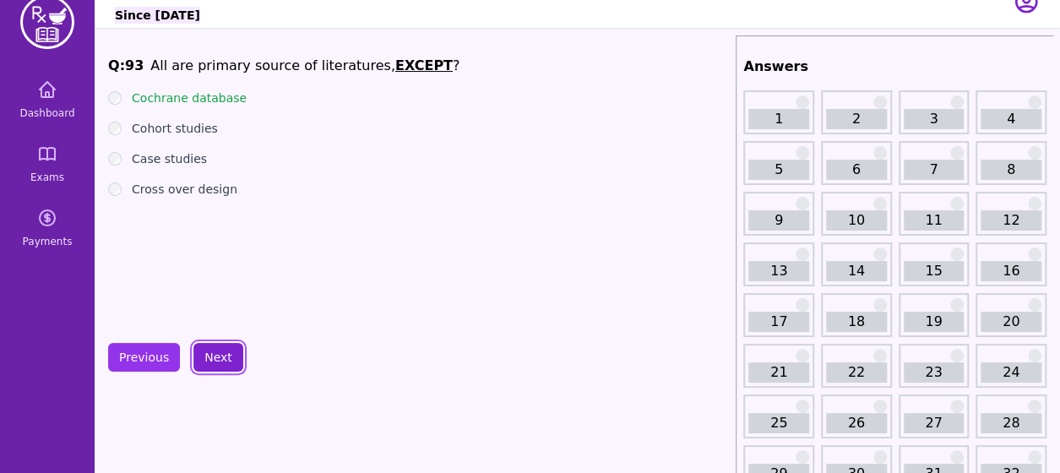
click at [214, 356] on button "Next" at bounding box center [218, 357] width 50 height 29
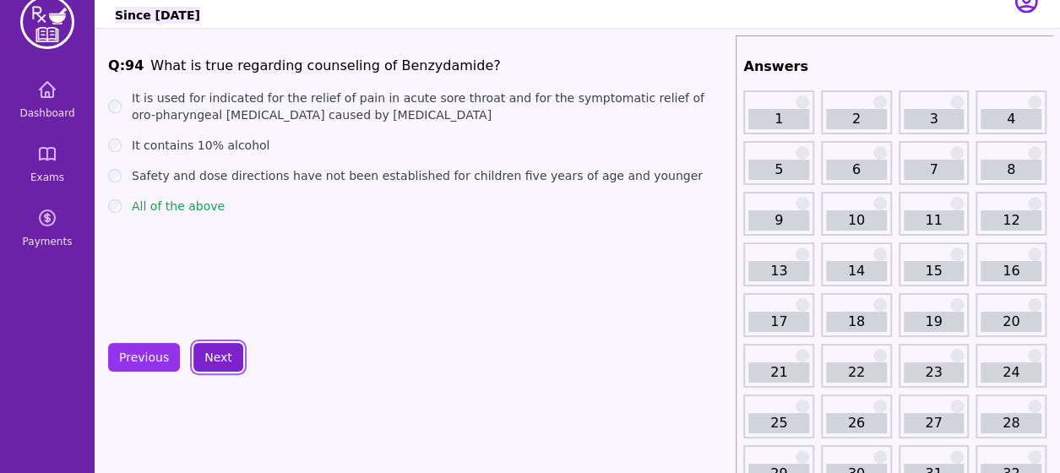
click at [214, 356] on button "Next" at bounding box center [218, 357] width 50 height 29
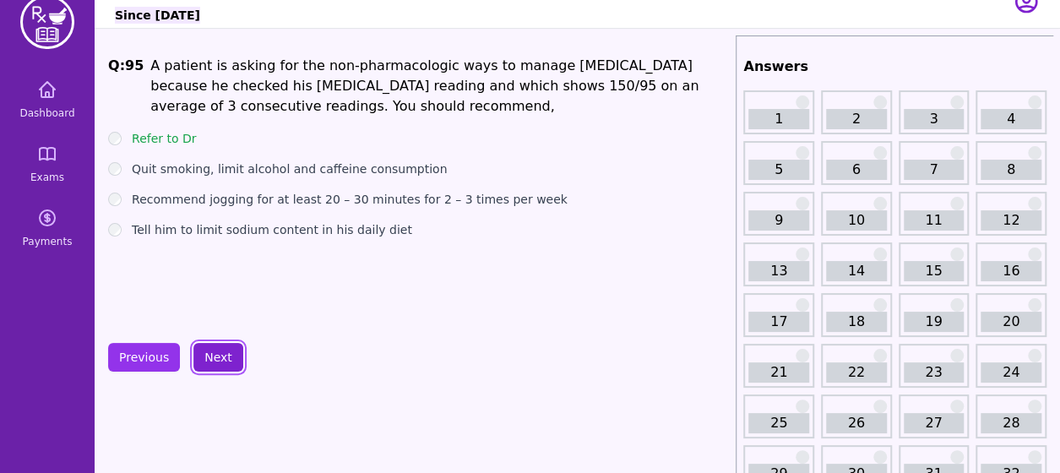
click at [214, 356] on button "Next" at bounding box center [218, 357] width 50 height 29
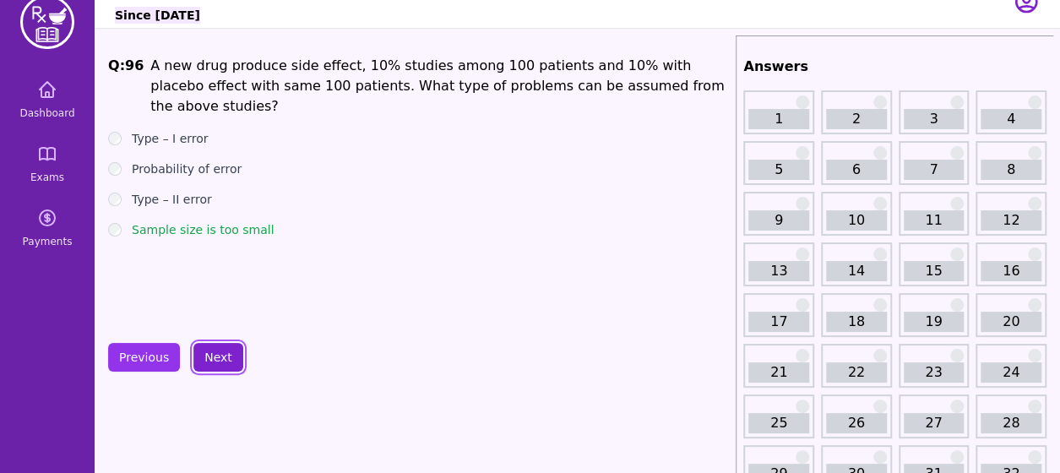
click at [214, 356] on button "Next" at bounding box center [218, 357] width 50 height 29
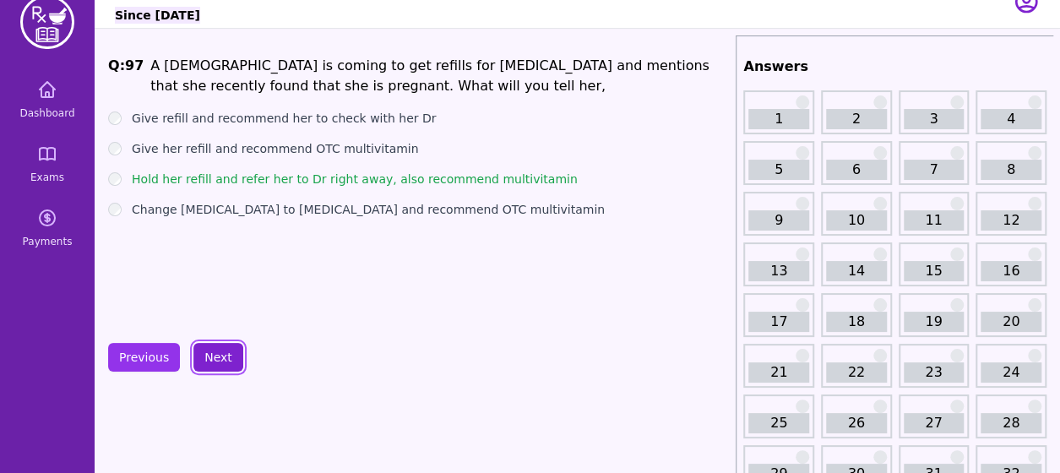
click at [214, 356] on button "Next" at bounding box center [218, 357] width 50 height 29
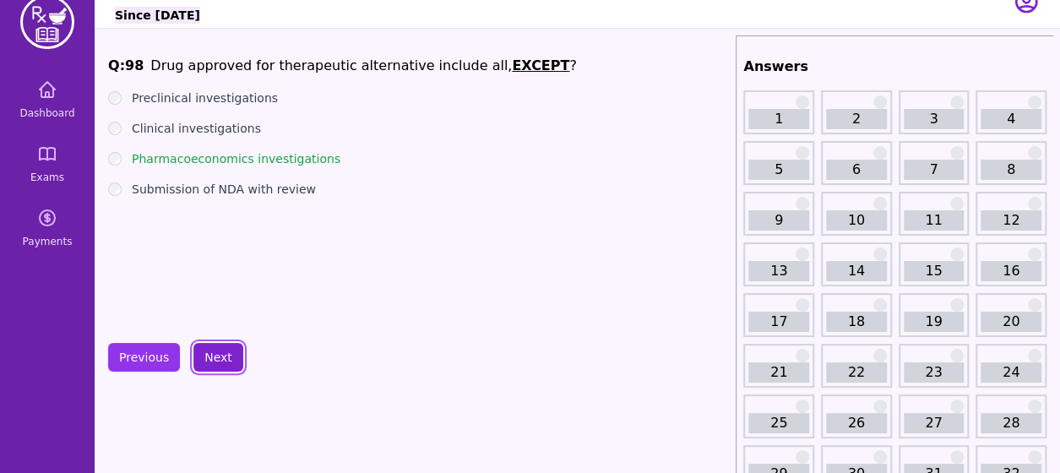
click at [217, 353] on button "Next" at bounding box center [218, 357] width 50 height 29
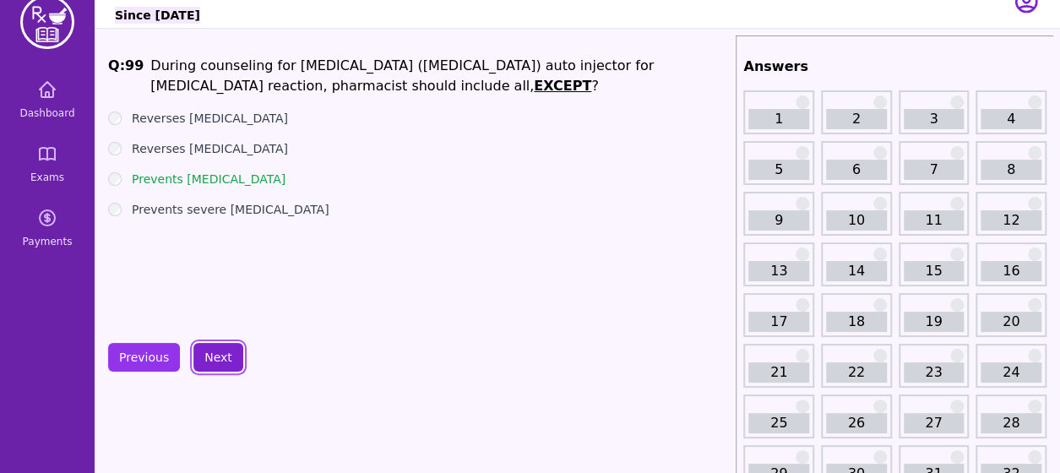
click at [223, 362] on button "Next" at bounding box center [218, 357] width 50 height 29
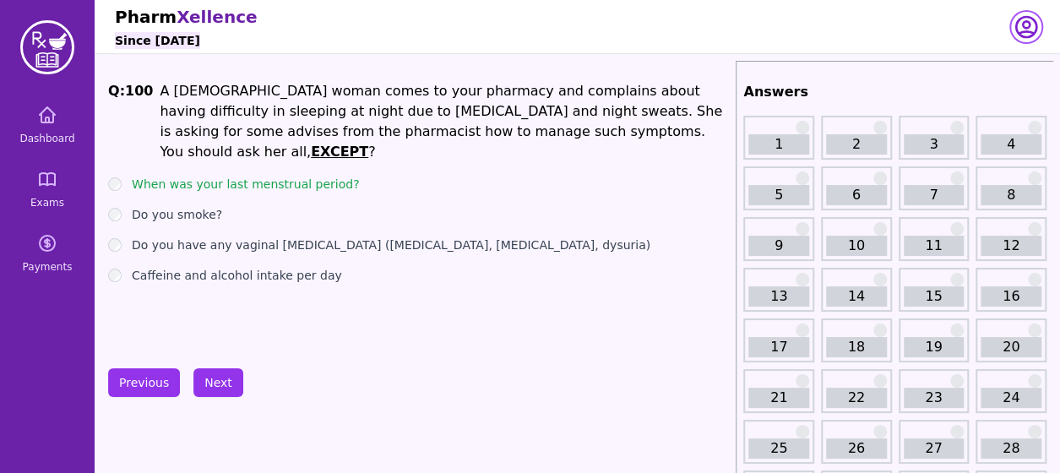
click at [1026, 35] on icon "button" at bounding box center [1025, 27] width 27 height 27
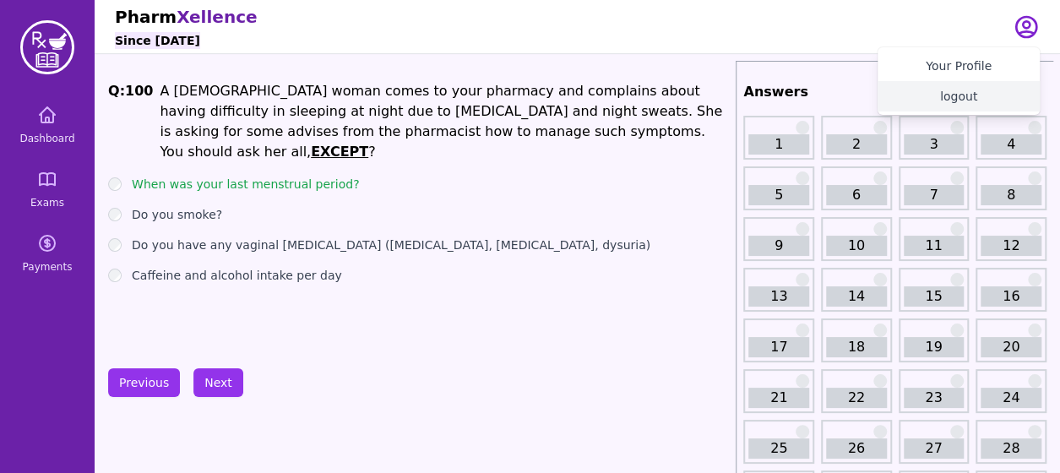
click at [953, 94] on button "logout" at bounding box center [958, 96] width 162 height 30
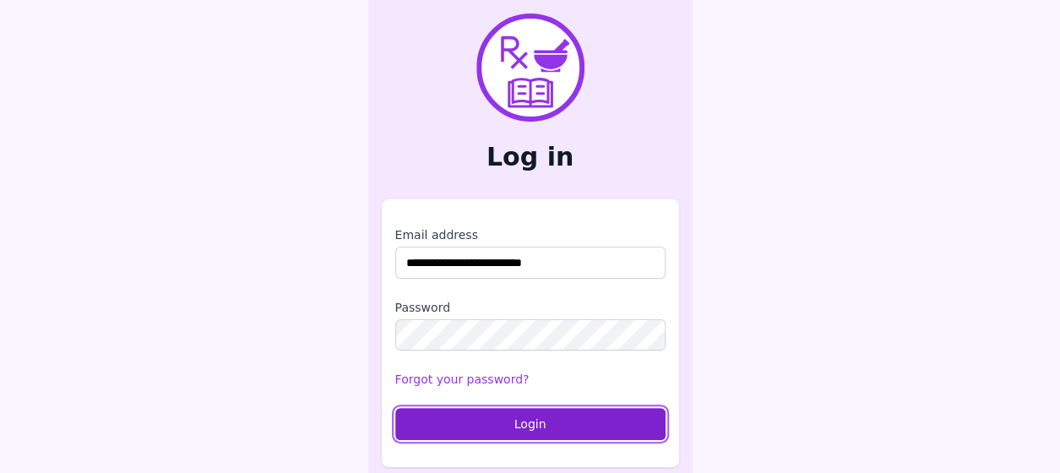
click at [518, 410] on button "Login" at bounding box center [530, 424] width 270 height 32
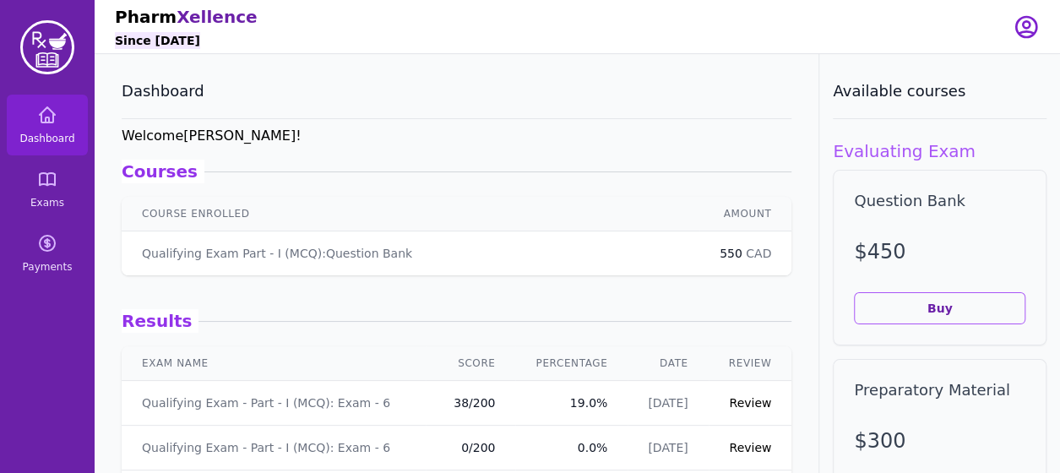
scroll to position [57, 0]
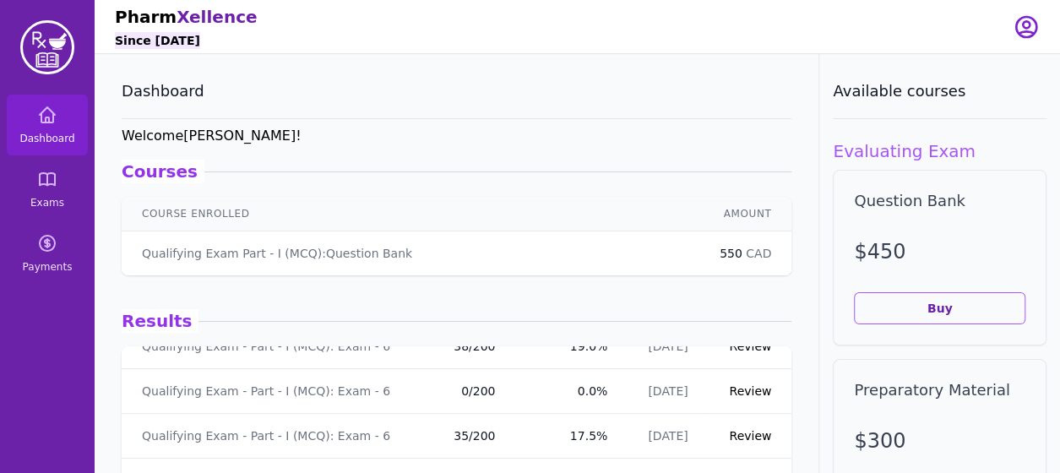
click at [729, 431] on link "Review" at bounding box center [750, 436] width 42 height 14
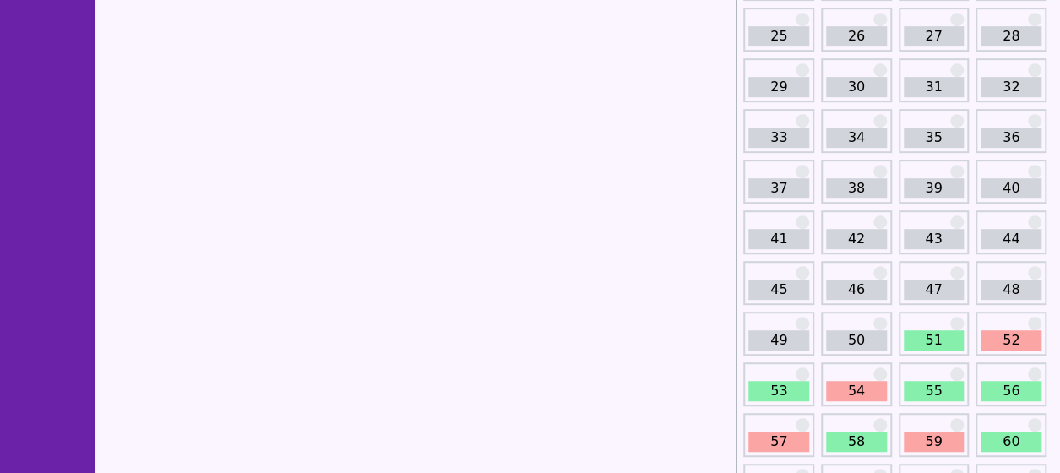
scroll to position [411, 0]
click at [937, 342] on link "51" at bounding box center [933, 341] width 61 height 20
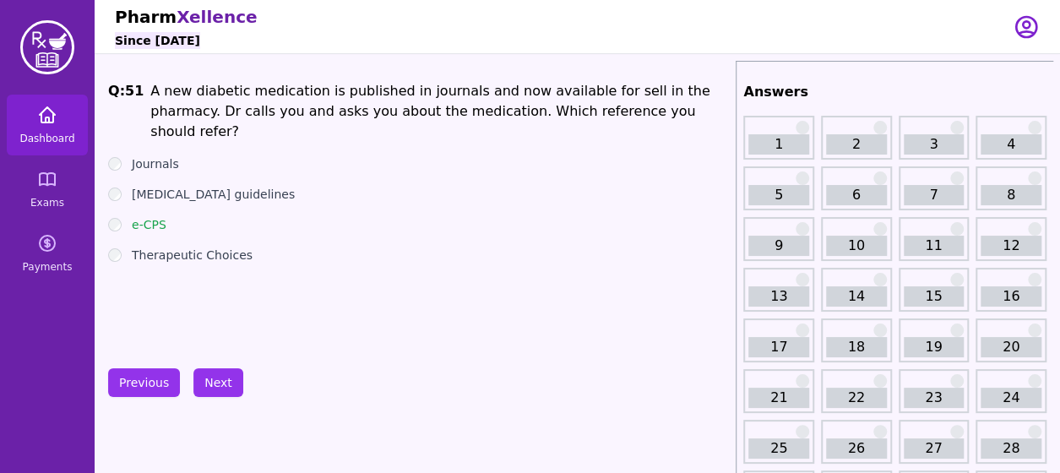
click at [66, 138] on span "Dashboard" at bounding box center [46, 139] width 55 height 14
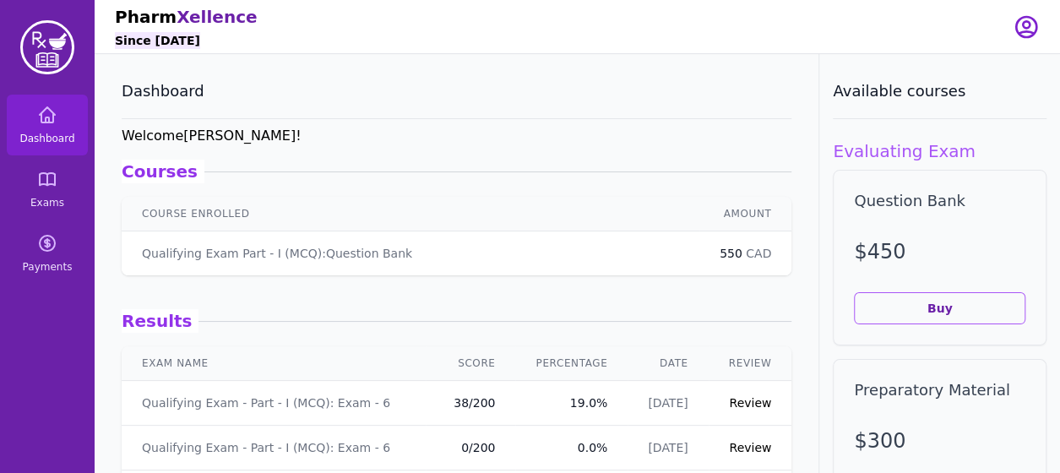
scroll to position [81, 0]
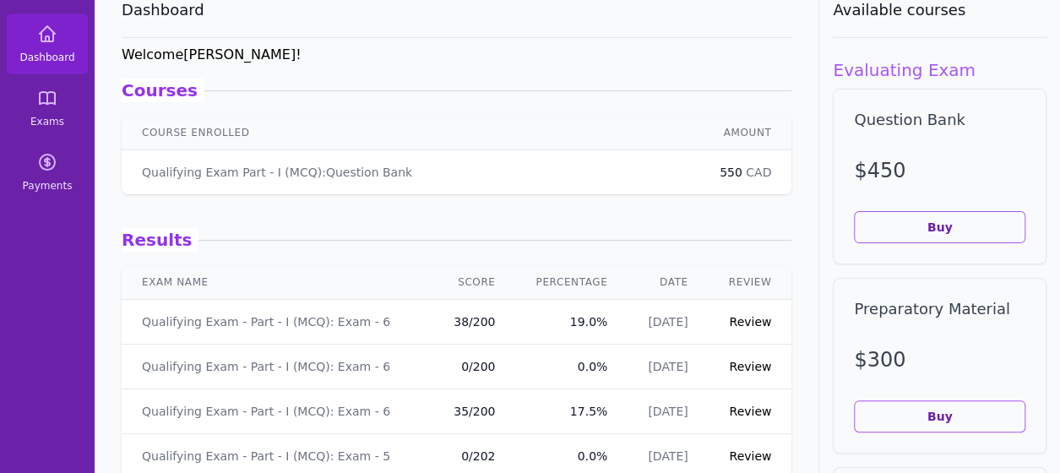
click at [733, 325] on link "Review" at bounding box center [750, 322] width 42 height 14
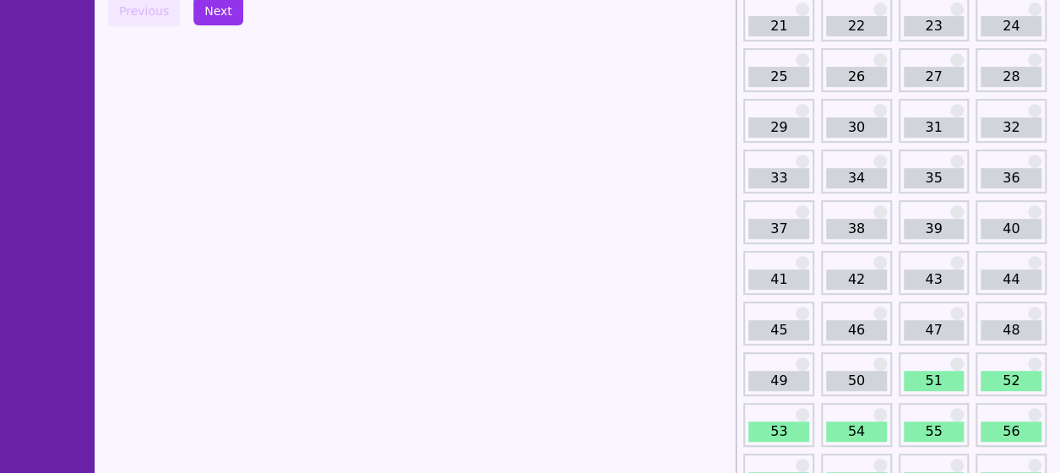
scroll to position [562, 0]
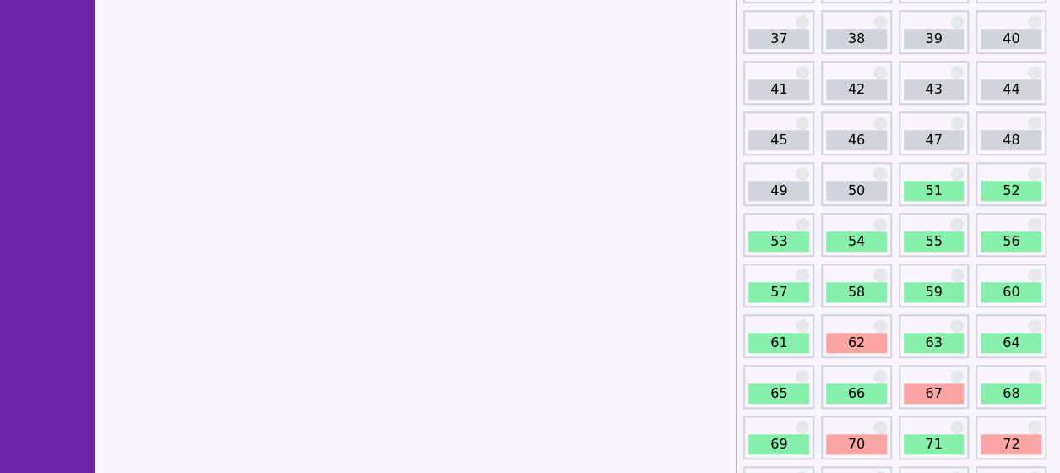
click at [929, 183] on link "51" at bounding box center [933, 191] width 61 height 20
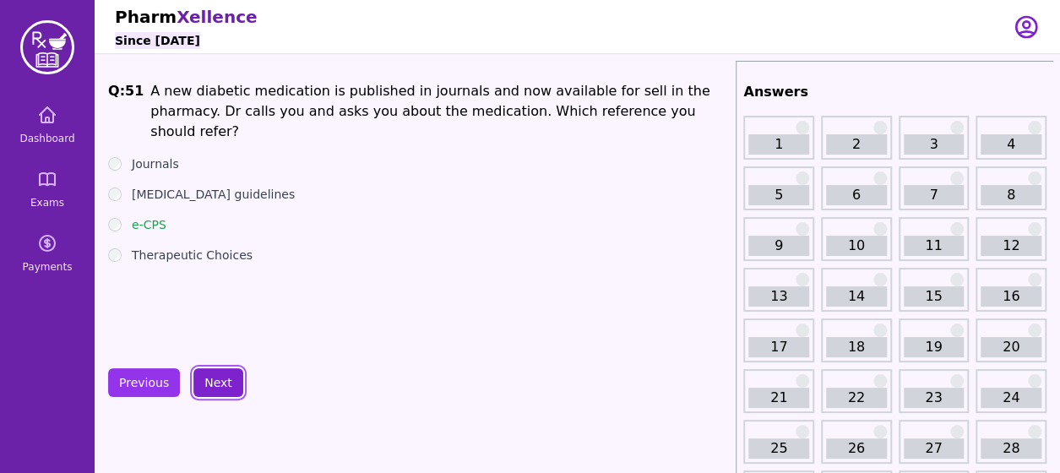
click at [207, 379] on button "Next" at bounding box center [218, 382] width 50 height 29
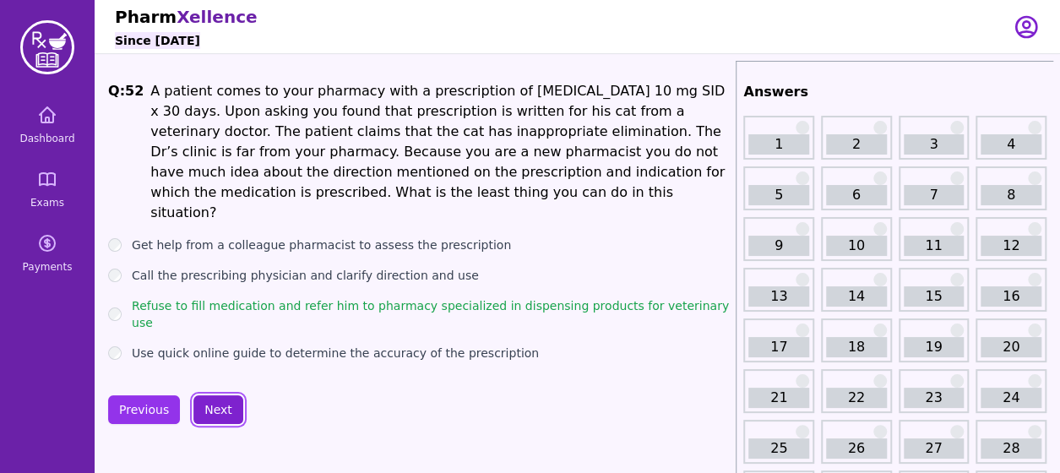
click at [207, 395] on button "Next" at bounding box center [218, 409] width 50 height 29
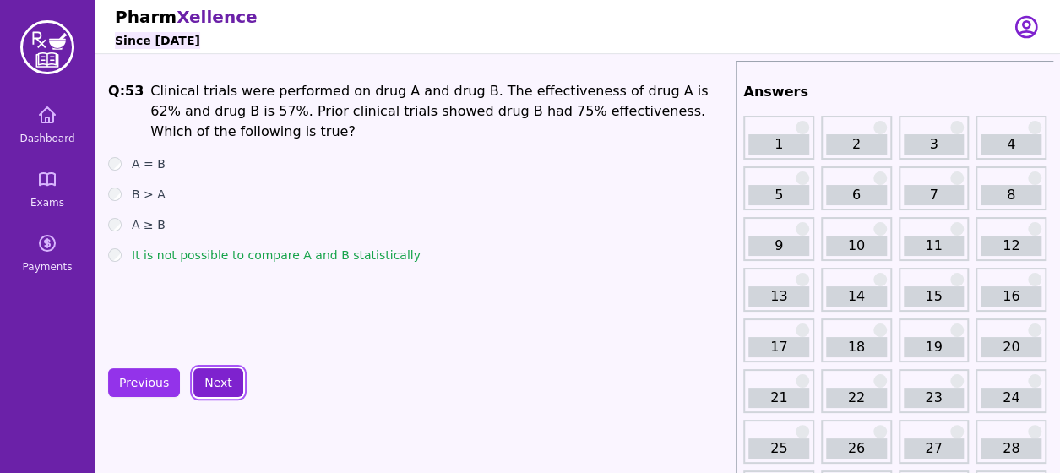
click at [207, 377] on button "Next" at bounding box center [218, 382] width 50 height 29
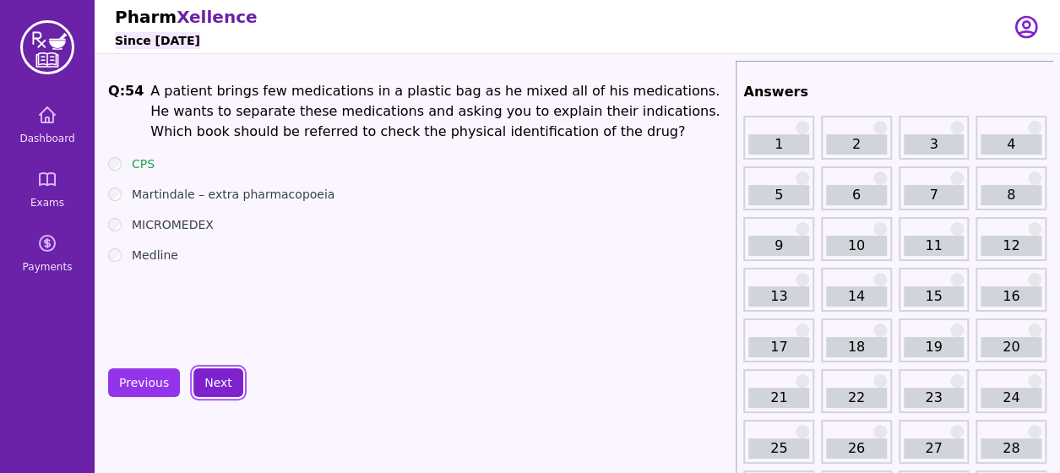
click at [207, 377] on button "Next" at bounding box center [218, 382] width 50 height 29
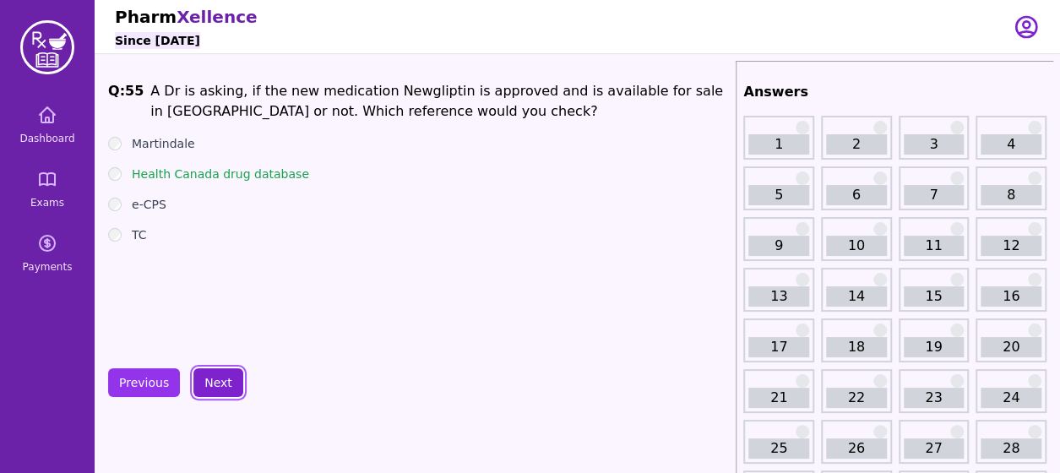
click at [207, 377] on button "Next" at bounding box center [218, 382] width 50 height 29
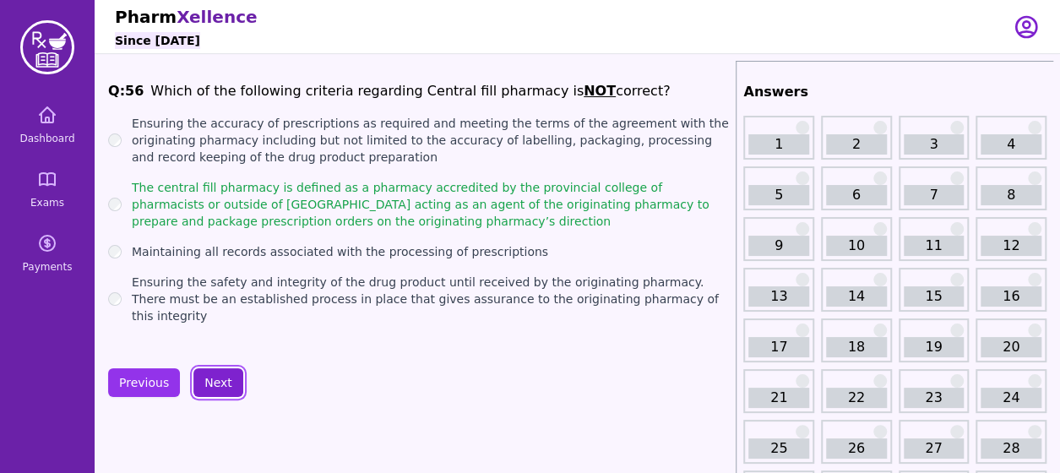
click at [207, 377] on button "Next" at bounding box center [218, 382] width 50 height 29
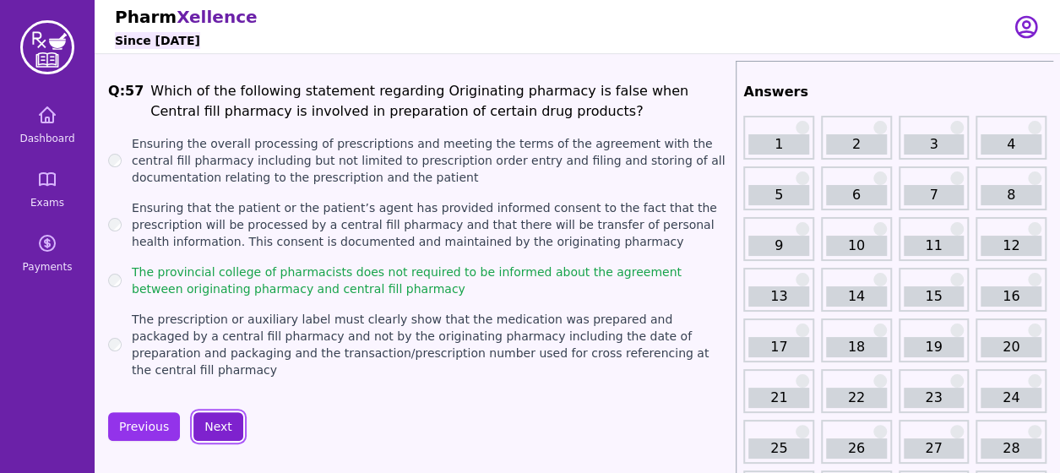
click at [211, 412] on button "Next" at bounding box center [218, 426] width 50 height 29
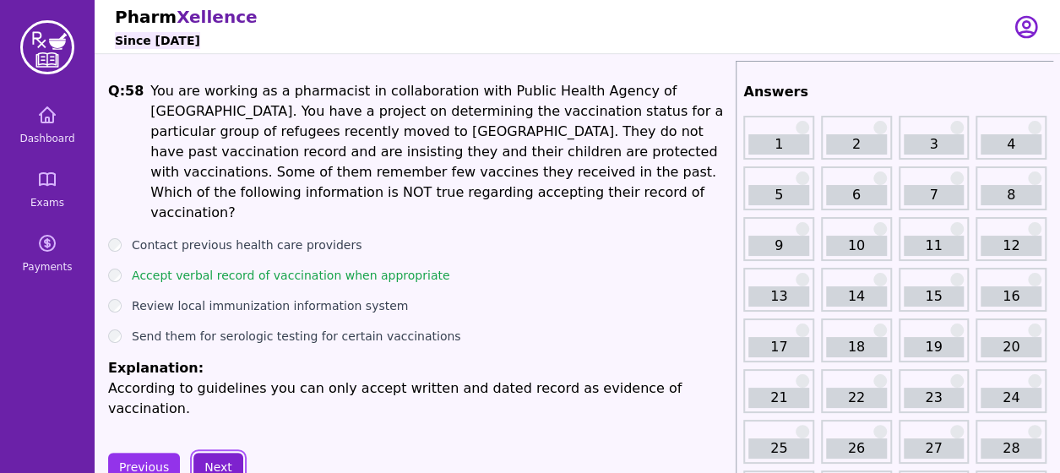
click at [211, 453] on button "Next" at bounding box center [218, 467] width 50 height 29
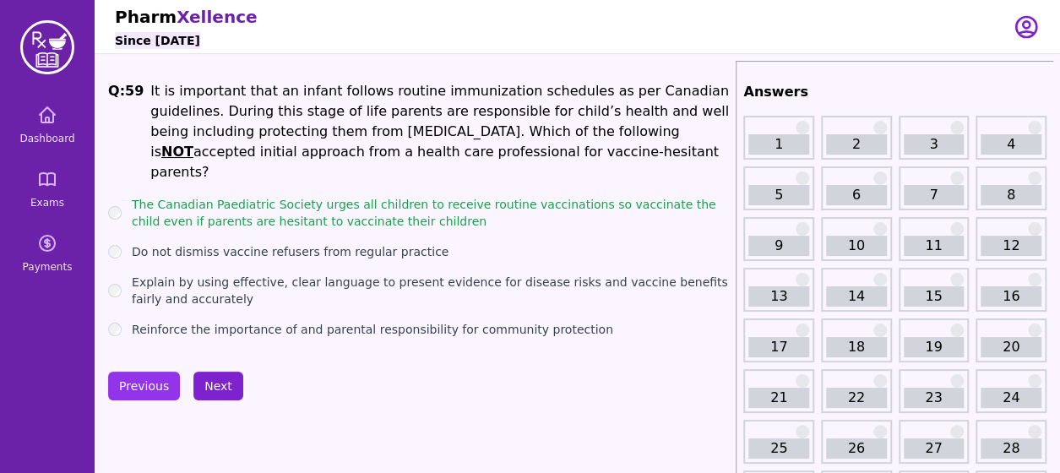
click at [220, 377] on button "Next" at bounding box center [218, 386] width 50 height 29
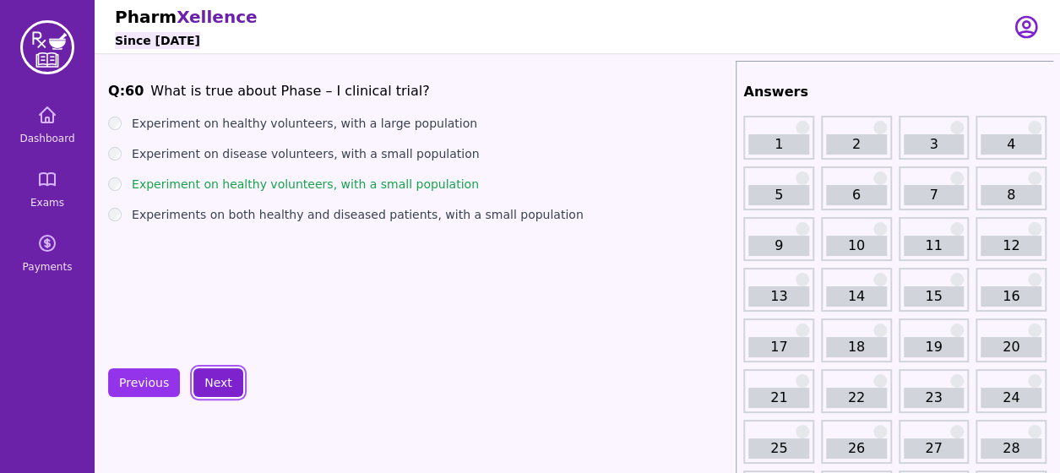
click at [220, 377] on button "Next" at bounding box center [218, 382] width 50 height 29
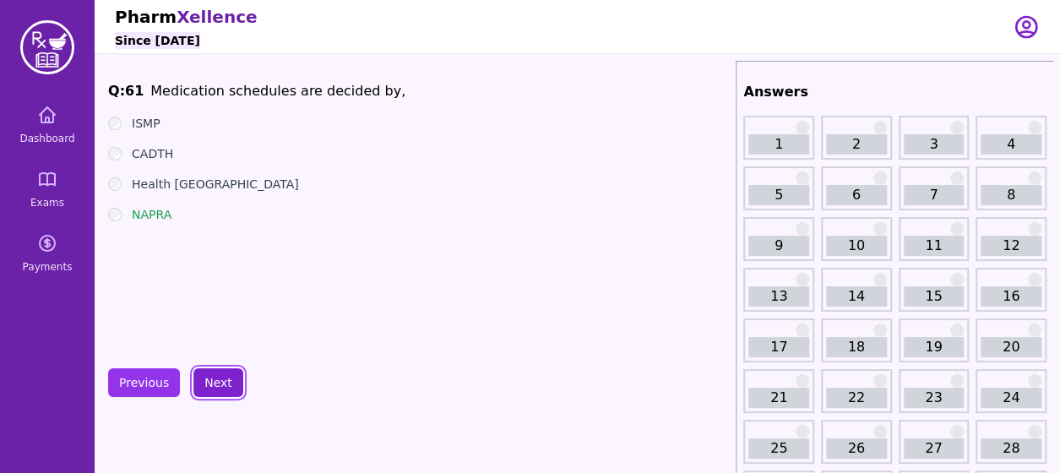
click at [220, 377] on button "Next" at bounding box center [218, 382] width 50 height 29
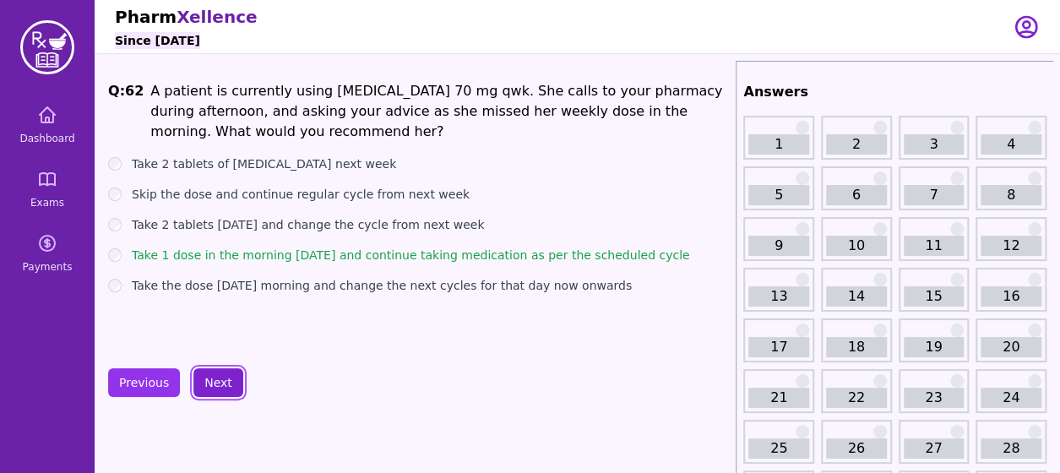
click at [214, 382] on button "Next" at bounding box center [218, 382] width 50 height 29
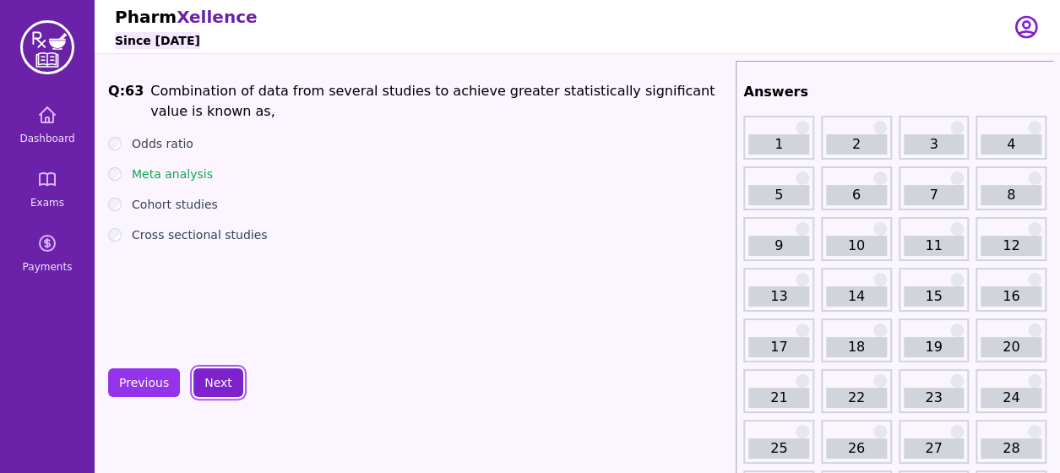
click at [214, 382] on button "Next" at bounding box center [218, 382] width 50 height 29
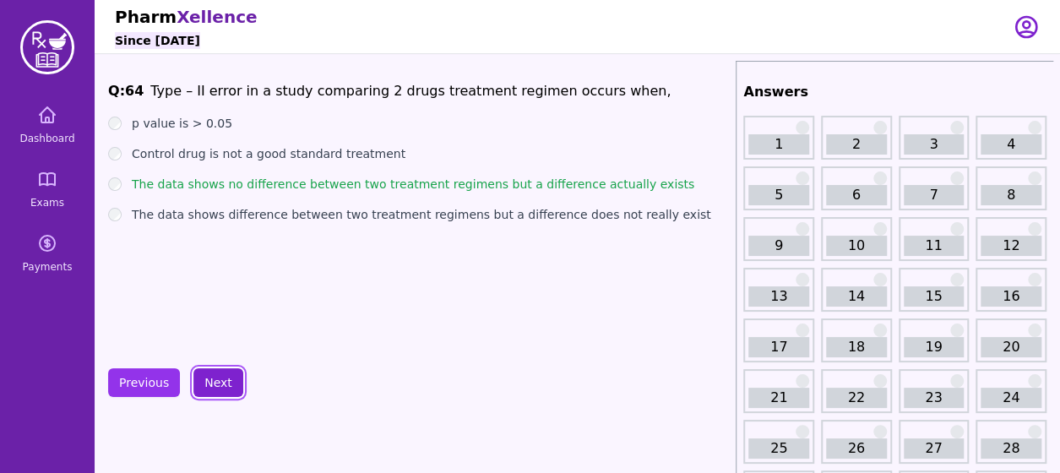
click at [214, 382] on button "Next" at bounding box center [218, 382] width 50 height 29
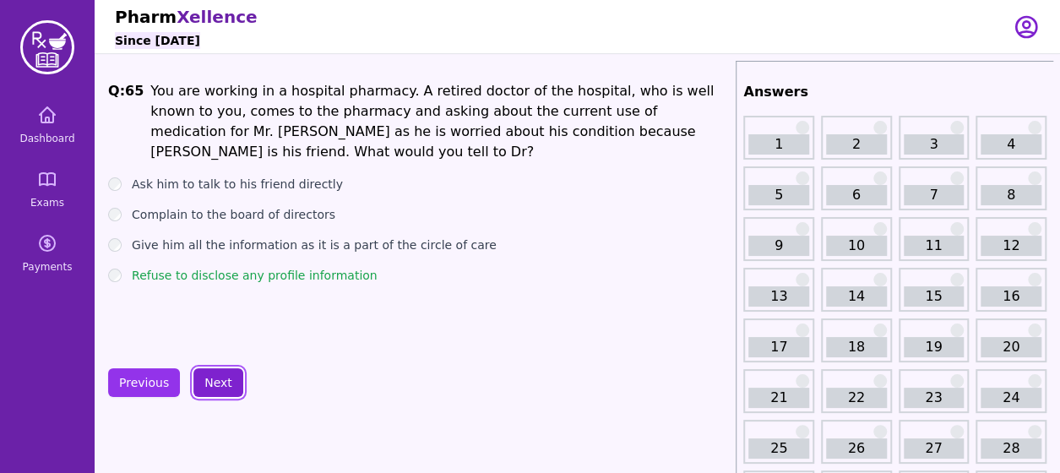
click at [214, 382] on button "Next" at bounding box center [218, 382] width 50 height 29
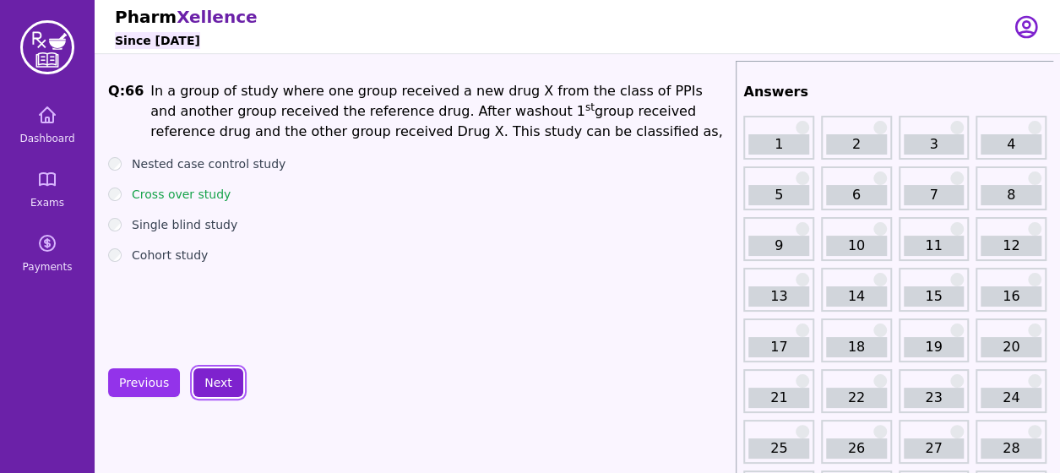
click at [214, 382] on button "Next" at bounding box center [218, 382] width 50 height 29
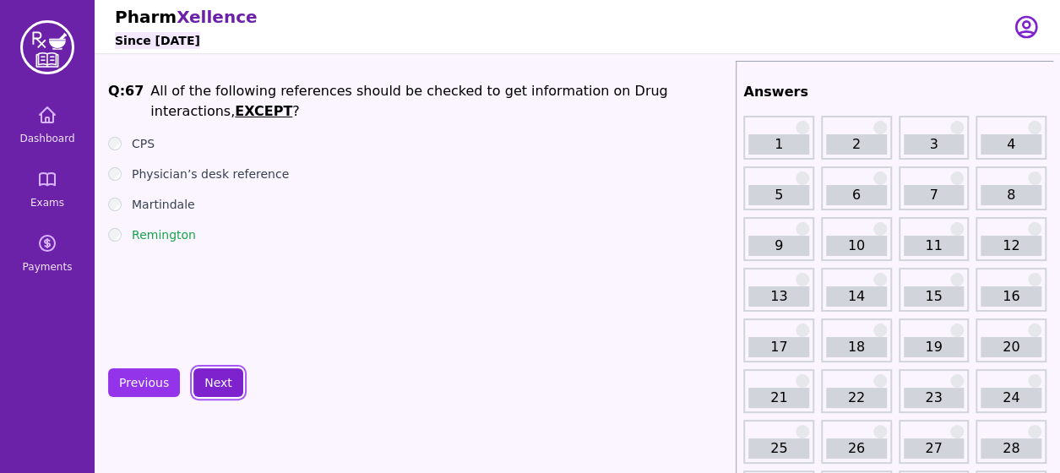
click at [214, 382] on button "Next" at bounding box center [218, 382] width 50 height 29
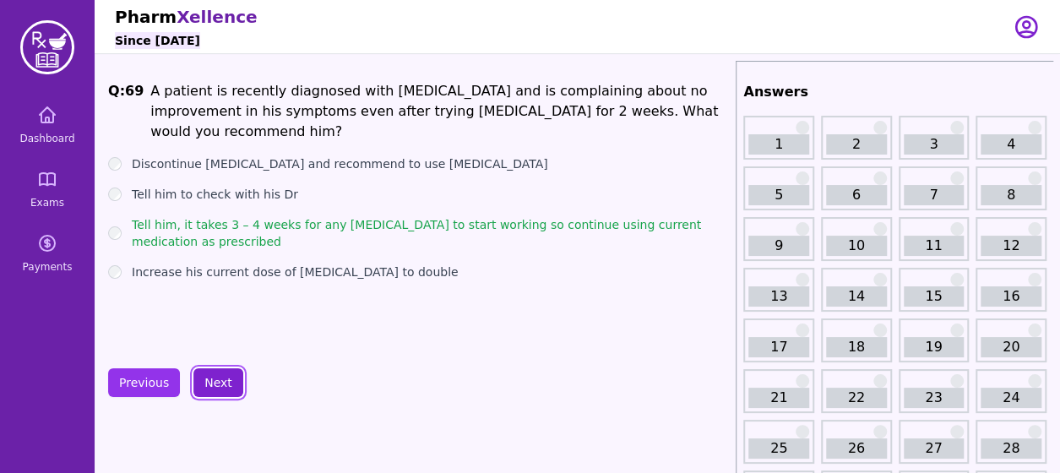
click at [214, 382] on button "Next" at bounding box center [218, 382] width 50 height 29
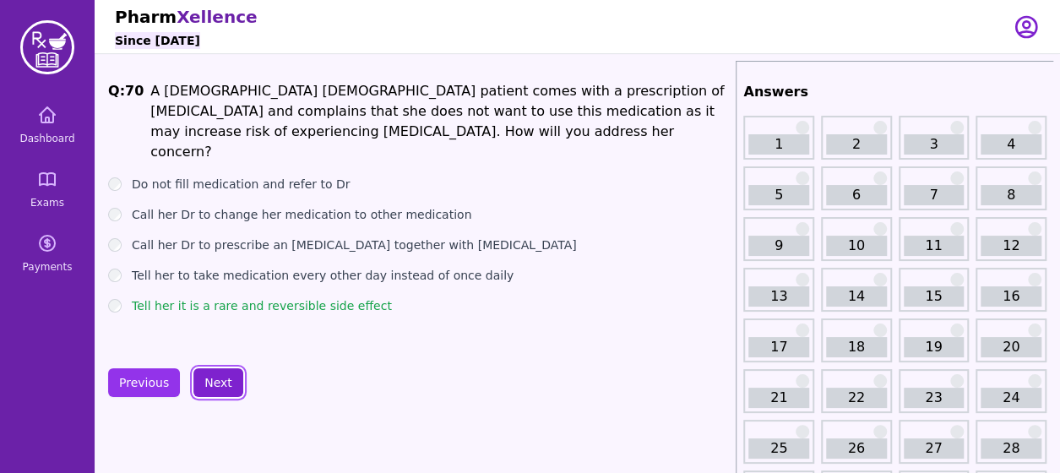
click at [214, 382] on button "Next" at bounding box center [218, 382] width 50 height 29
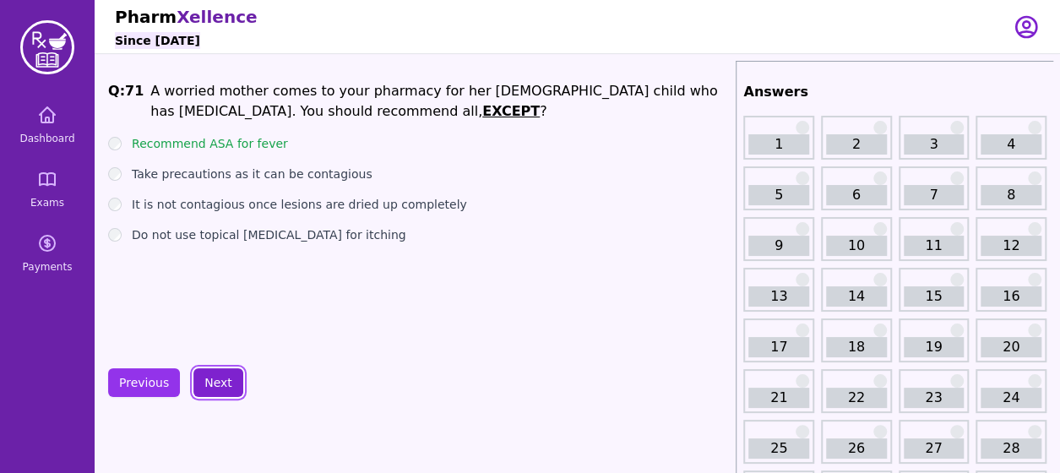
click at [214, 382] on button "Next" at bounding box center [218, 382] width 50 height 29
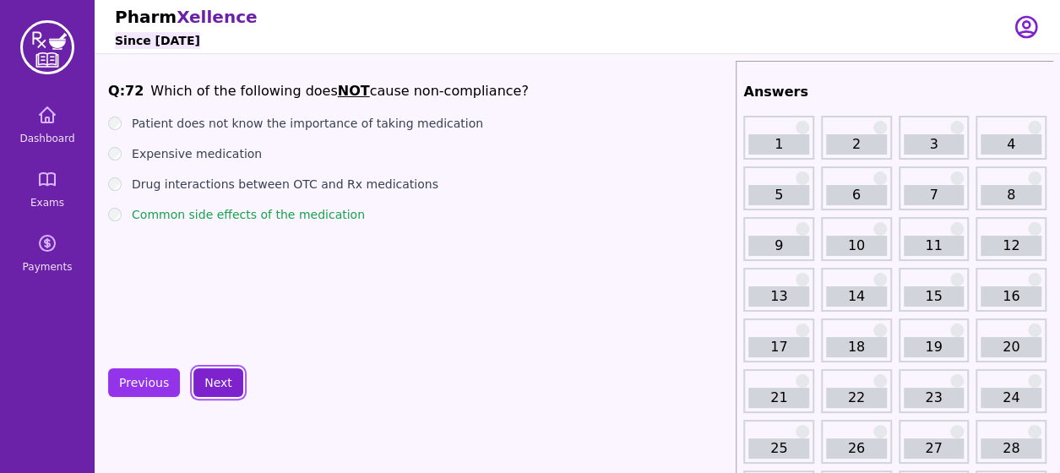
click at [214, 382] on button "Next" at bounding box center [218, 382] width 50 height 29
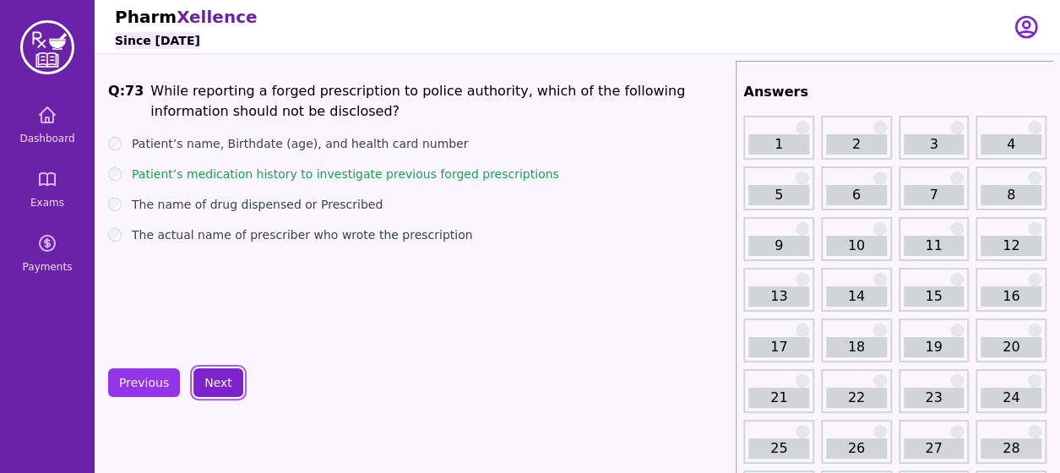
click at [214, 382] on button "Next" at bounding box center [218, 382] width 50 height 29
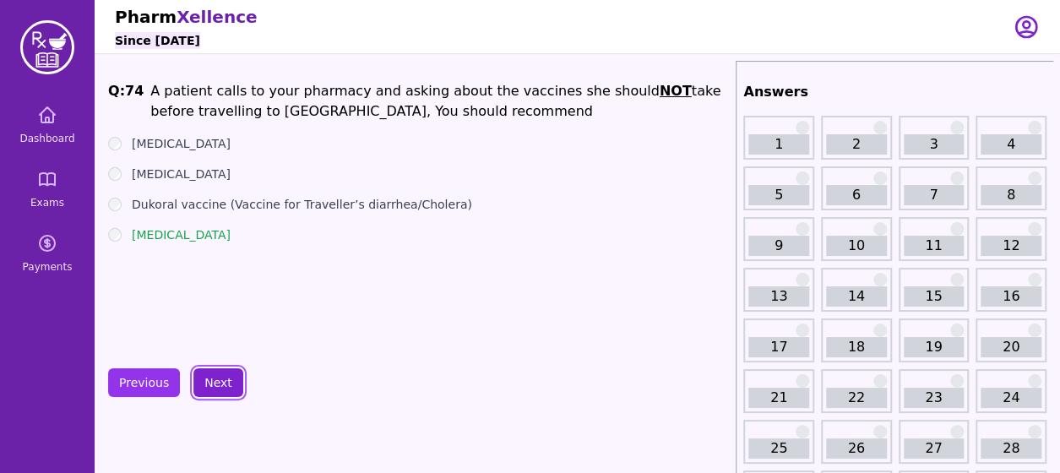
click at [214, 382] on button "Next" at bounding box center [218, 382] width 50 height 29
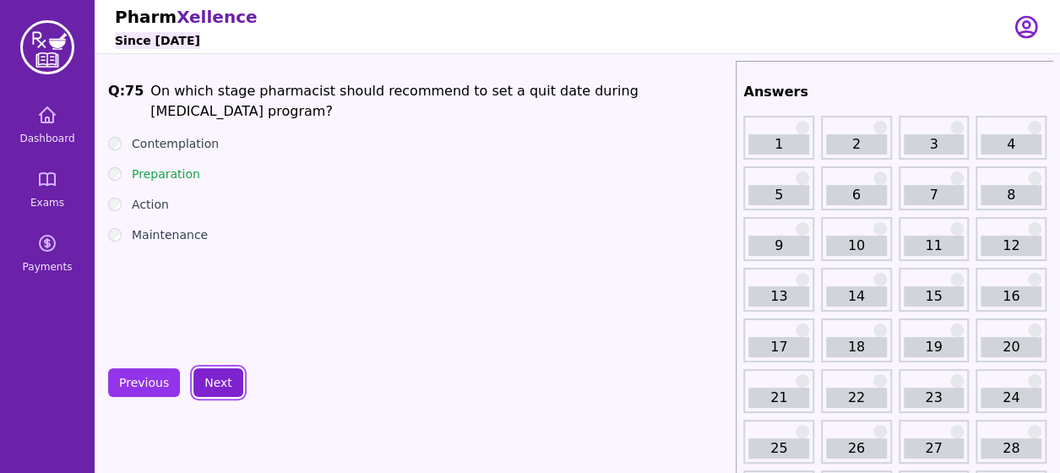
click at [214, 382] on button "Next" at bounding box center [218, 382] width 50 height 29
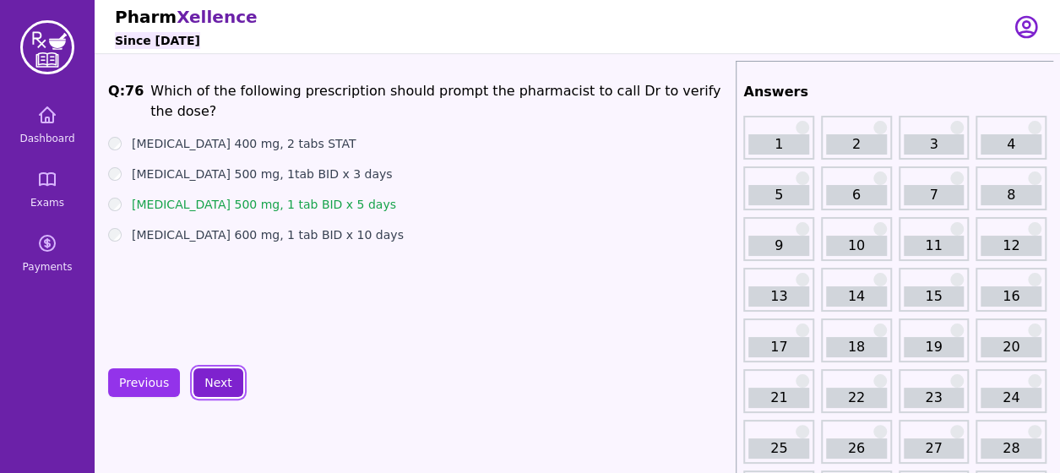
click at [214, 382] on button "Next" at bounding box center [218, 382] width 50 height 29
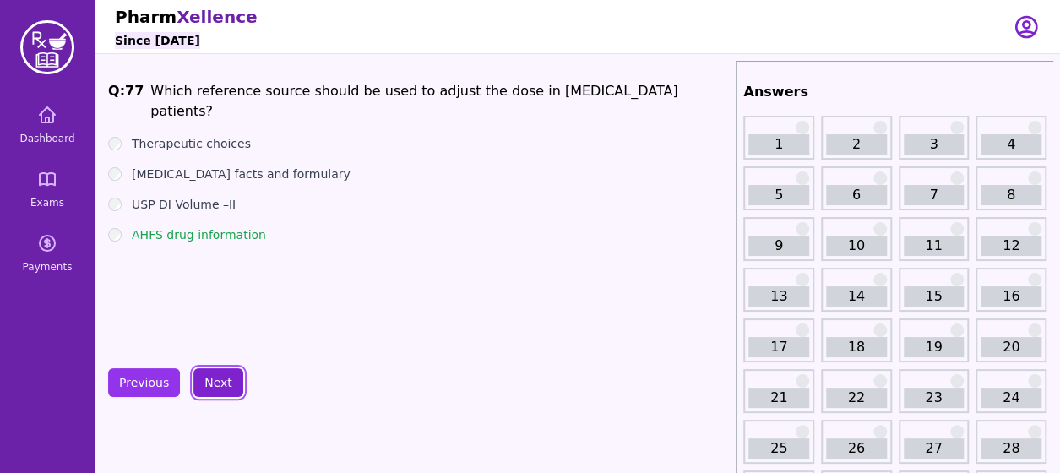
click at [214, 382] on button "Next" at bounding box center [218, 382] width 50 height 29
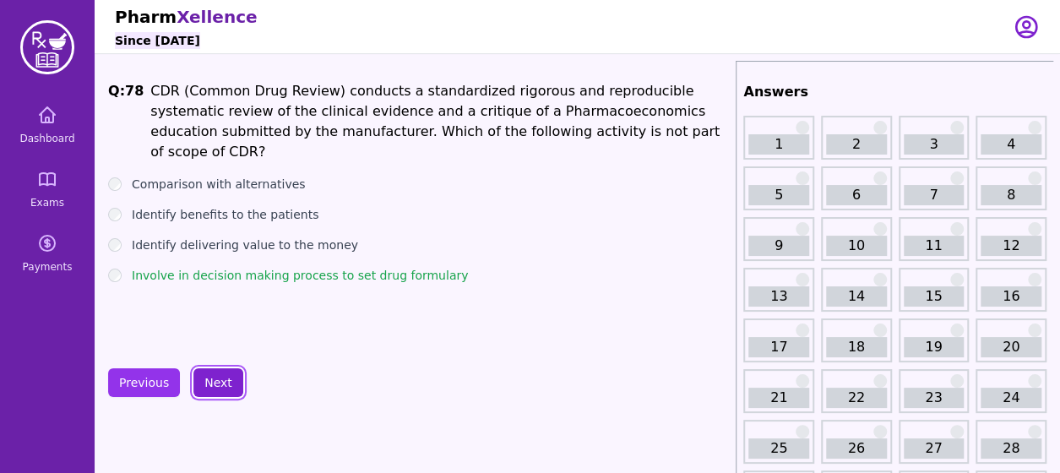
click at [214, 382] on button "Next" at bounding box center [218, 382] width 50 height 29
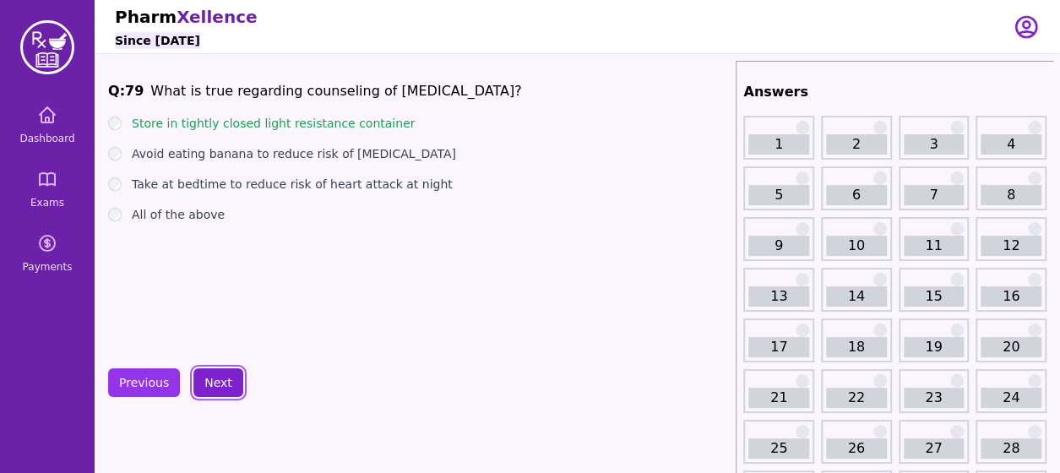
click at [214, 382] on button "Next" at bounding box center [218, 382] width 50 height 29
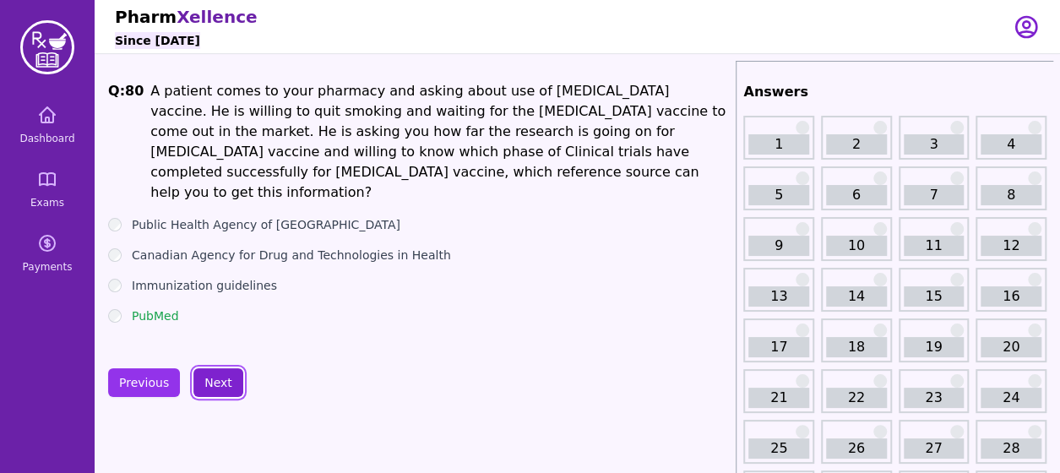
click at [214, 382] on button "Next" at bounding box center [218, 382] width 50 height 29
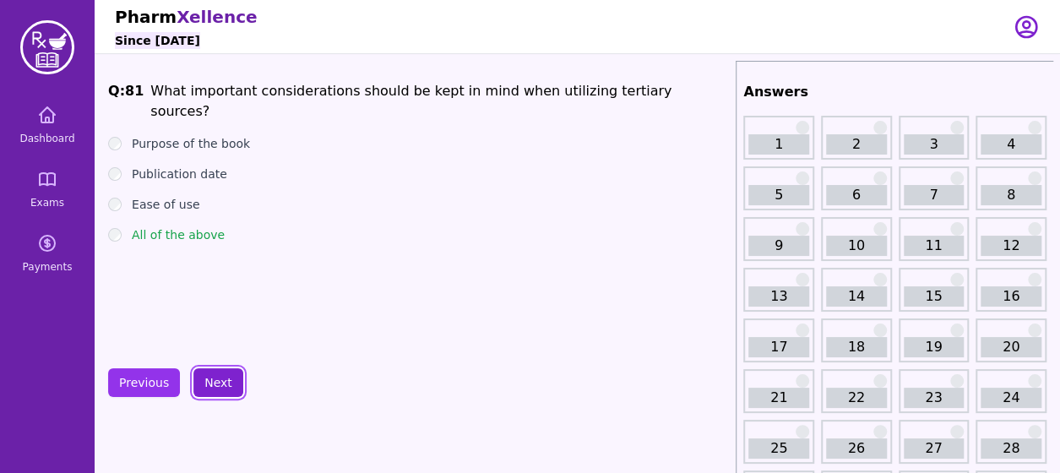
click at [214, 382] on button "Next" at bounding box center [218, 382] width 50 height 29
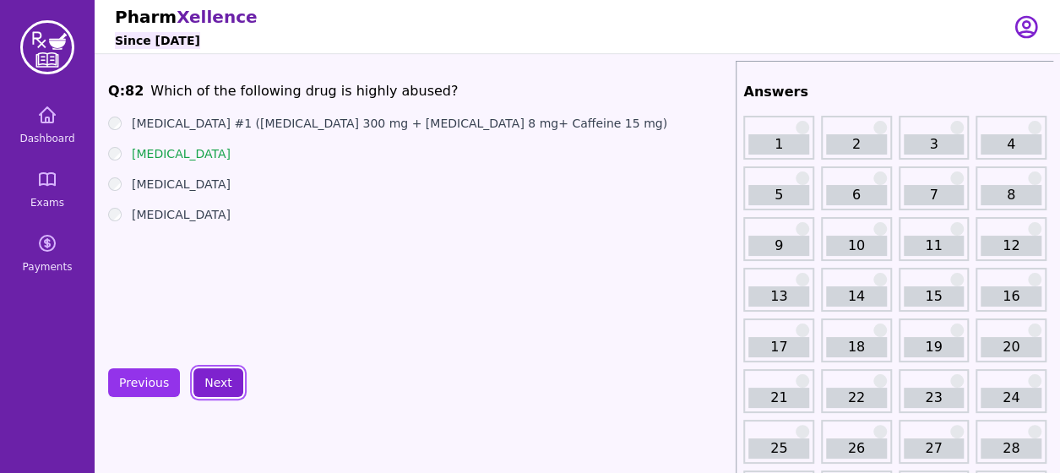
click at [216, 388] on button "Next" at bounding box center [218, 382] width 50 height 29
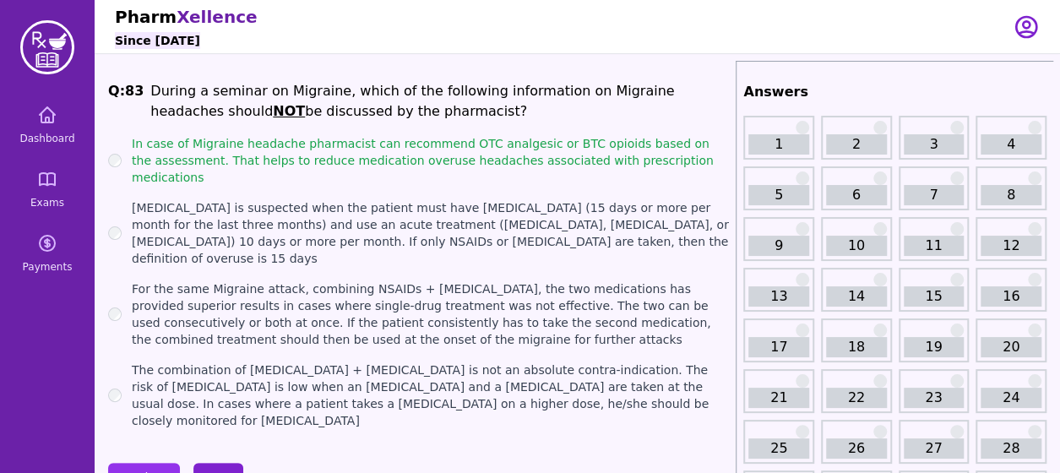
click at [207, 463] on button "Next" at bounding box center [218, 477] width 50 height 29
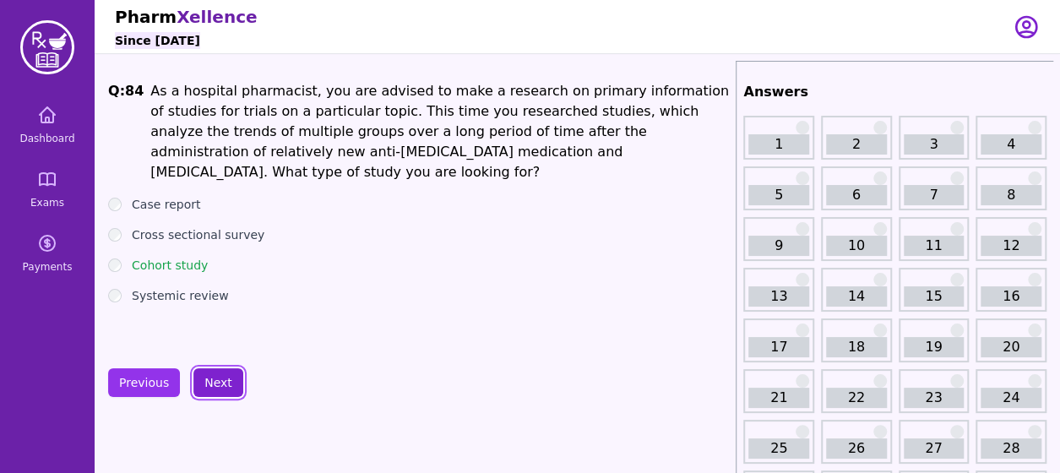
click at [212, 393] on button "Next" at bounding box center [218, 382] width 50 height 29
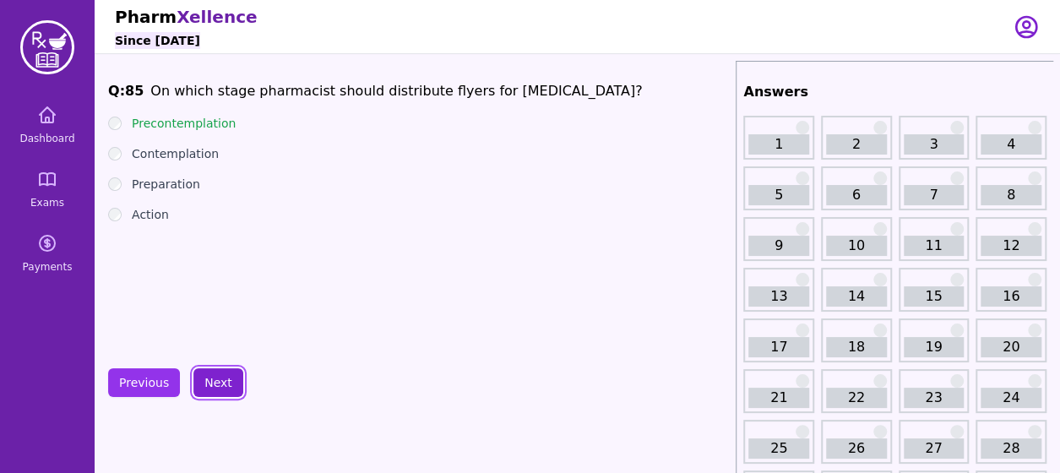
click at [214, 384] on button "Next" at bounding box center [218, 382] width 50 height 29
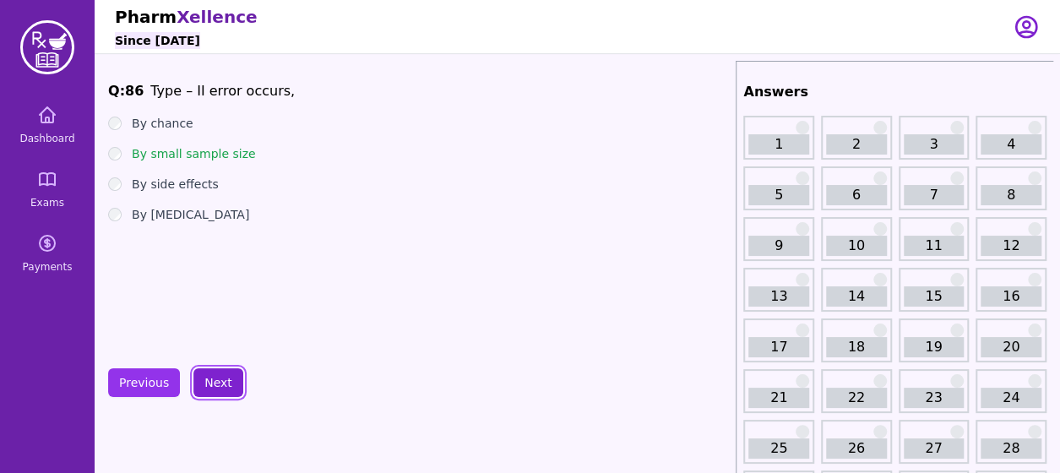
click at [214, 384] on button "Next" at bounding box center [218, 382] width 50 height 29
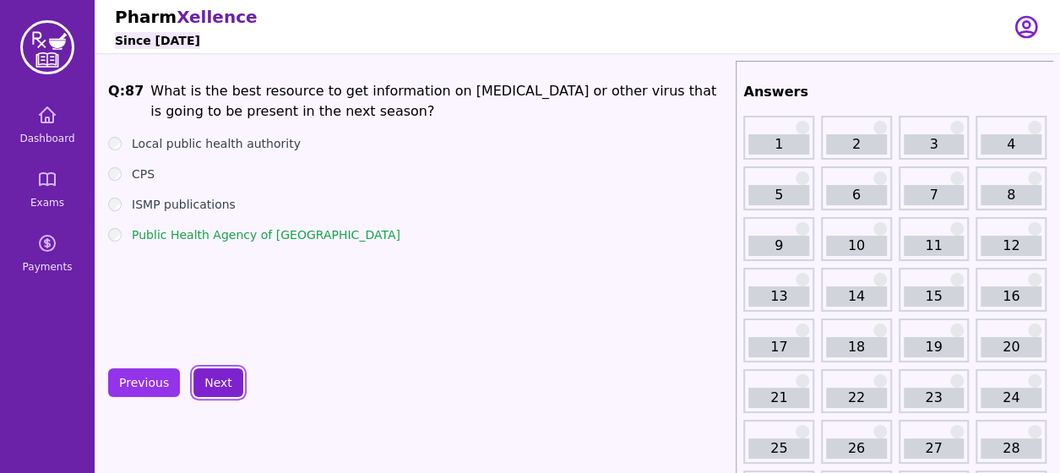
click at [214, 384] on button "Next" at bounding box center [218, 382] width 50 height 29
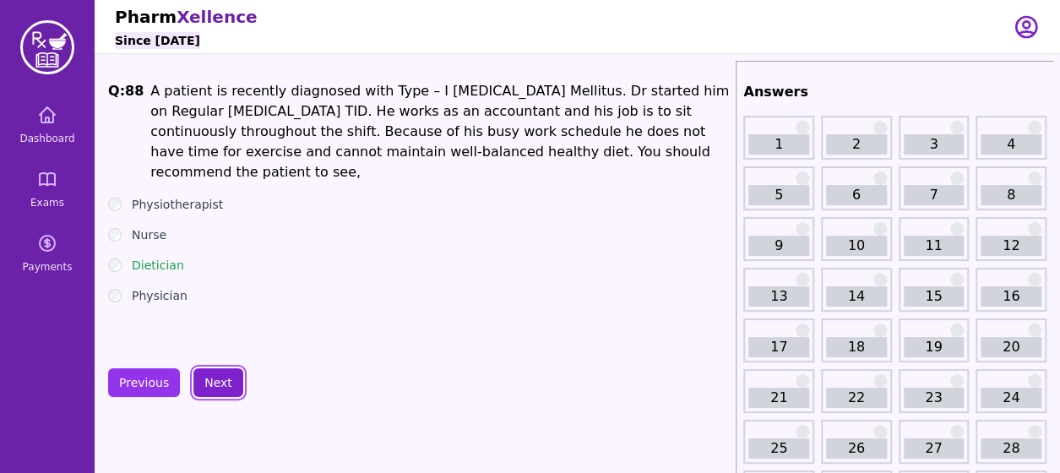
click at [214, 384] on button "Next" at bounding box center [218, 382] width 50 height 29
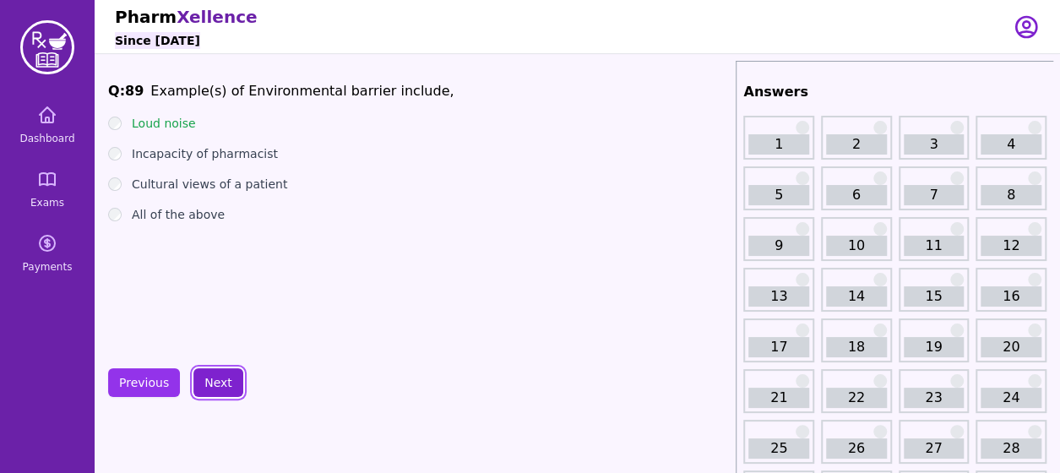
click at [214, 384] on button "Next" at bounding box center [218, 382] width 50 height 29
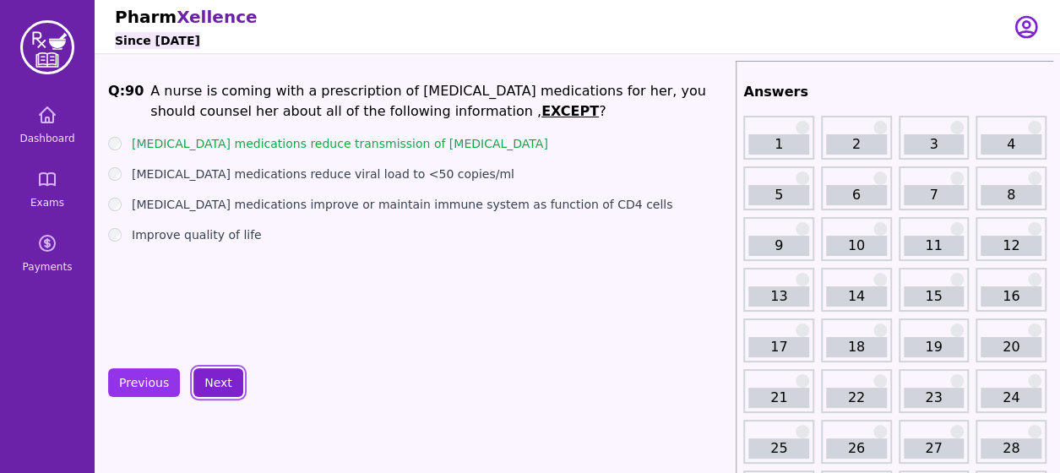
click at [214, 384] on button "Next" at bounding box center [218, 382] width 50 height 29
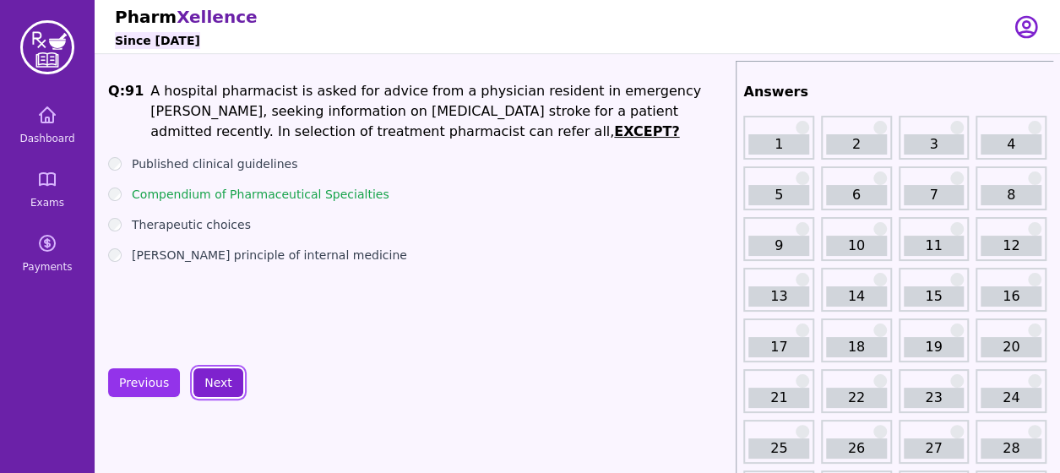
click at [214, 384] on button "Next" at bounding box center [218, 382] width 50 height 29
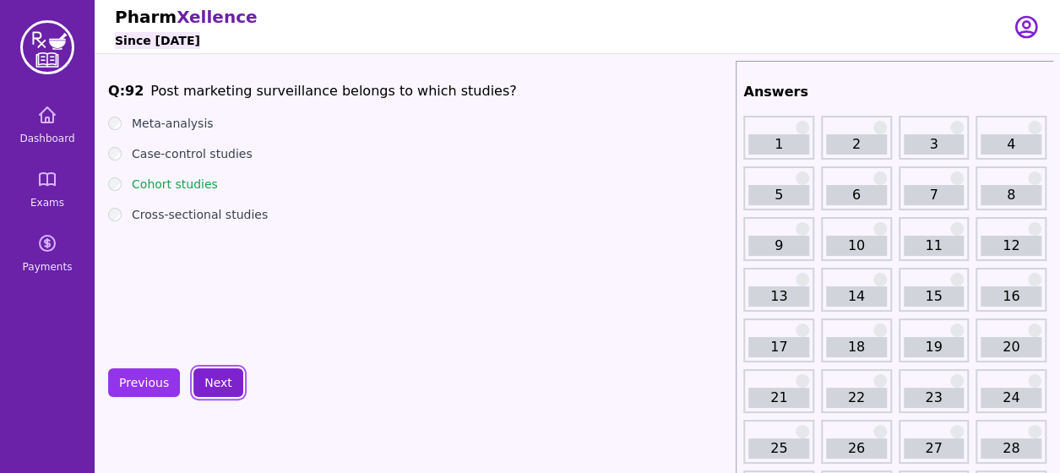
click at [214, 384] on button "Next" at bounding box center [218, 382] width 50 height 29
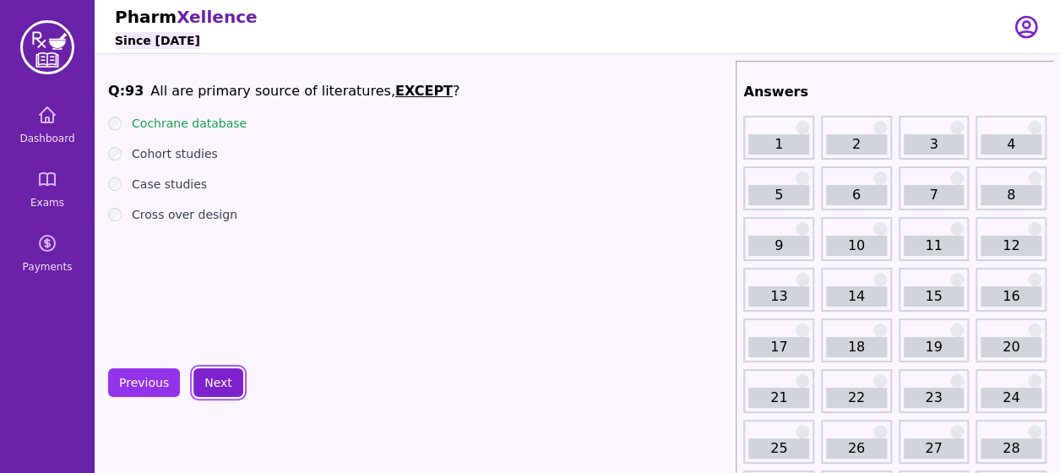
click at [214, 384] on button "Next" at bounding box center [218, 382] width 50 height 29
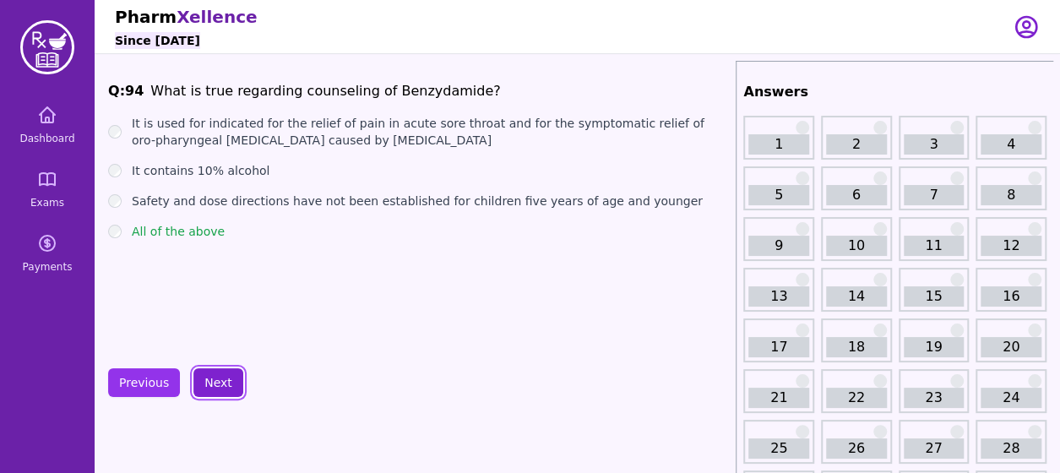
click at [214, 384] on button "Next" at bounding box center [218, 382] width 50 height 29
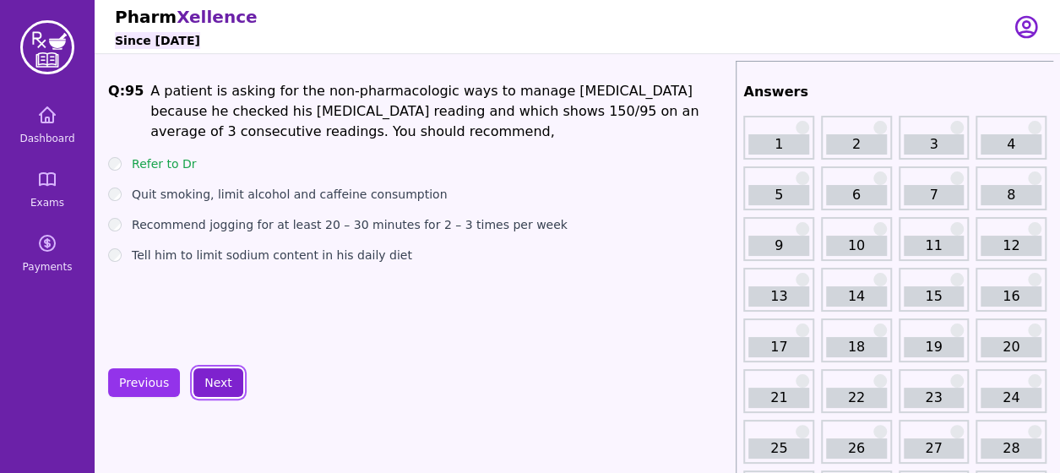
click at [214, 384] on button "Next" at bounding box center [218, 382] width 50 height 29
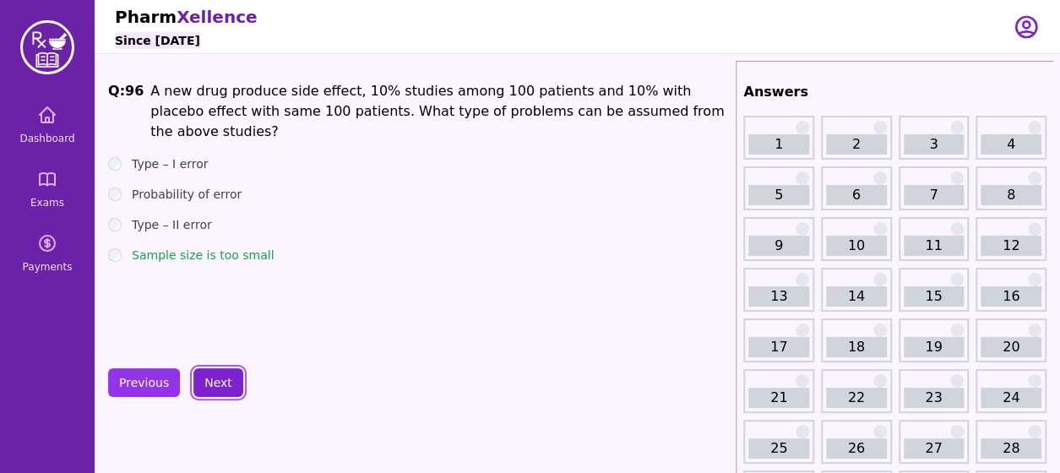
click at [214, 384] on button "Next" at bounding box center [218, 382] width 50 height 29
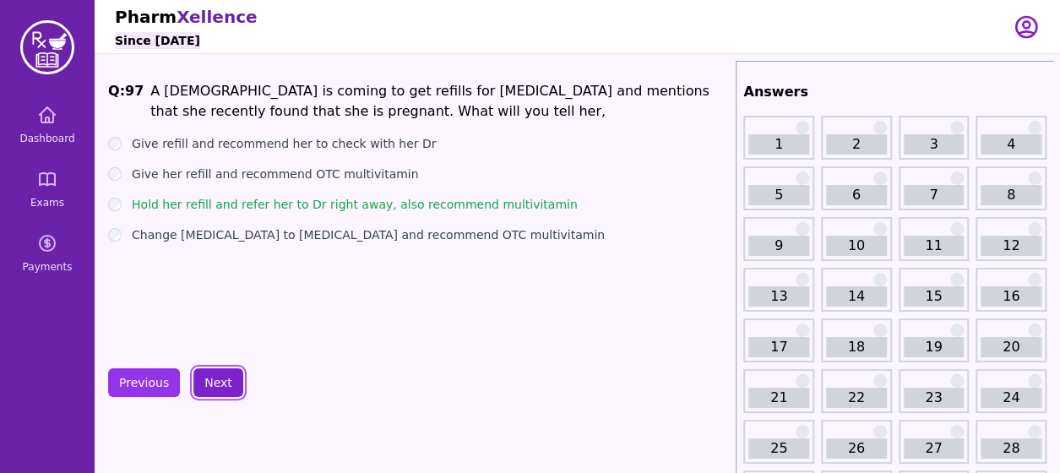
click at [214, 384] on button "Next" at bounding box center [218, 382] width 50 height 29
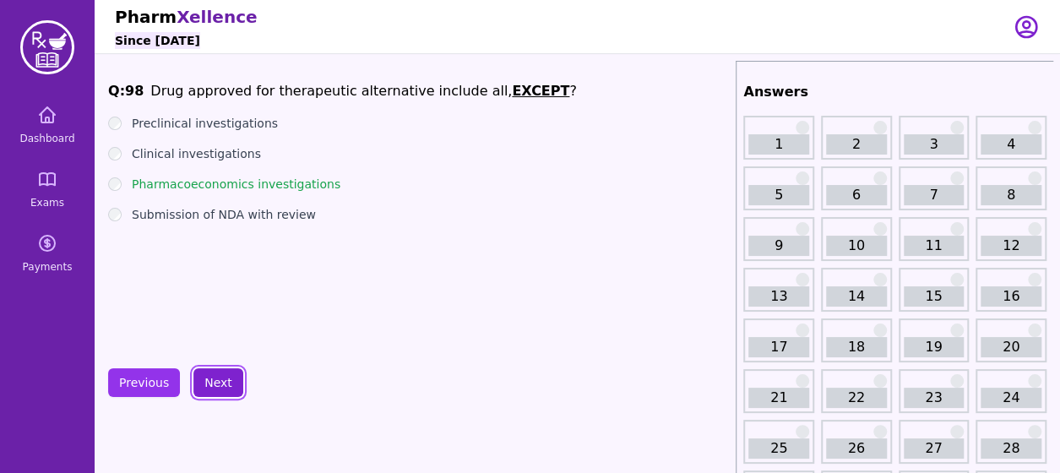
click at [214, 384] on button "Next" at bounding box center [218, 382] width 50 height 29
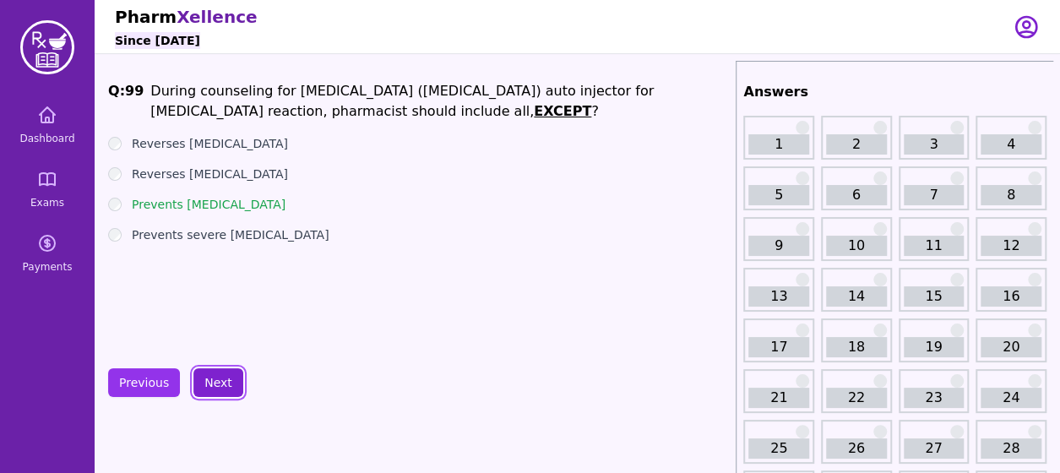
click at [214, 384] on button "Next" at bounding box center [218, 382] width 50 height 29
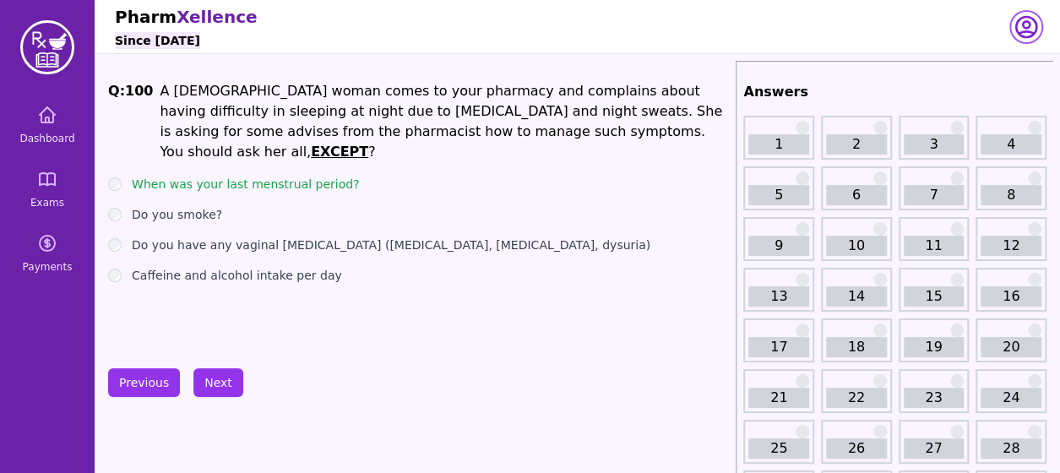
click at [1023, 26] on icon "button" at bounding box center [1026, 27] width 20 height 20
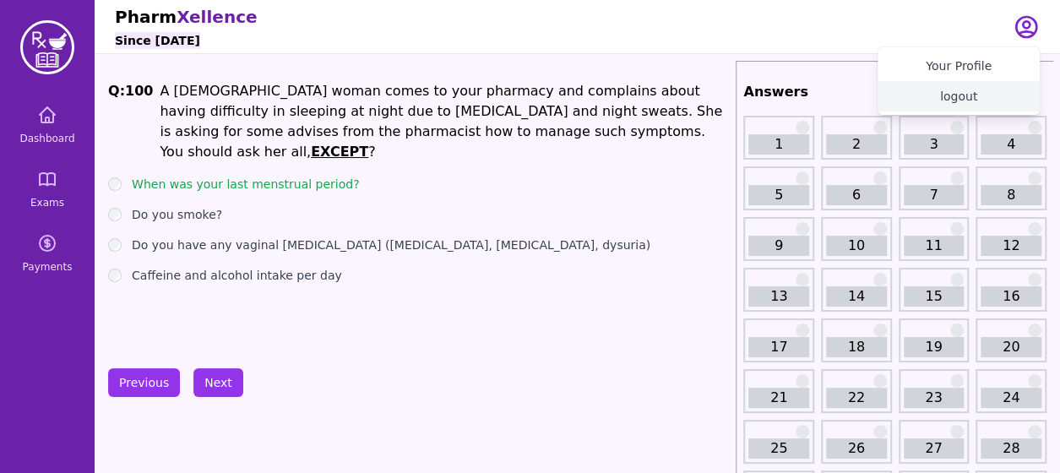
click at [953, 95] on button "logout" at bounding box center [958, 96] width 162 height 30
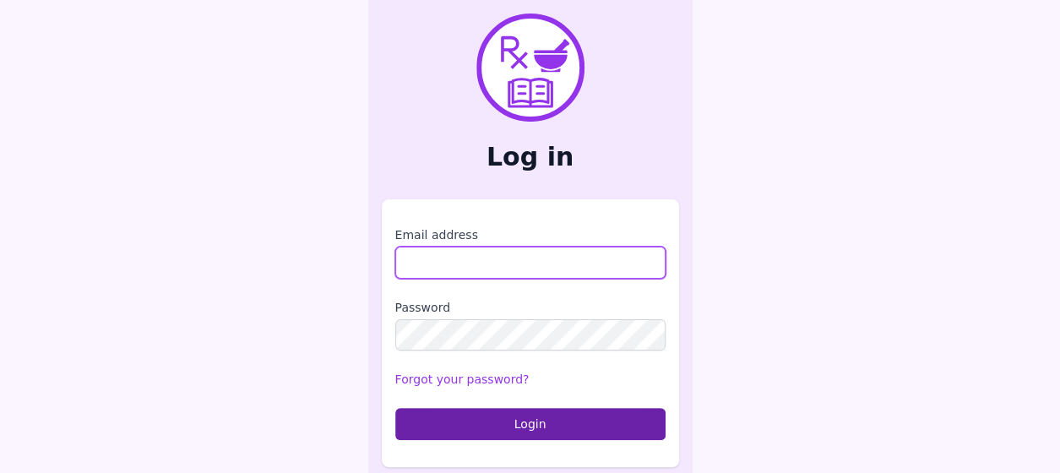
type input "**********"
